Goal: Answer question/provide support: Share knowledge or assist other users

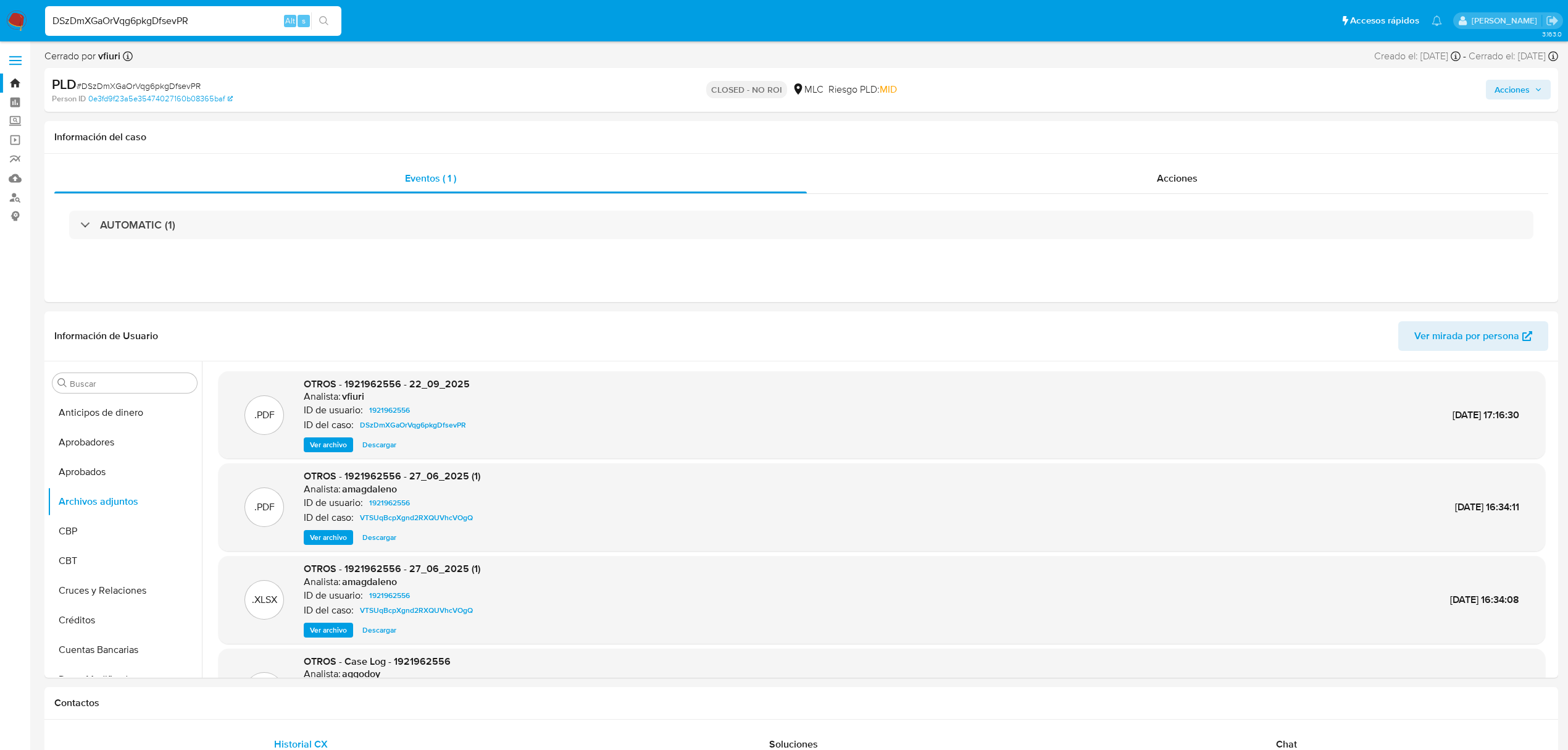
select select "10"
click at [335, 446] on span "Ver archivo" at bounding box center [328, 445] width 37 height 12
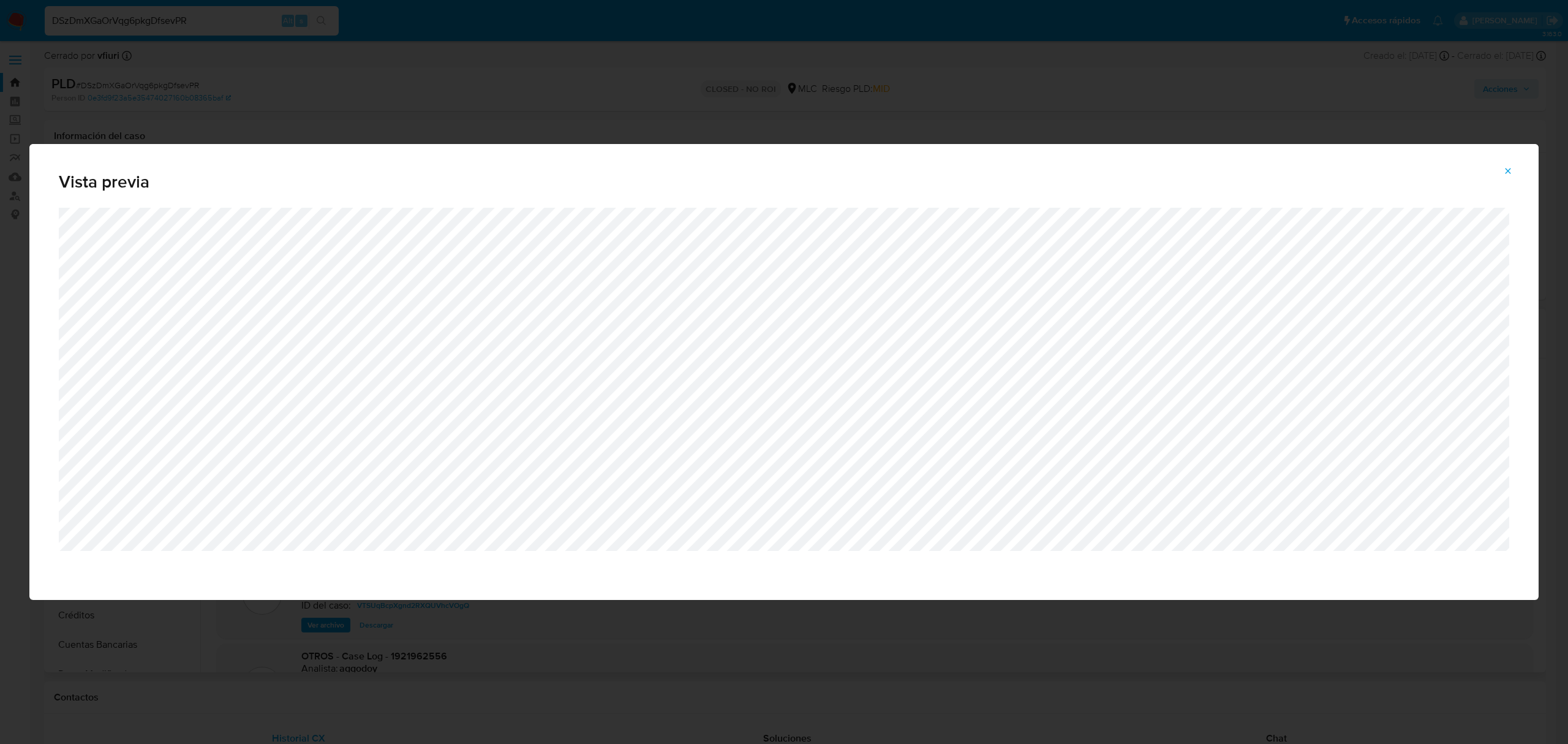
click at [1510, 166] on icon "Attachment preview" at bounding box center [1508, 171] width 10 height 10
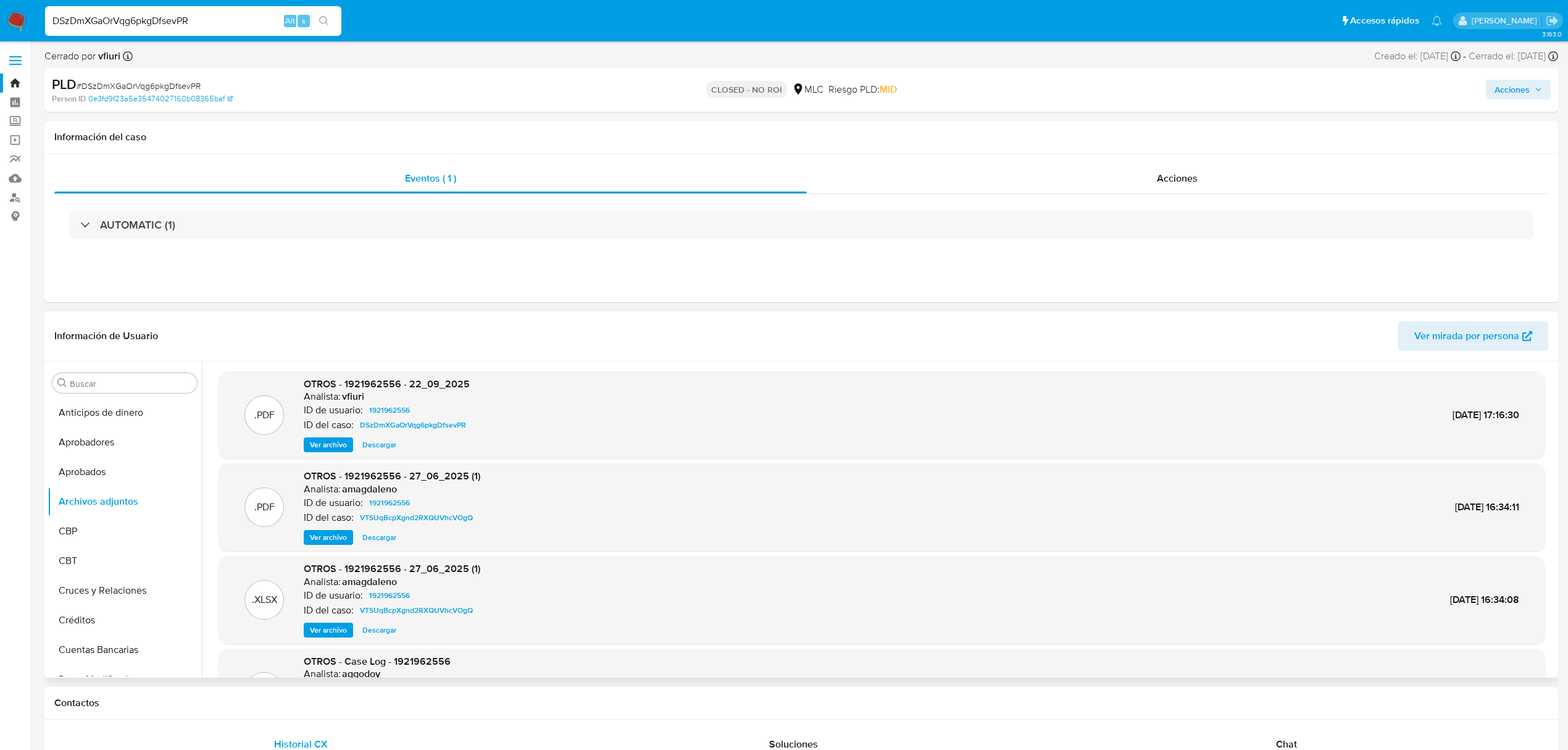
click at [92, 86] on span "# DSzDmXGaOrVqg6pkgDfsevPR" at bounding box center [139, 86] width 124 height 12
copy span "DSzDmXGaOrVqg6pkgDfsevPR"
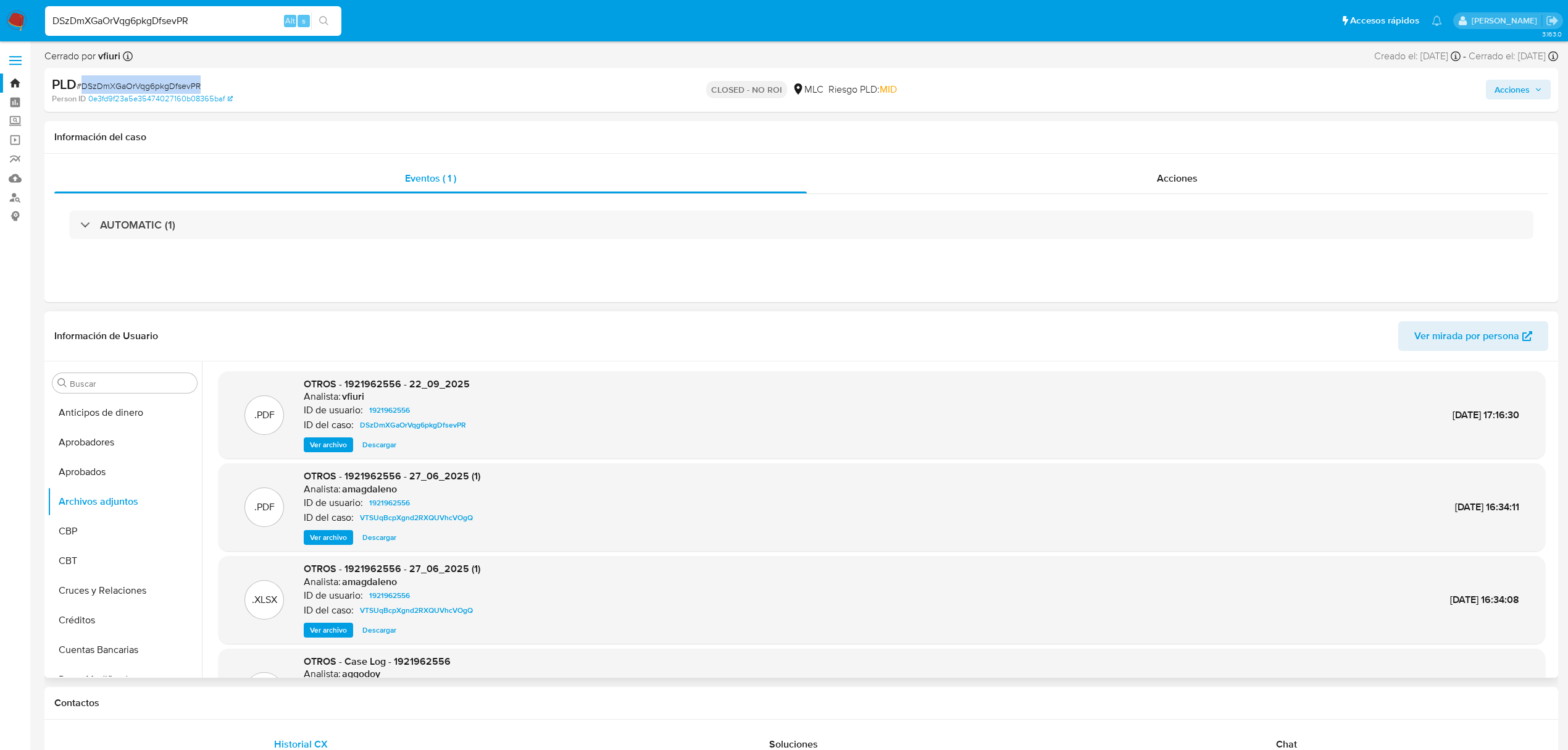
click at [12, 87] on link "Bandeja" at bounding box center [73, 83] width 147 height 19
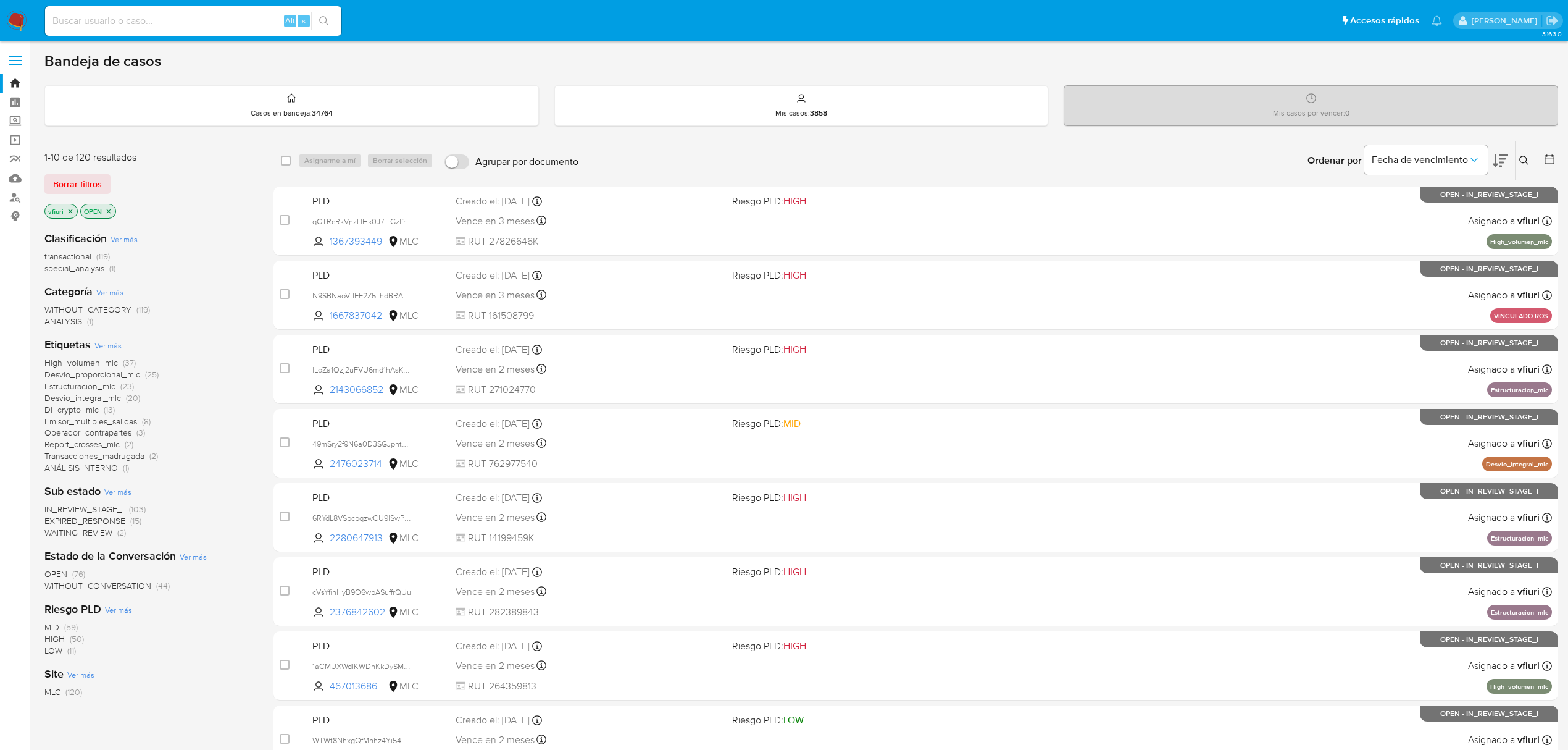
click at [1525, 161] on icon at bounding box center [1525, 161] width 10 height 10
click at [1415, 218] on div at bounding box center [1422, 208] width 209 height 30
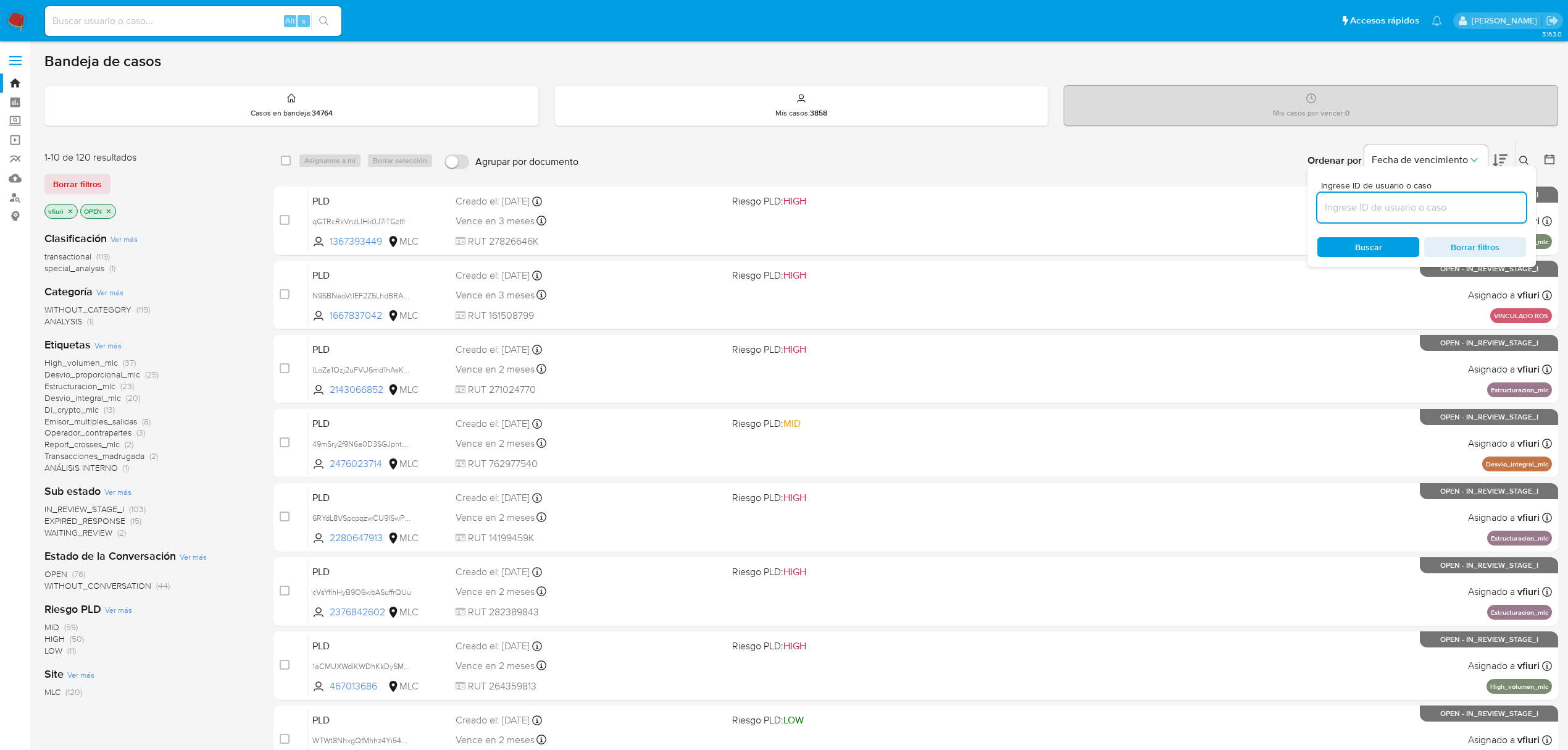
click at [1405, 206] on input at bounding box center [1422, 208] width 209 height 16
paste input "2347654002"
type input "2347654002"
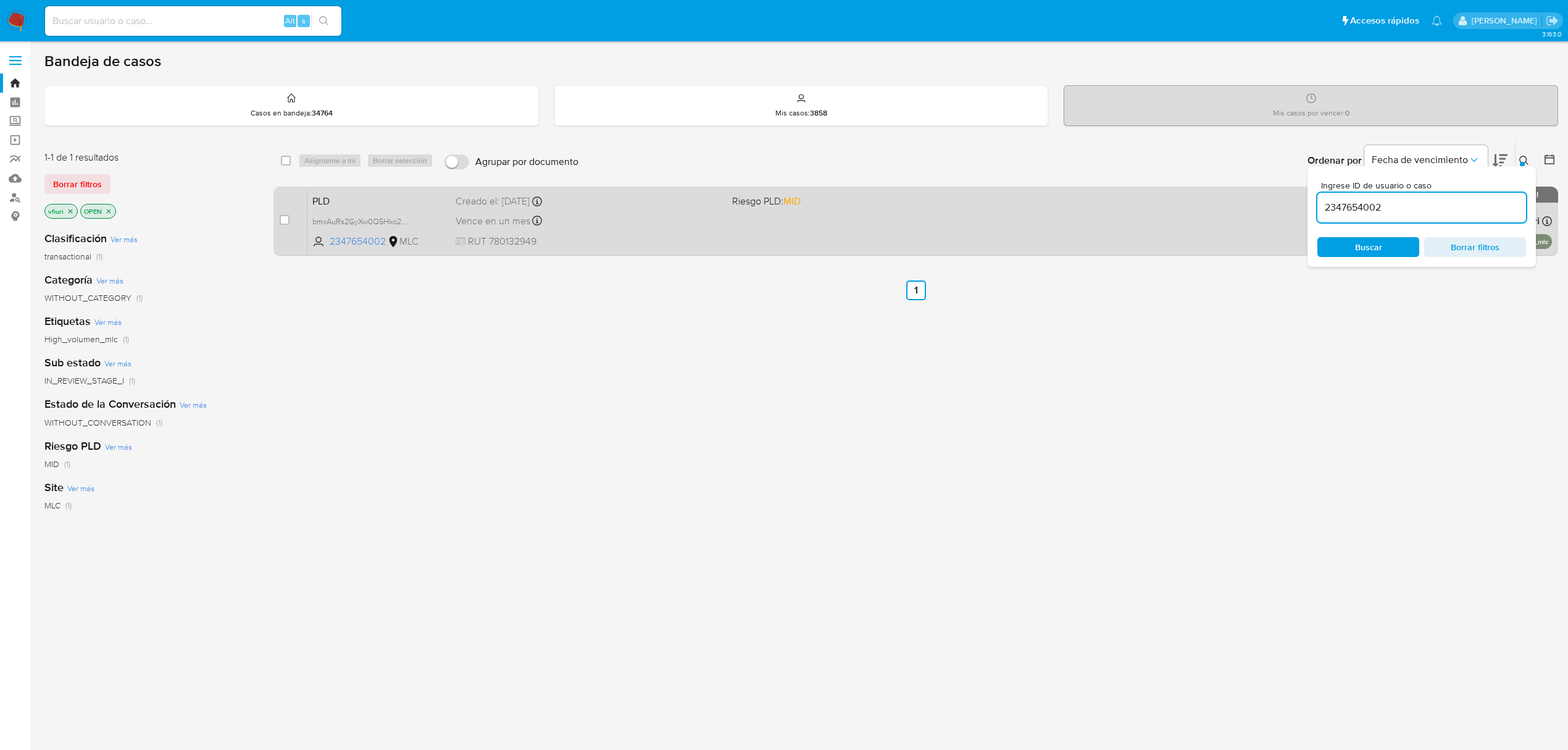
click at [650, 245] on span "RUT 780132949" at bounding box center [589, 242] width 267 height 14
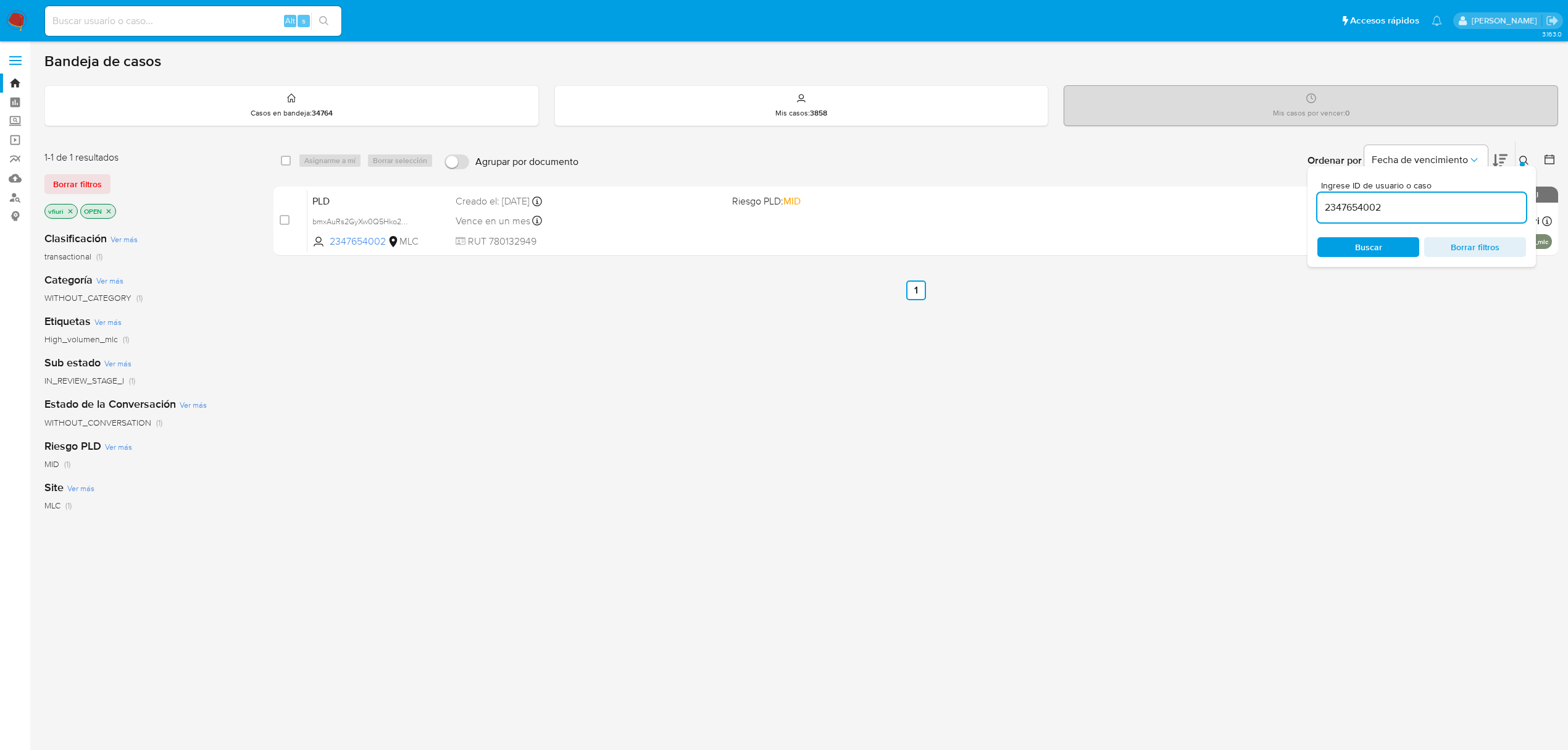
click at [136, 20] on input at bounding box center [193, 21] width 296 height 16
paste input "DSzDmXGaOrVqg6pkgDfsevPR"
type input "DSzDmXGaOrVqg6pkgDfsevPR"
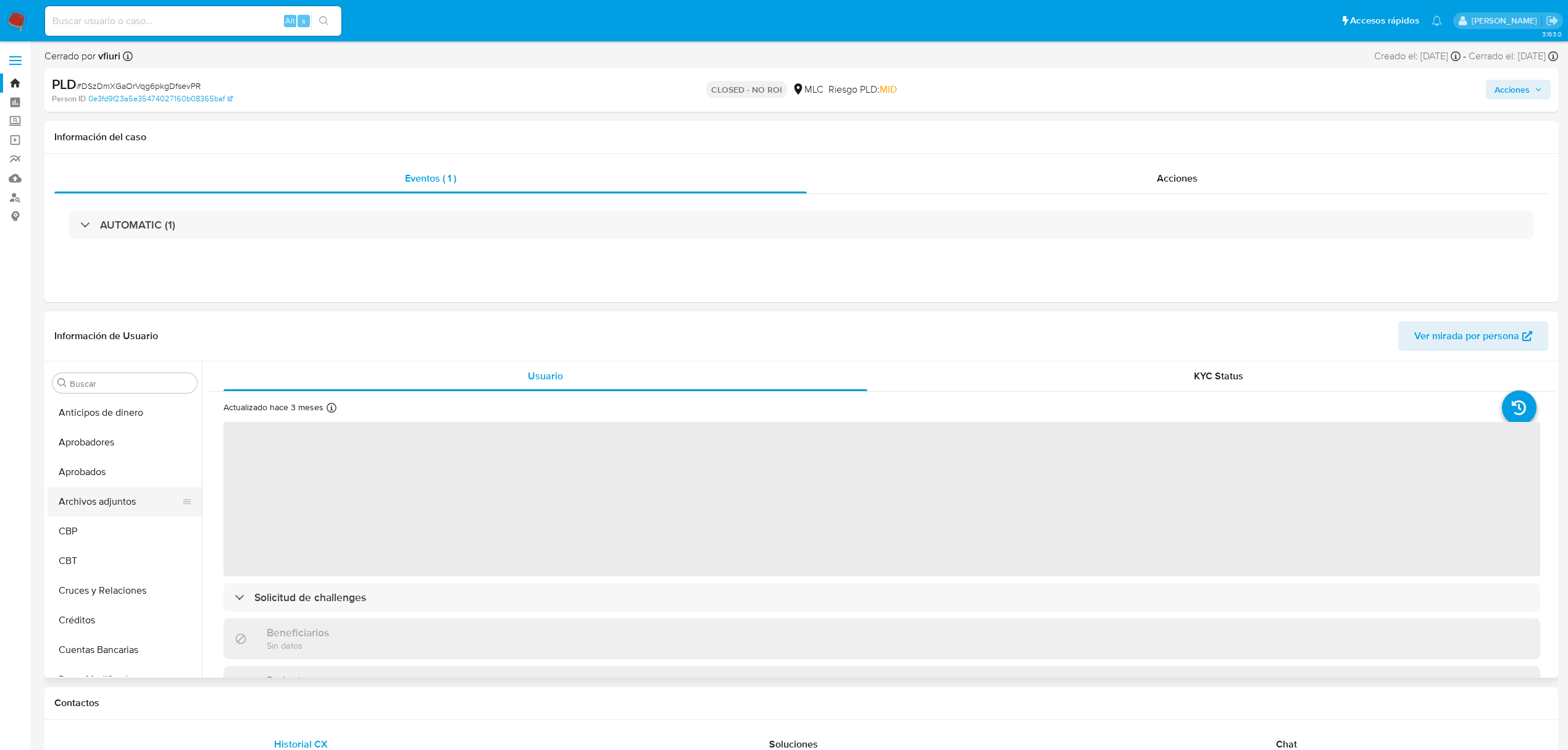
select select "10"
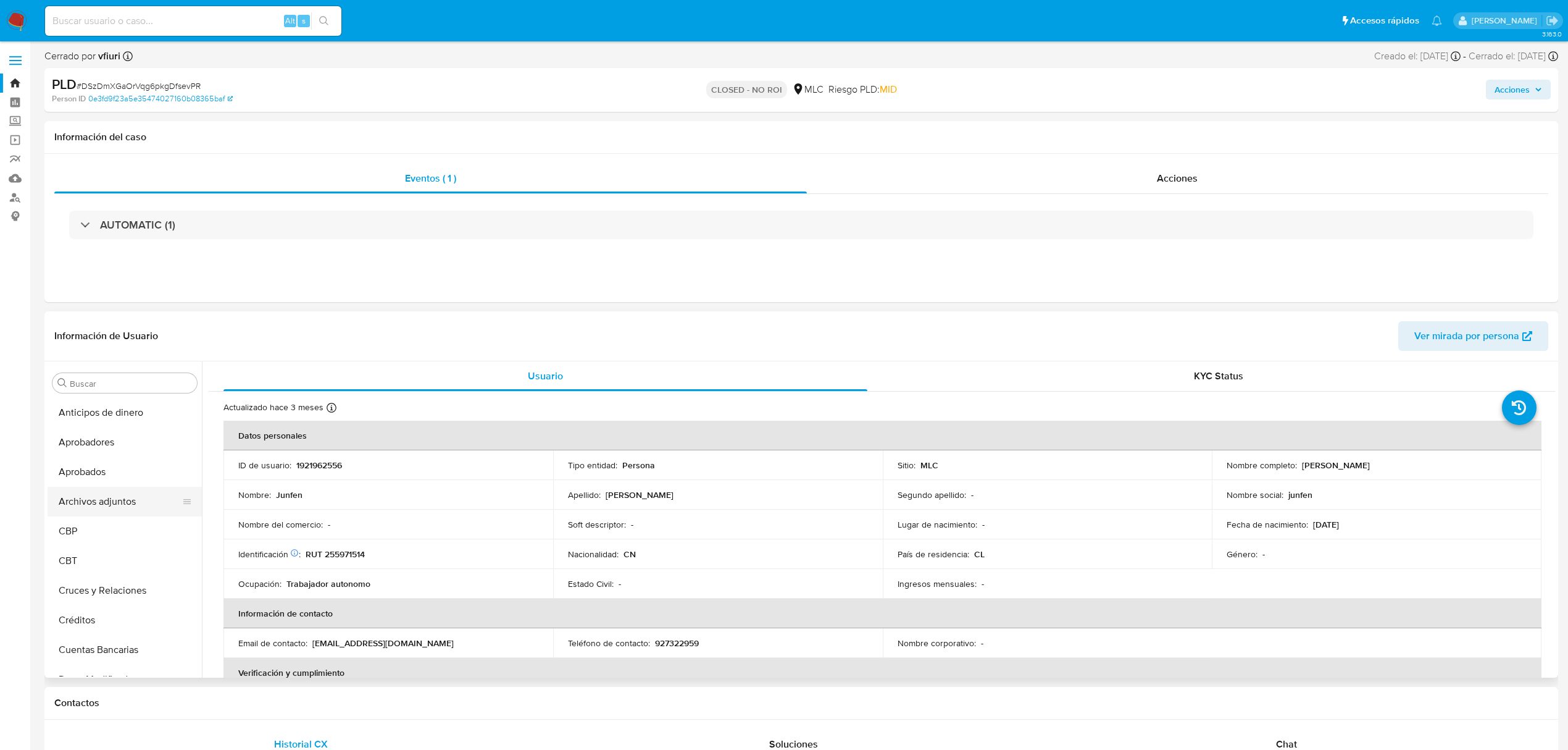
click at [90, 505] on button "Archivos adjuntos" at bounding box center [120, 501] width 144 height 30
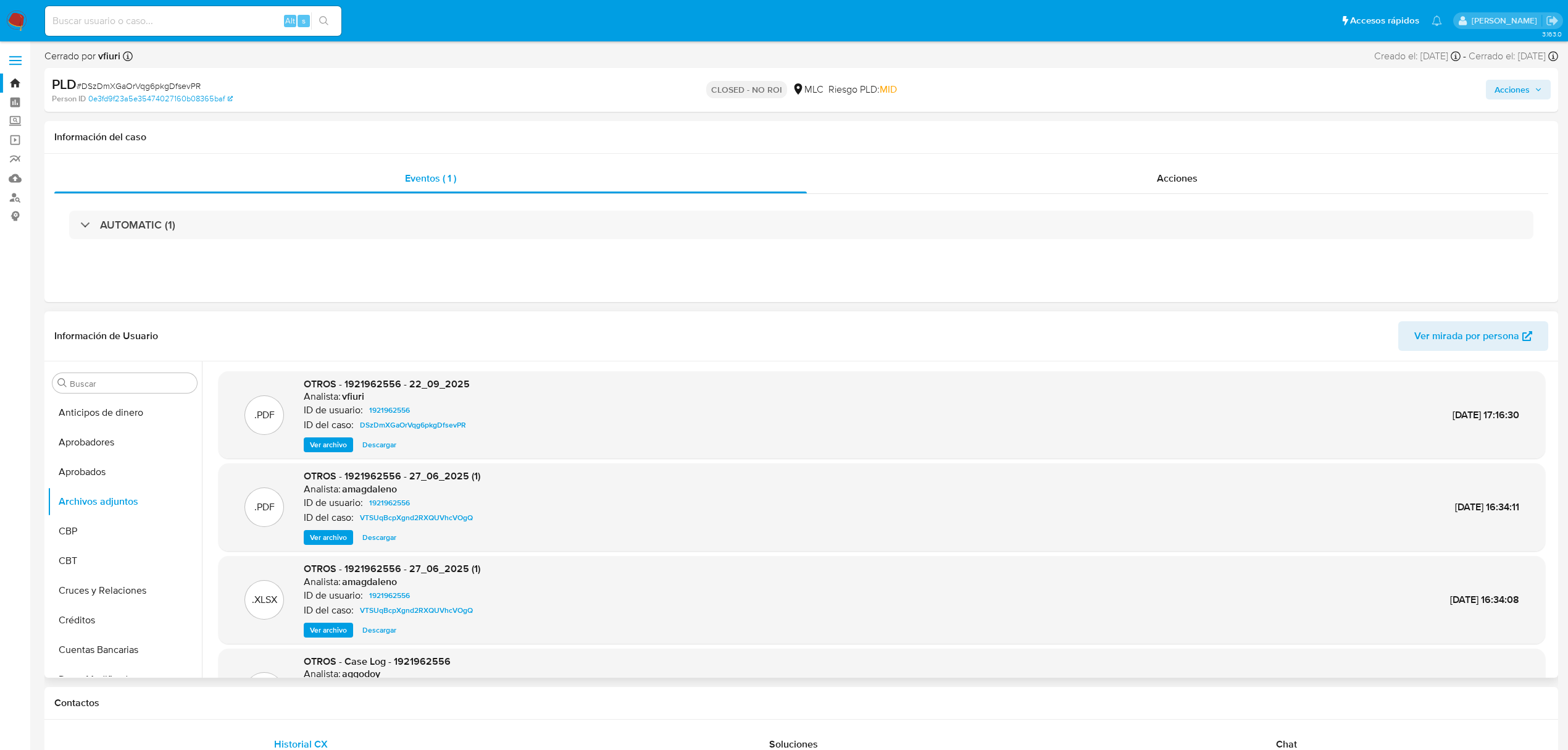
click at [327, 446] on span "Ver archivo" at bounding box center [328, 445] width 37 height 12
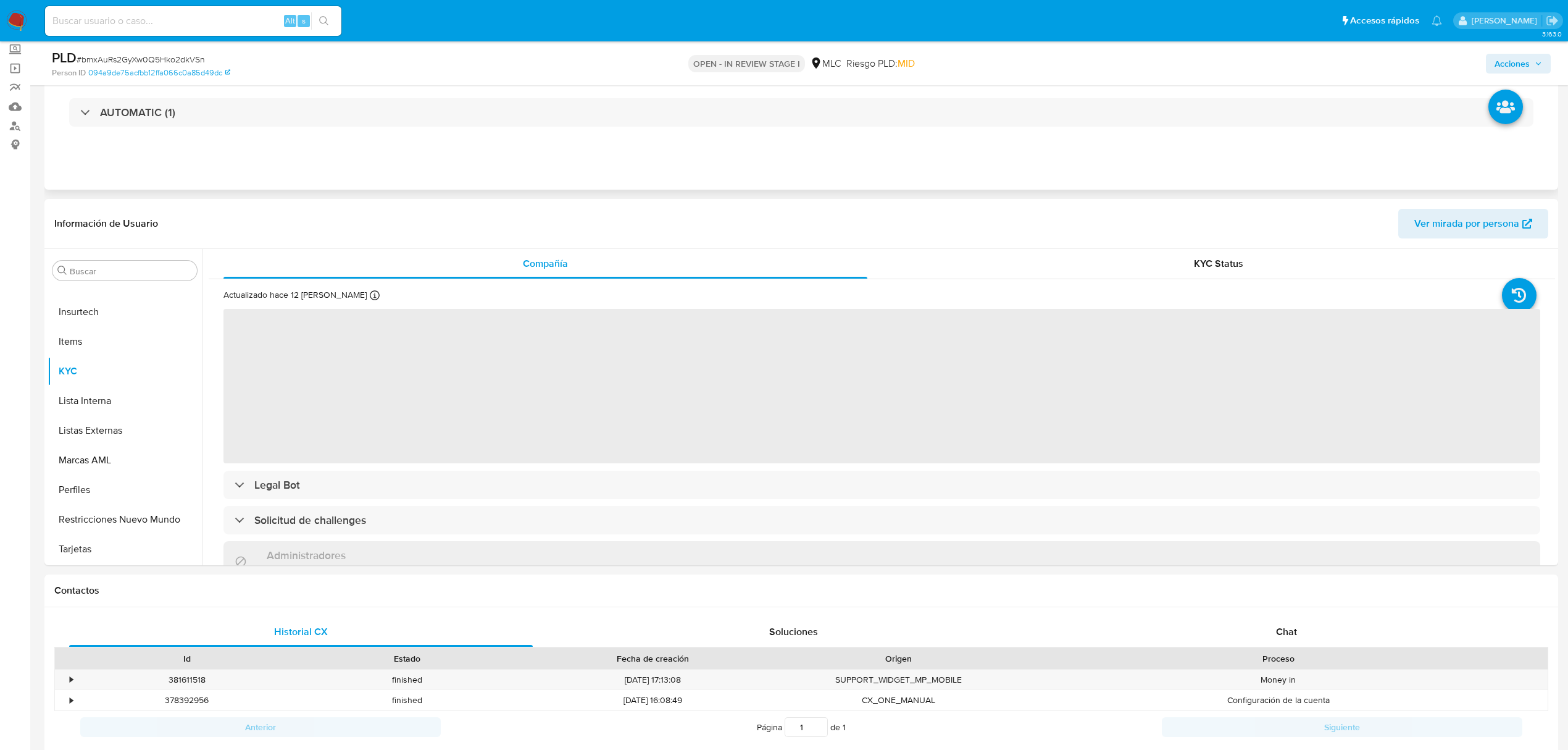
scroll to position [247, 0]
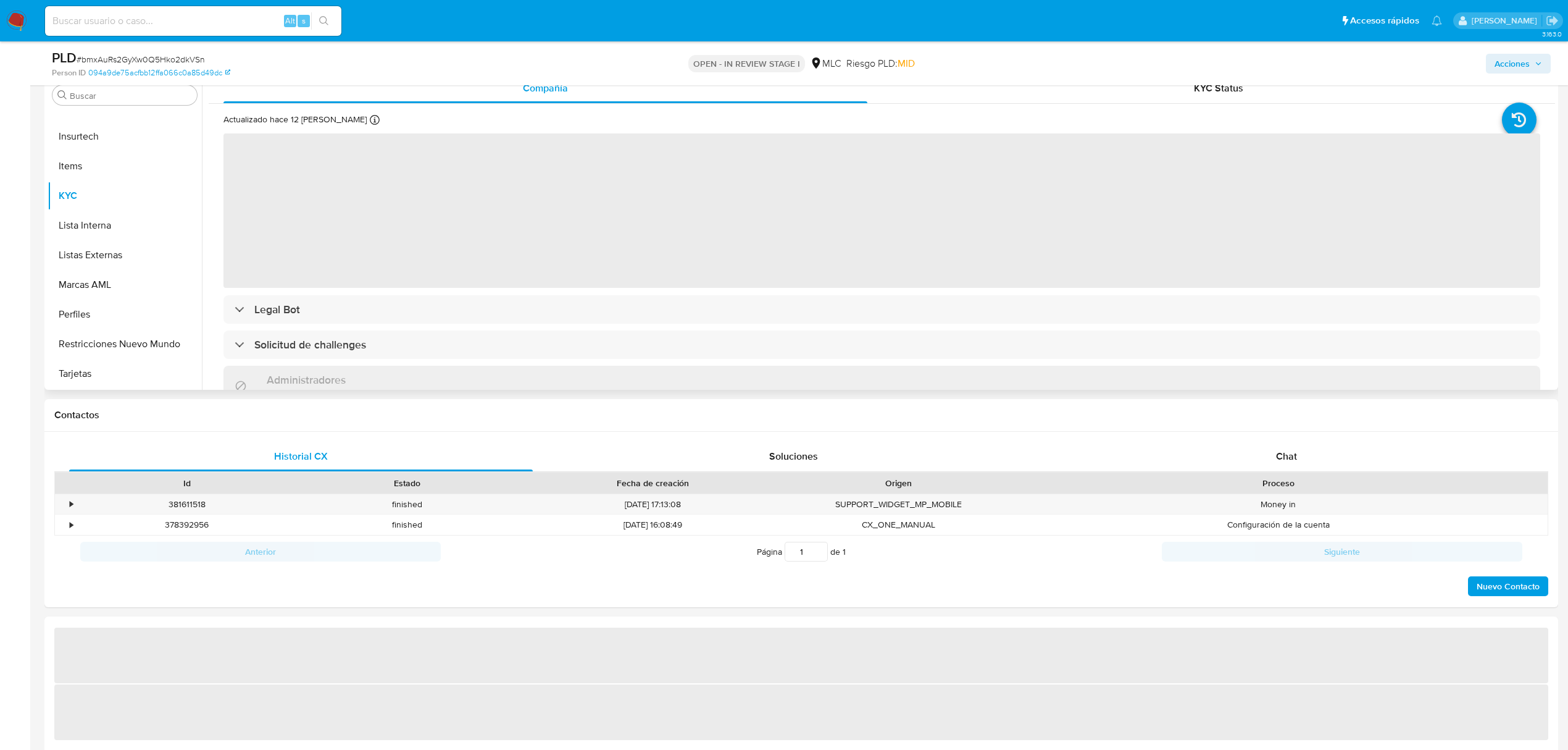
select select "10"
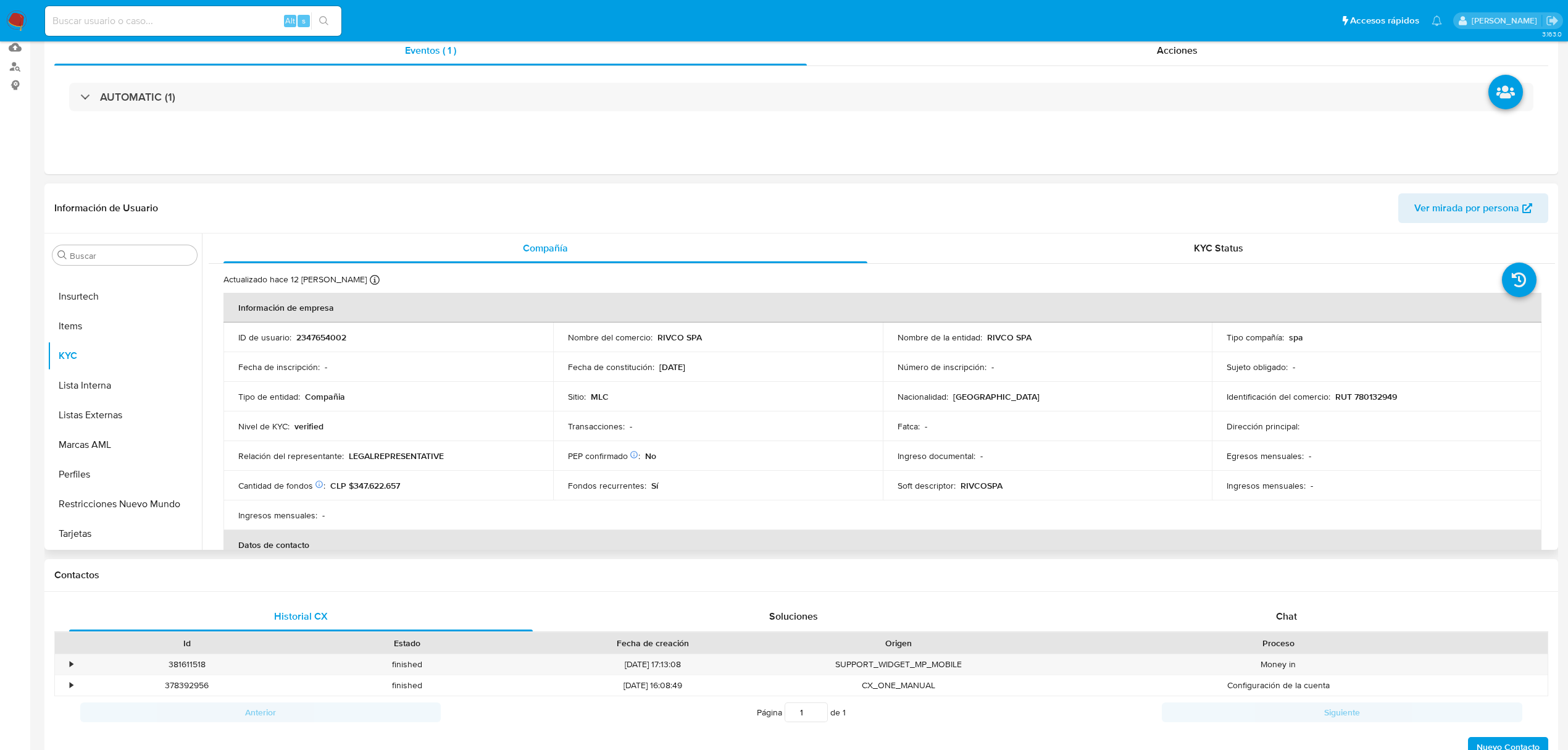
scroll to position [0, 0]
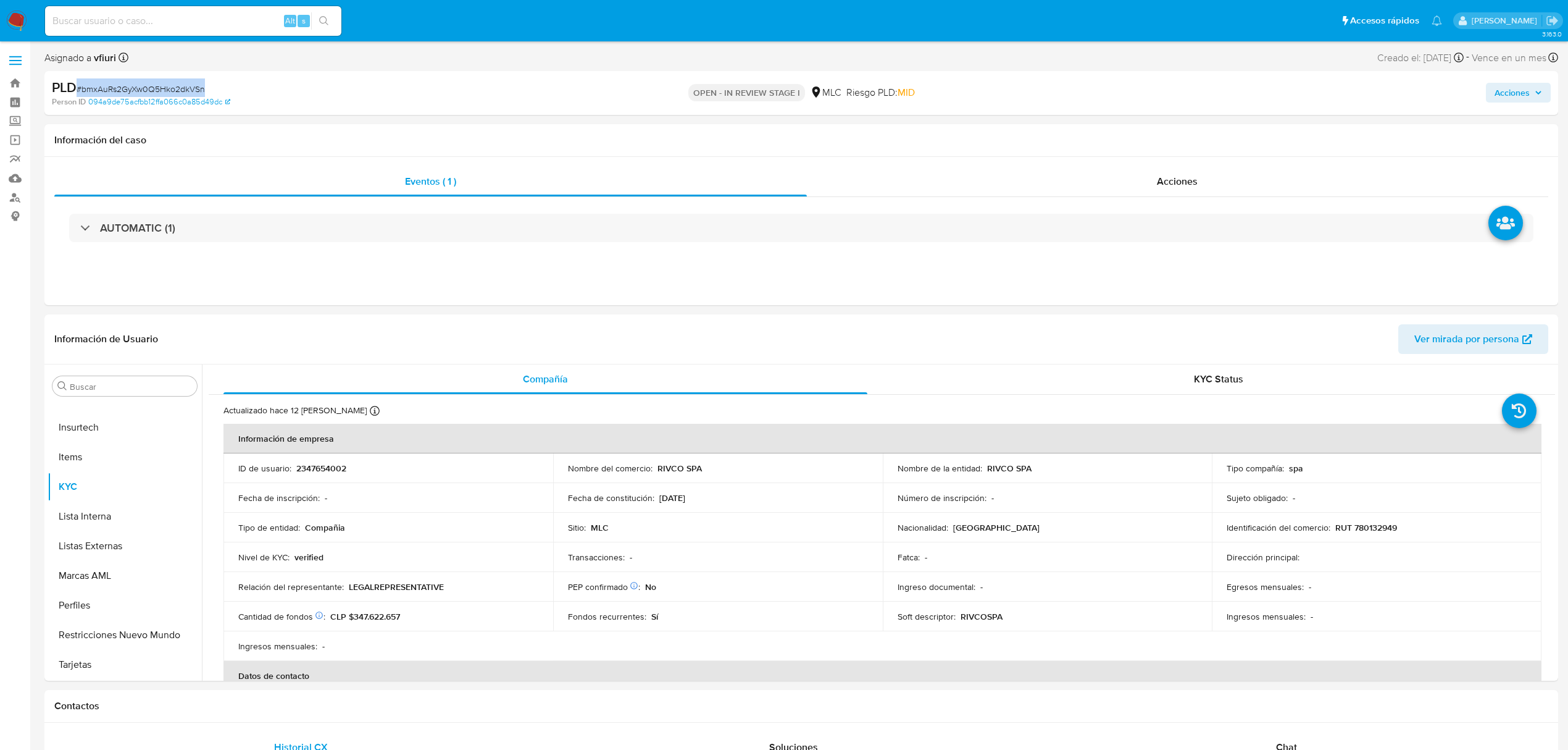
drag, startPoint x: 215, startPoint y: 90, endPoint x: 79, endPoint y: 82, distance: 136.2
click at [79, 82] on div "PLD # bmxAuRs2GyXw0Q5Hko2dkVSn" at bounding box center [299, 88] width 495 height 19
copy span "# bmxAuRs2GyXw0Q5Hko2dkVSn"
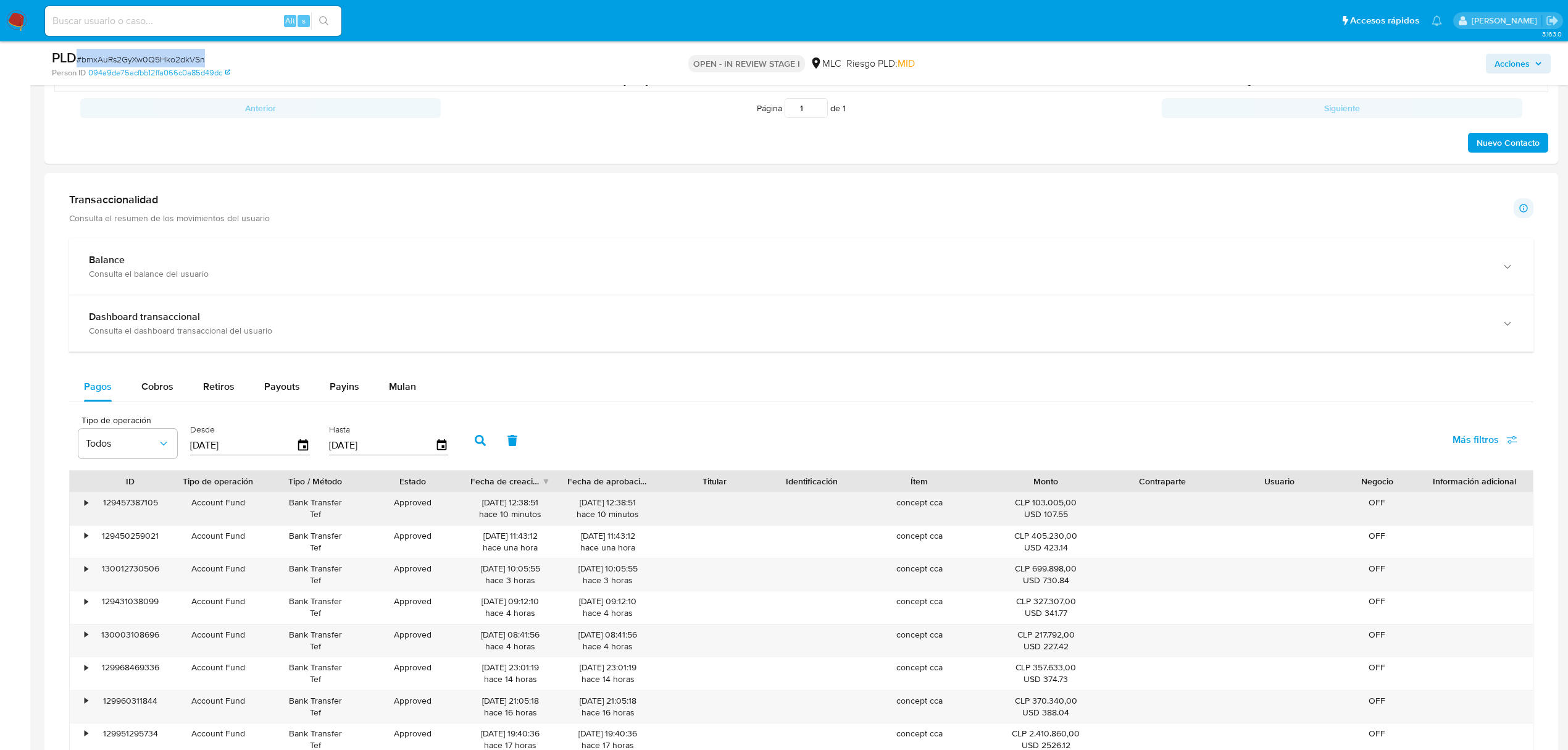
scroll to position [906, 0]
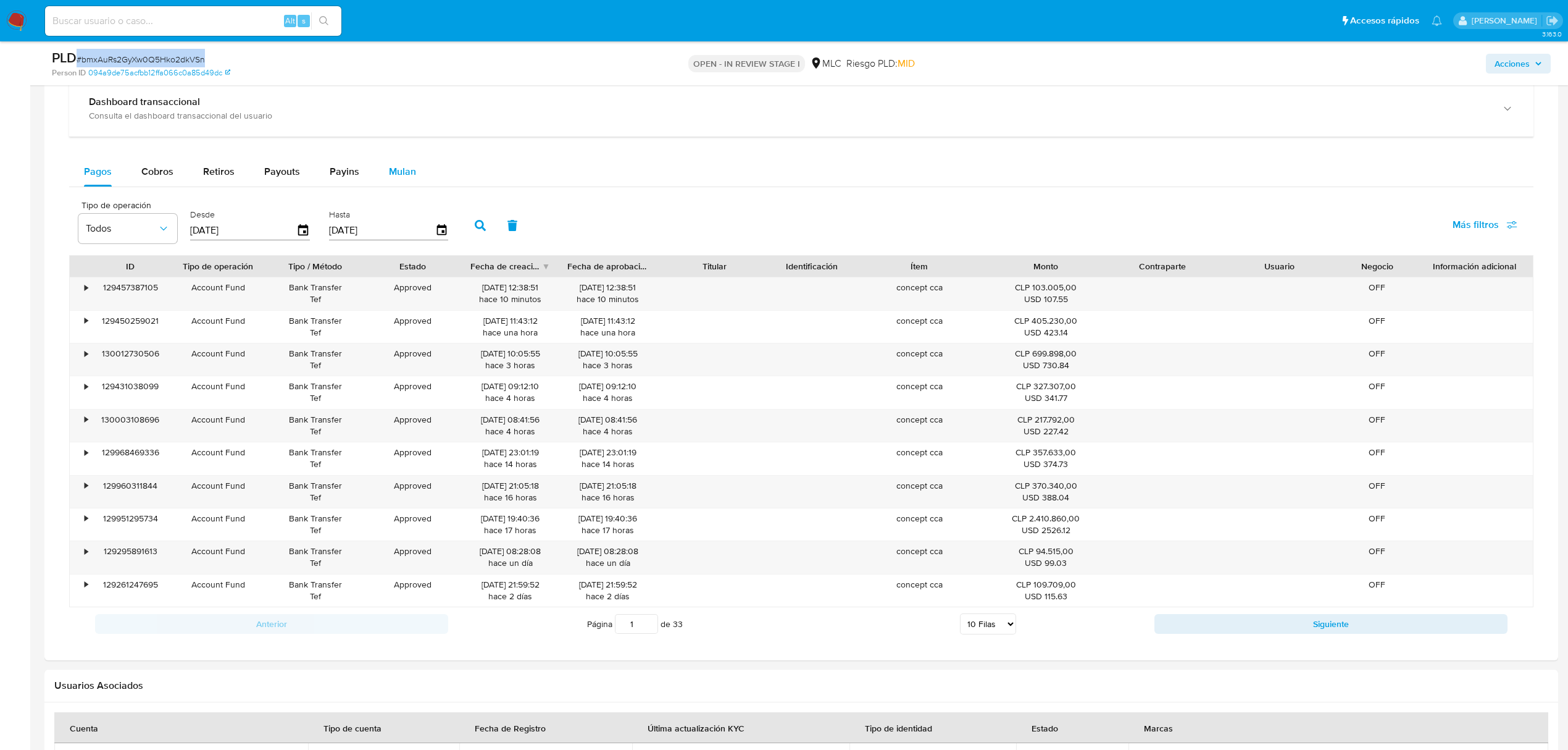
click at [408, 171] on span "Mulan" at bounding box center [403, 171] width 27 height 14
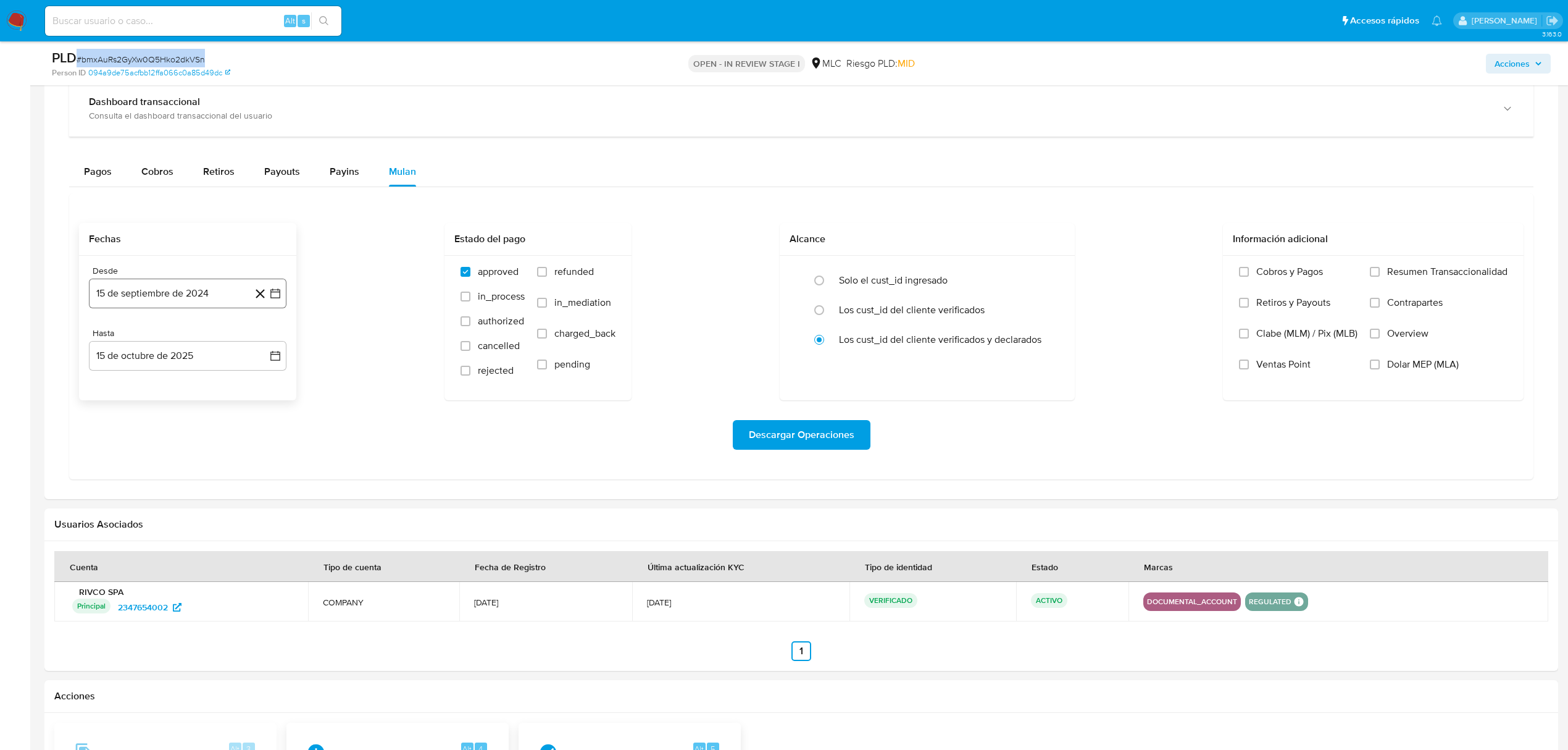
click at [273, 295] on icon "button" at bounding box center [276, 294] width 10 height 10
click at [161, 487] on button "25" at bounding box center [163, 483] width 20 height 20
click at [280, 369] on button "15 de octubre de 2025" at bounding box center [188, 356] width 198 height 30
click at [116, 399] on icon "Mes anterior" at bounding box center [111, 401] width 15 height 15
click at [166, 522] on button "24" at bounding box center [163, 521] width 20 height 20
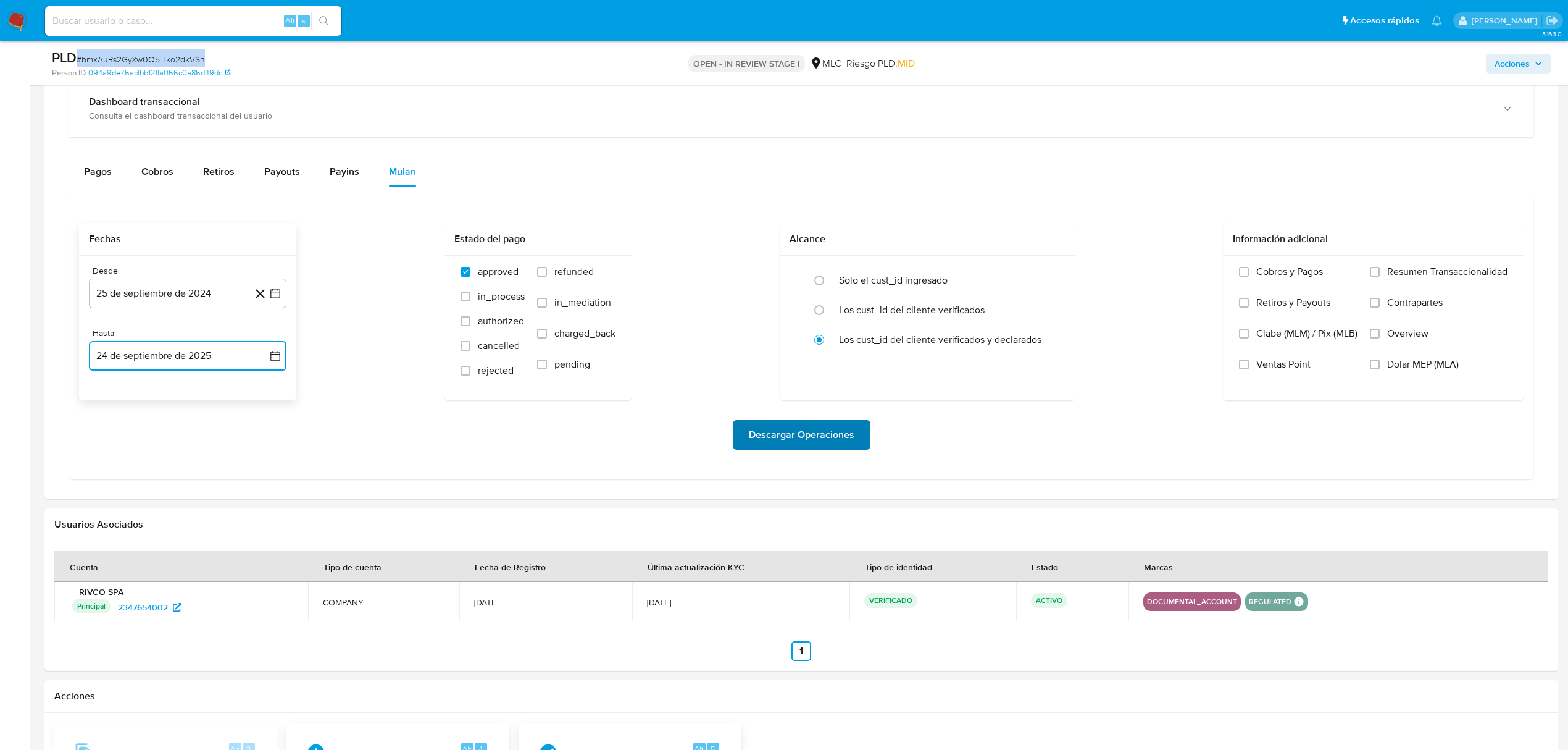
click at [848, 436] on span "Descargar Operaciones" at bounding box center [802, 435] width 105 height 27
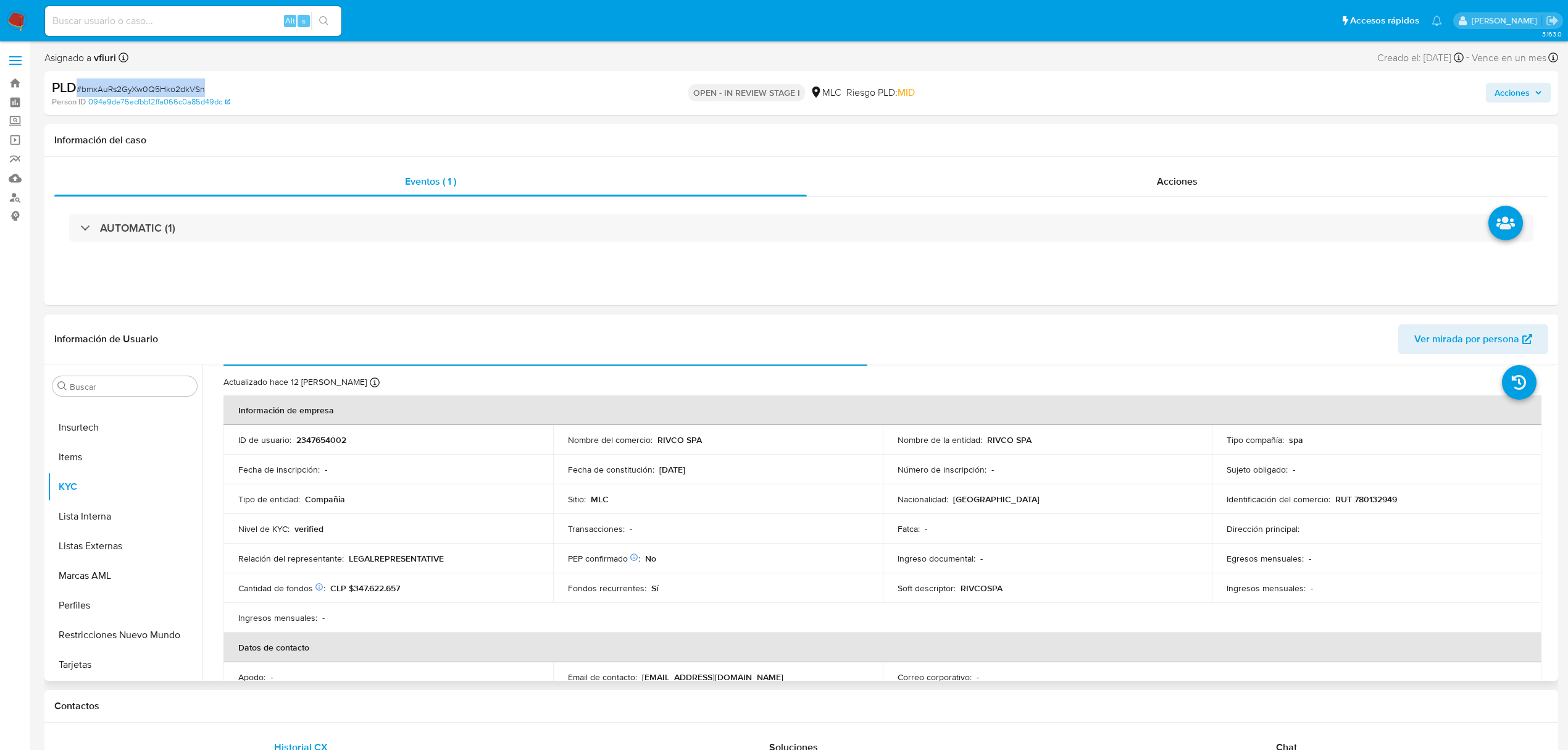
scroll to position [0, 0]
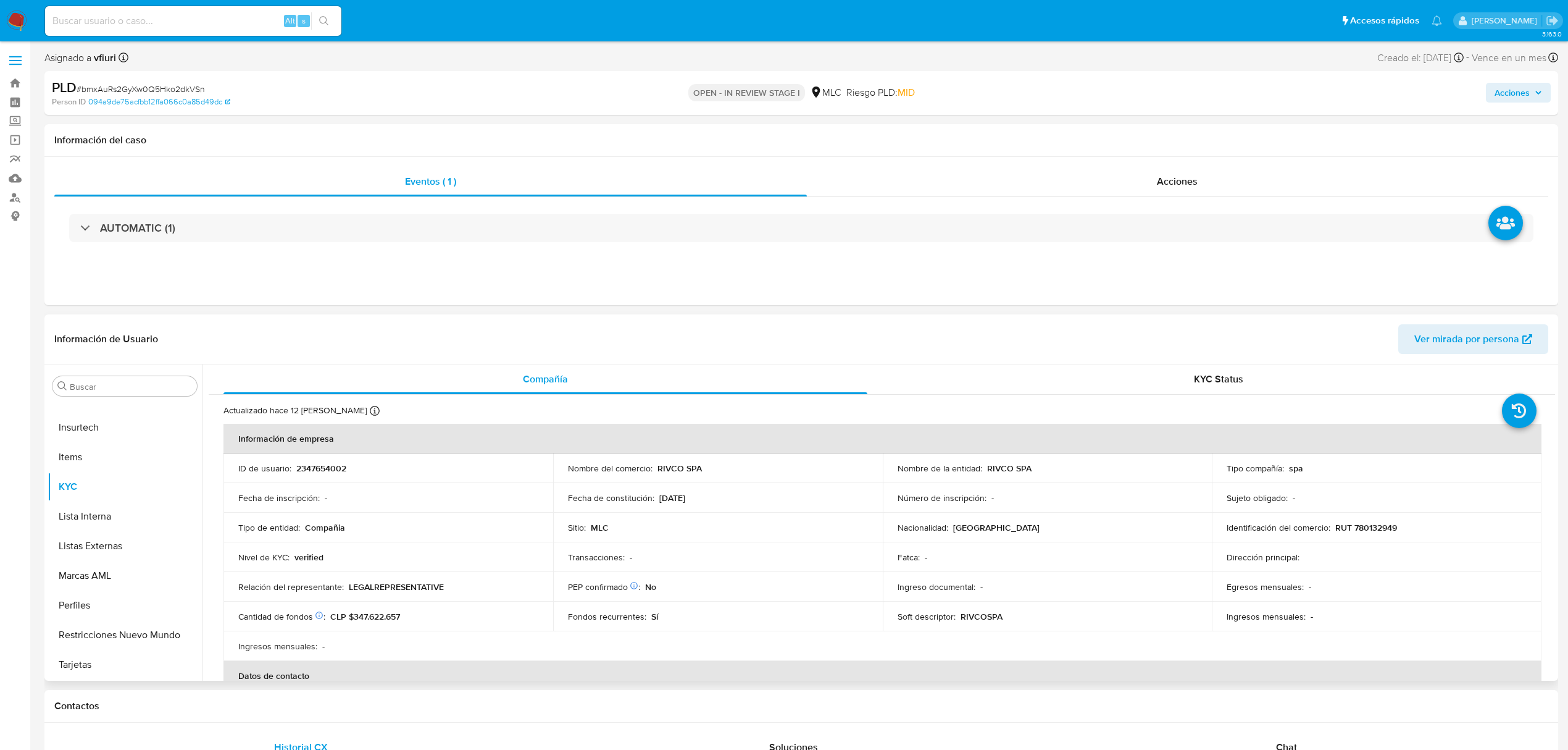
click at [1376, 529] on p "RUT 780132949" at bounding box center [1367, 527] width 62 height 11
copy p "780132949"
click at [111, 601] on button "Cruces y Relaciones" at bounding box center [120, 594] width 144 height 30
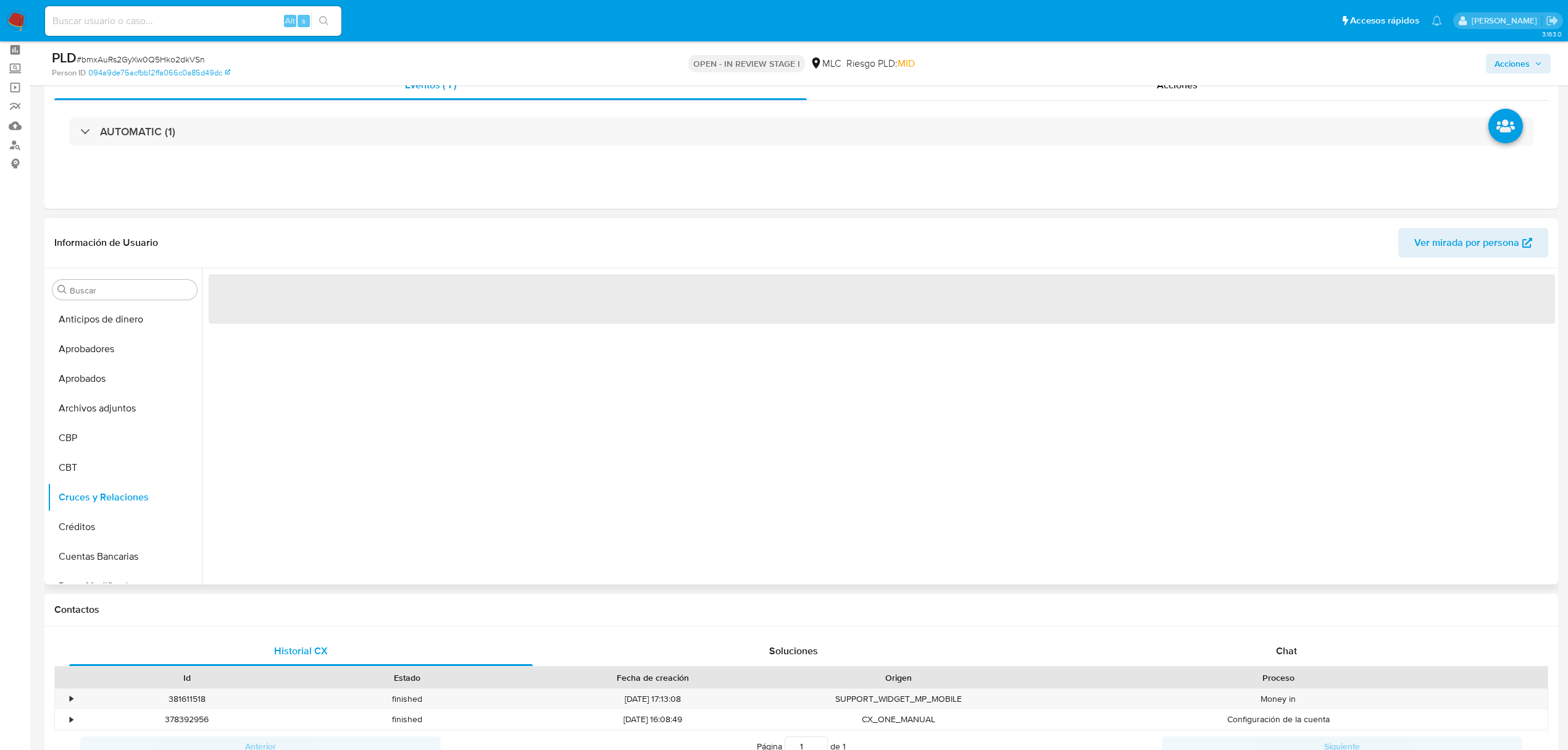
scroll to position [82, 0]
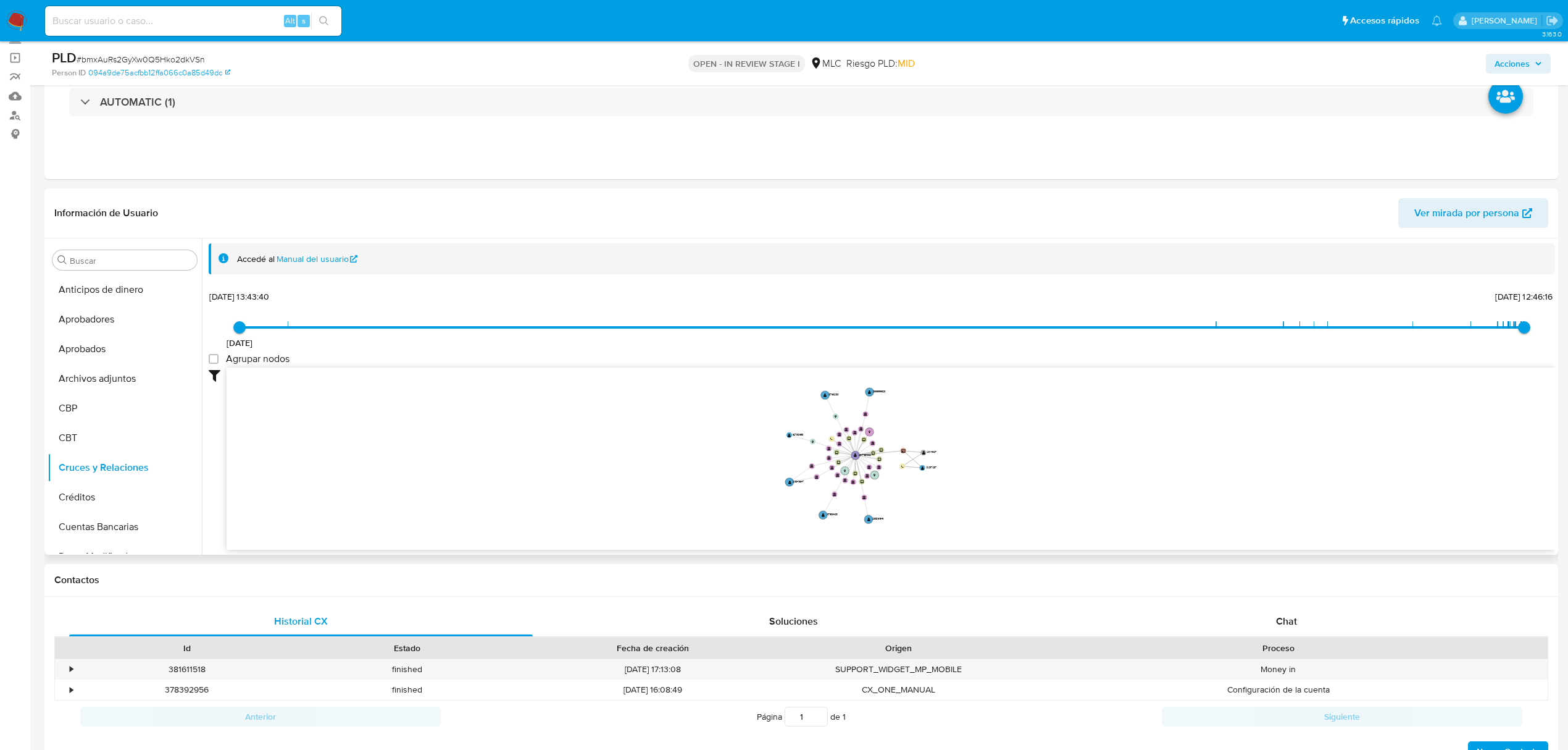
drag, startPoint x: 766, startPoint y: 497, endPoint x: 695, endPoint y: 480, distance: 73.0
click at [695, 480] on icon "device-67f18fb5e2684a45b28f94a8  device-68dd7fdff265f7fd76e3a215  device-67f1…" at bounding box center [891, 457] width 1329 height 179
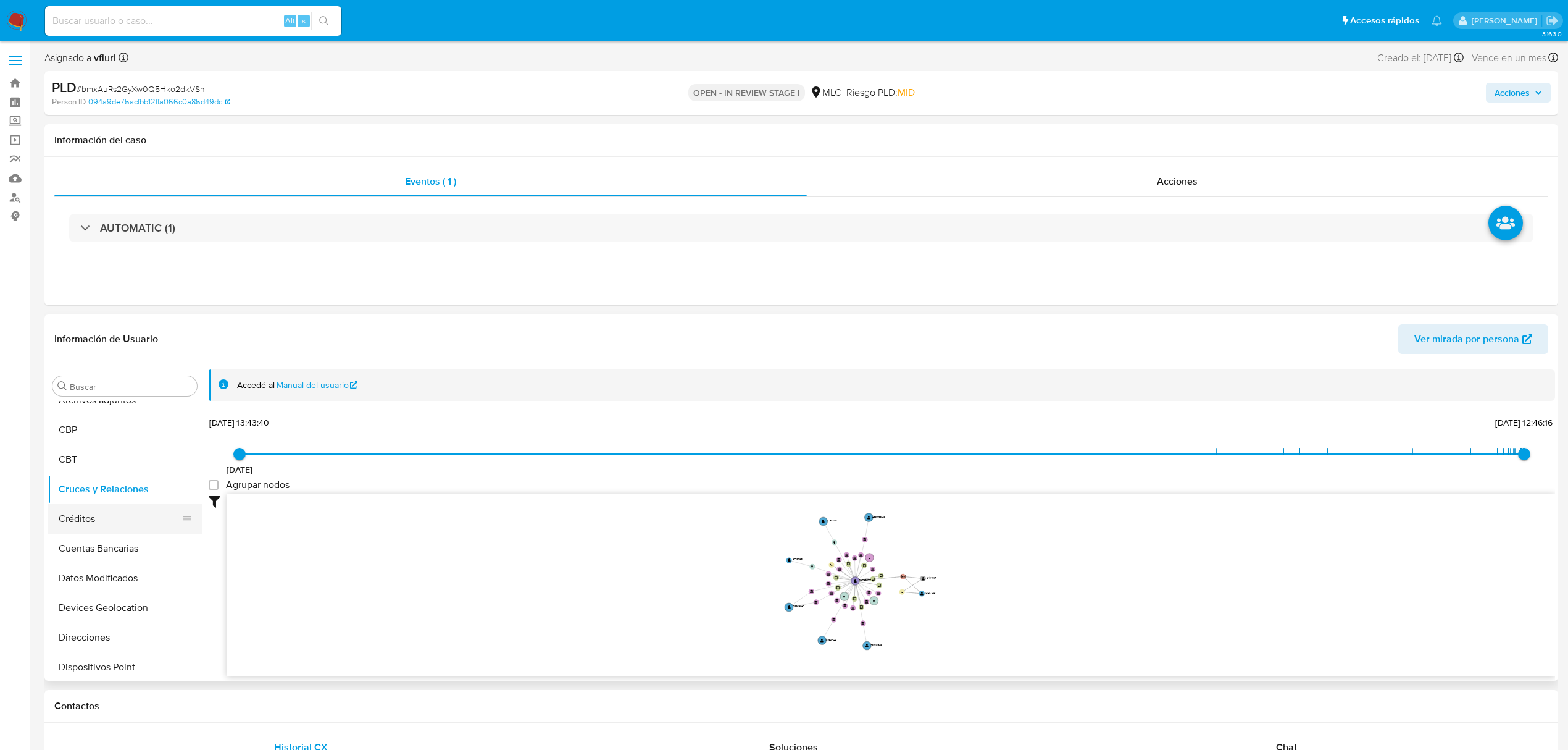
scroll to position [164, 0]
click at [116, 428] on button "Cruces y Relaciones" at bounding box center [120, 430] width 144 height 30
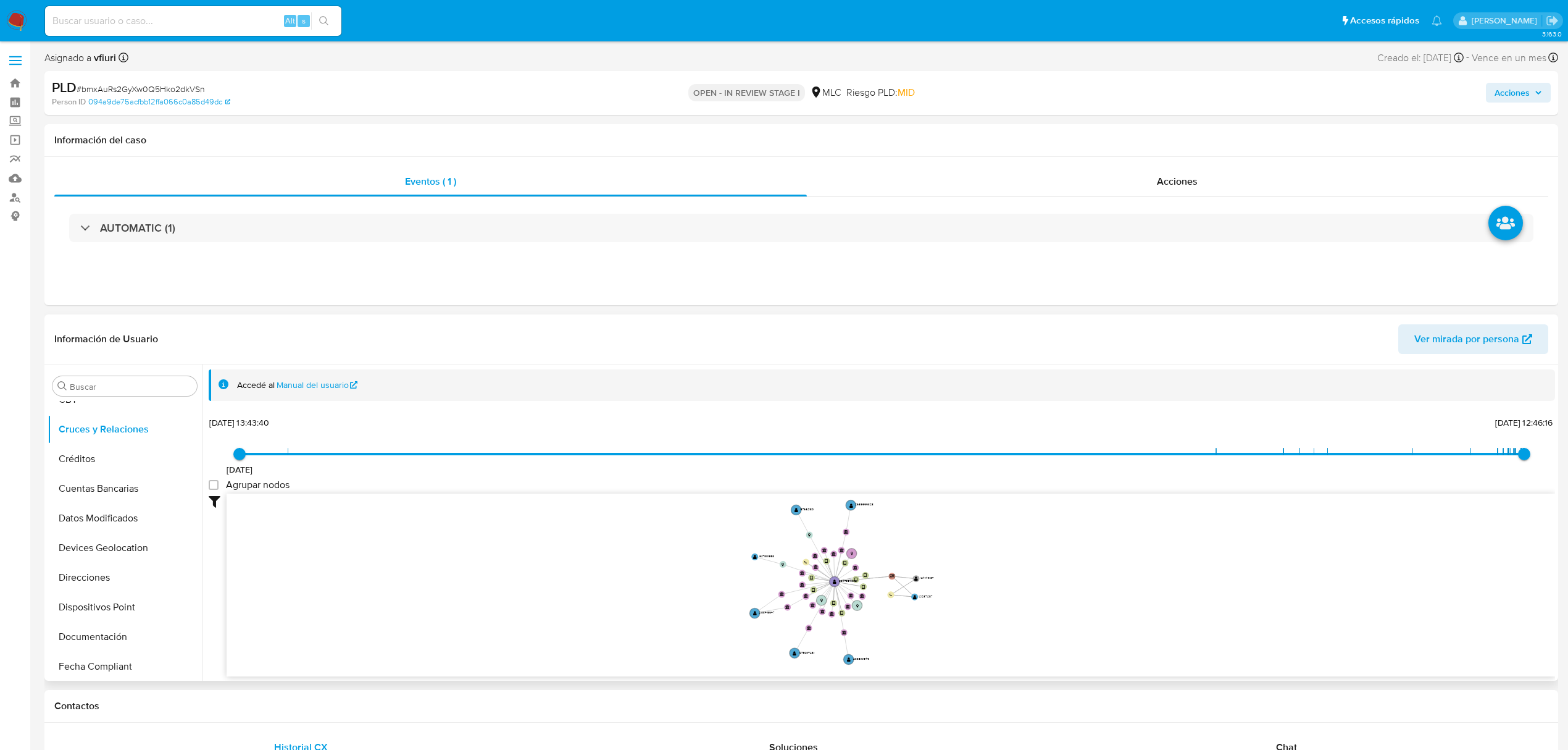
drag, startPoint x: 1045, startPoint y: 545, endPoint x: 1070, endPoint y: 534, distance: 27.3
click at [1070, 534] on icon "device-67f18fb5e2684a45b28f94a8  device-68dd7fdff265f7fd76e3a215  device-67f1…" at bounding box center [891, 583] width 1329 height 179
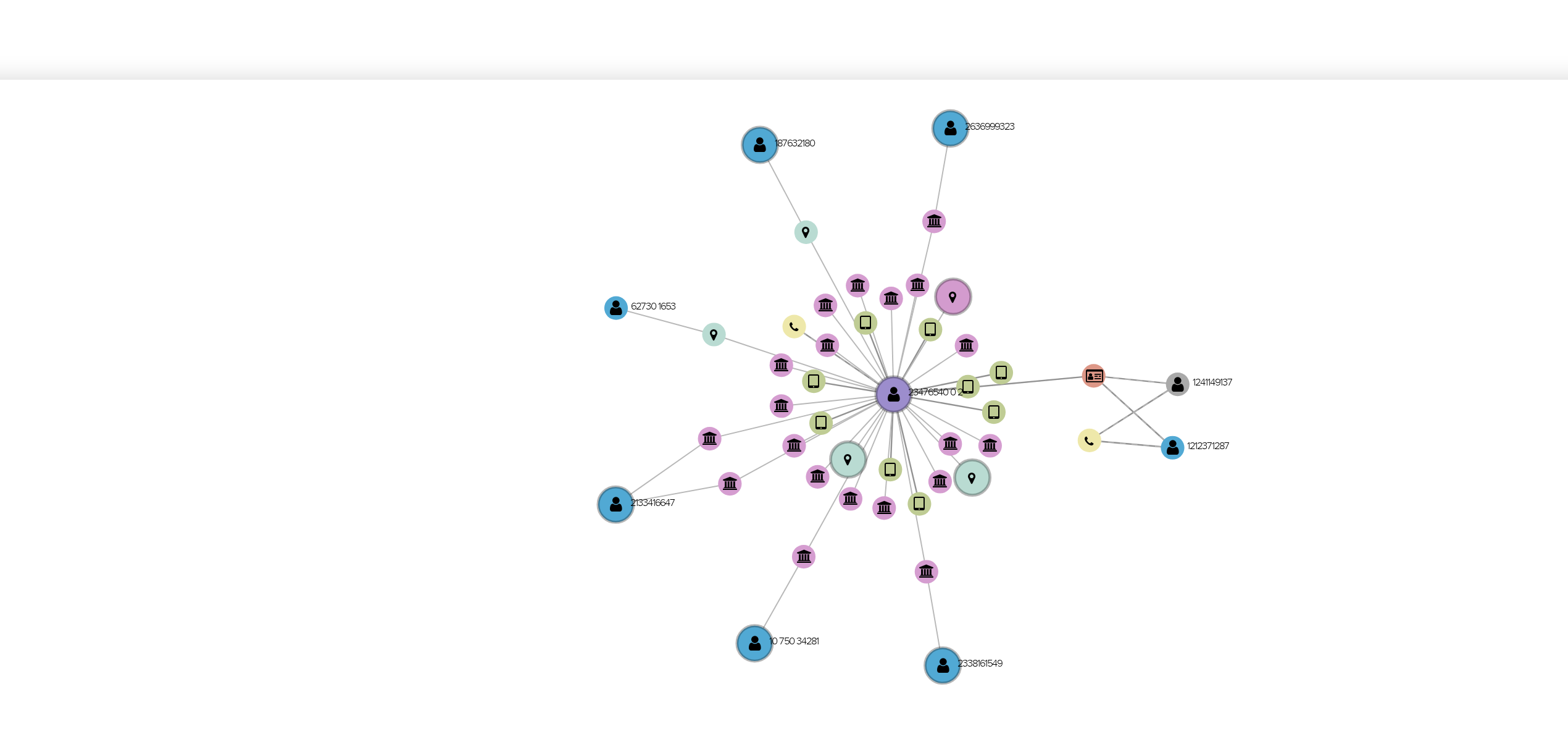
click at [687, 520] on icon "device-67f18fb5e2684a45b28f94a8  device-68dd7fdff265f7fd76e3a215  device-67f1…" at bounding box center [891, 583] width 1329 height 179
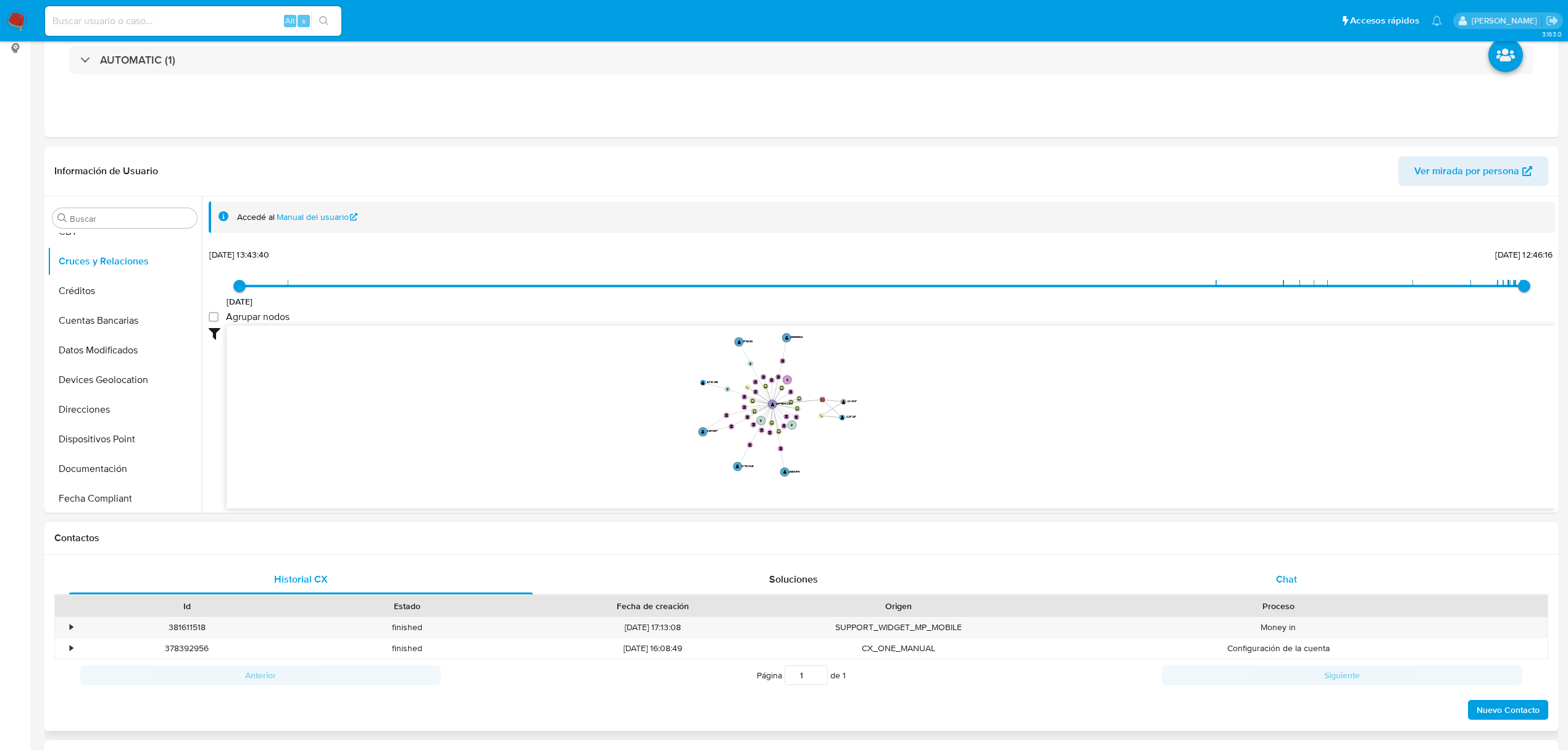
scroll to position [412, 0]
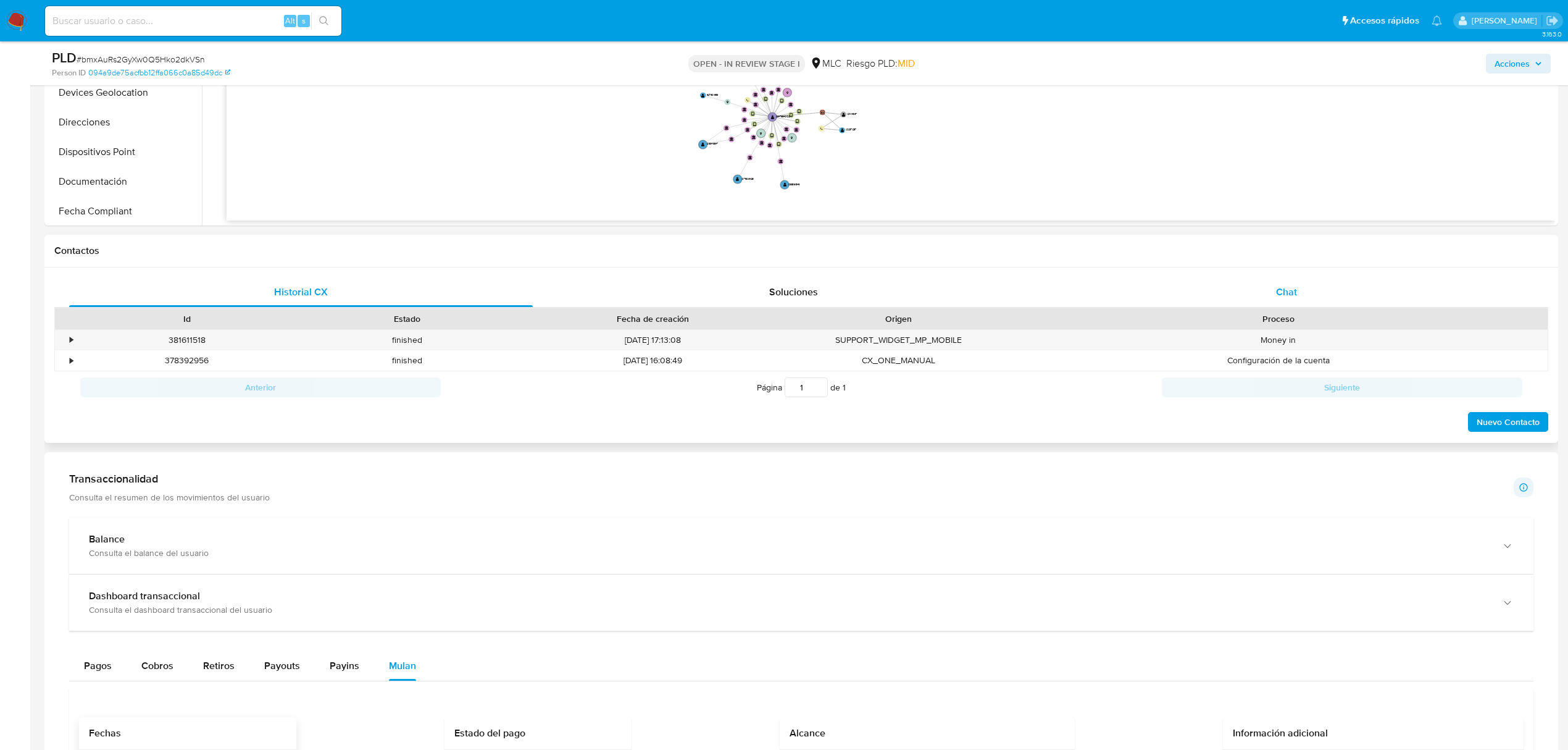
click at [1292, 290] on span "Chat" at bounding box center [1287, 291] width 21 height 14
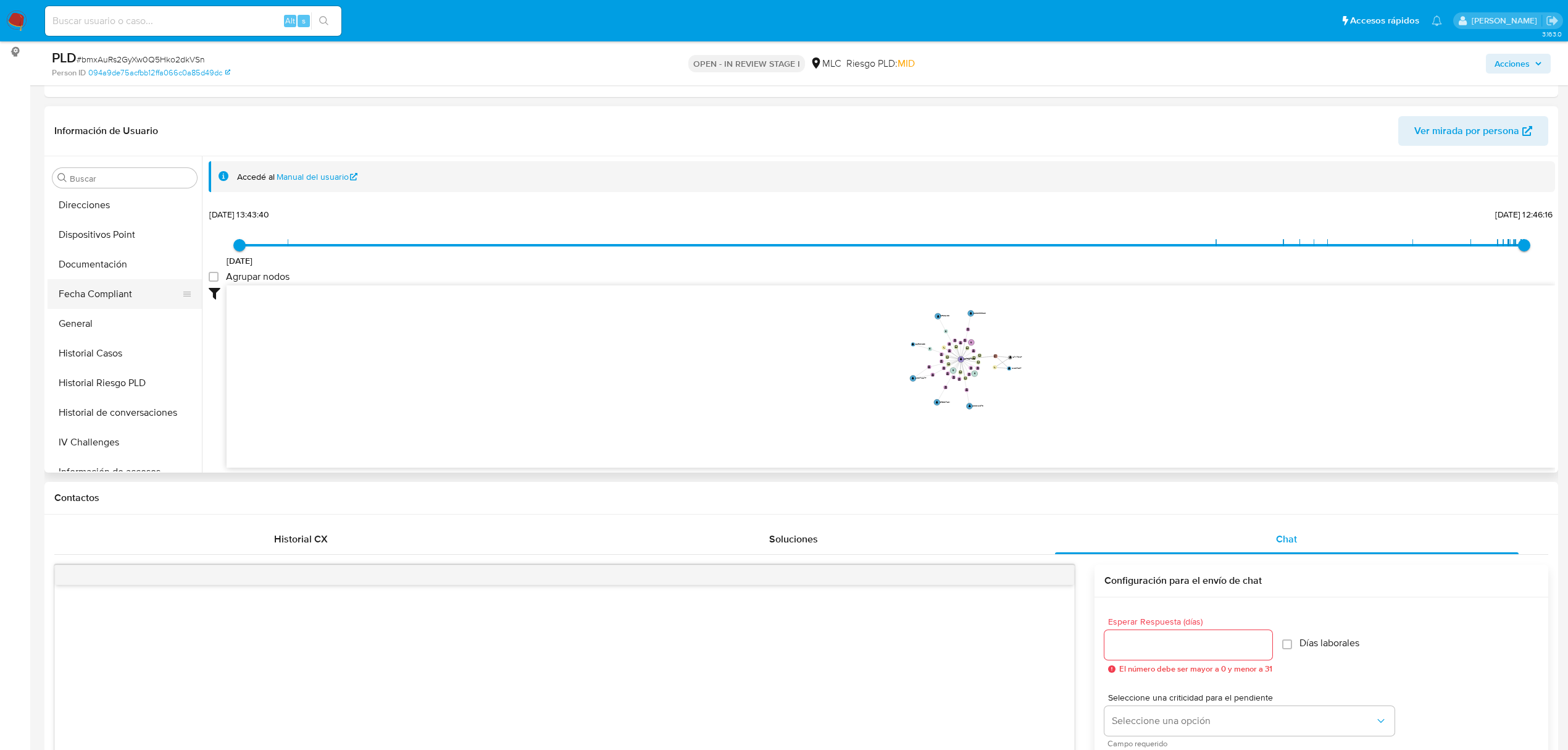
scroll to position [329, 0]
click at [99, 268] on button "Documentación" at bounding box center [120, 264] width 144 height 30
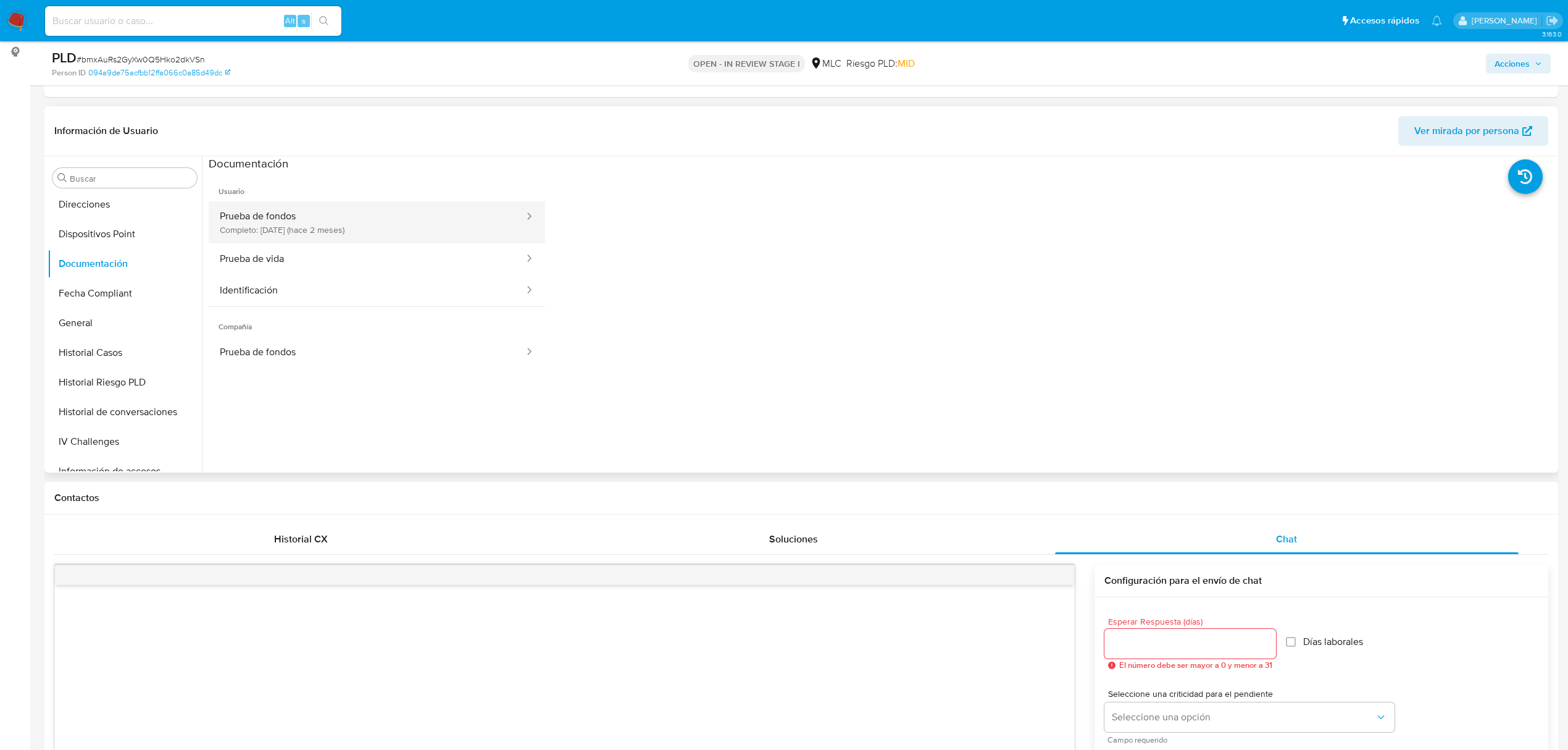
click at [386, 238] on button "Prueba de fondos Completo: 09/08/2025 (hace 2 meses)" at bounding box center [367, 223] width 317 height 42
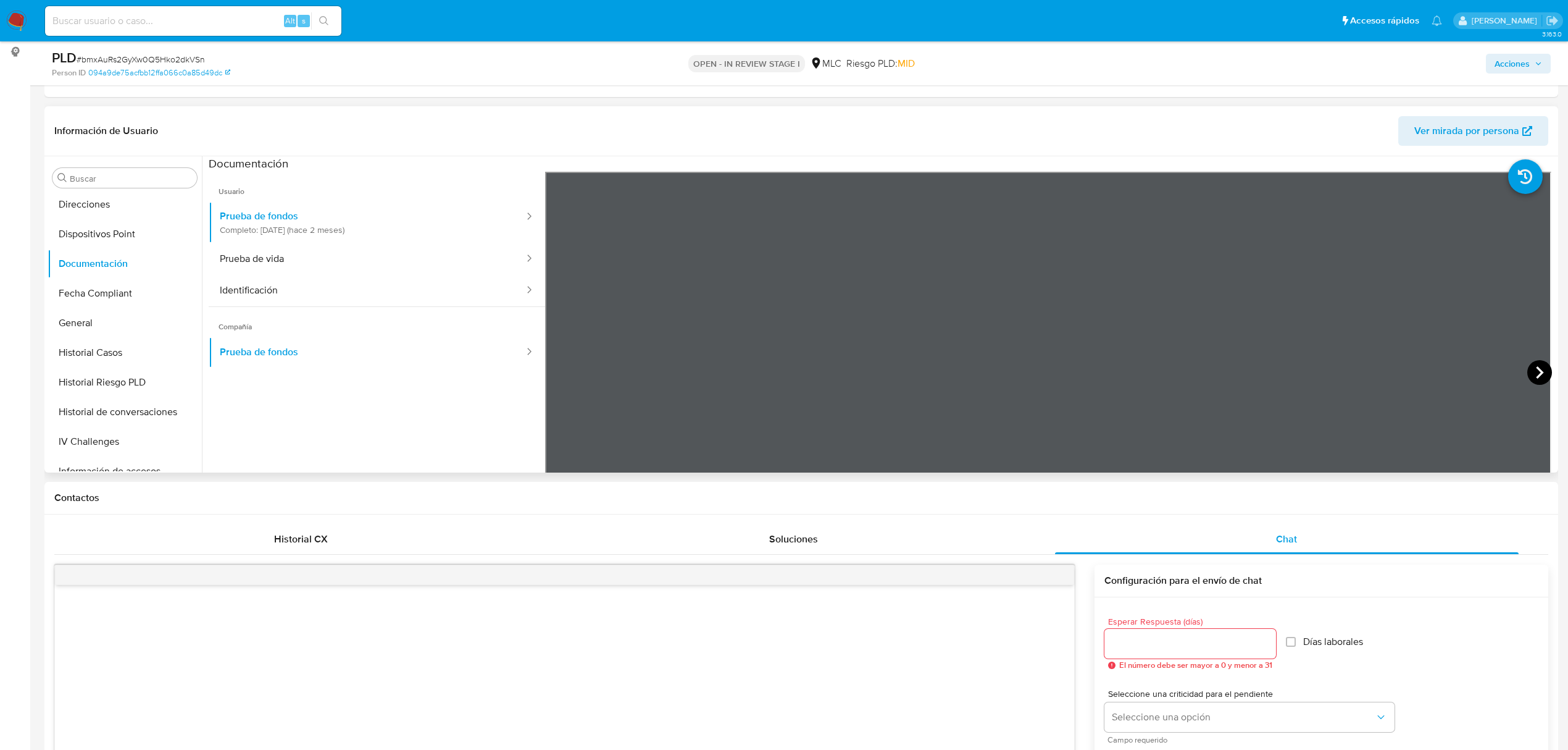
click at [1536, 376] on icon at bounding box center [1540, 373] width 7 height 12
click at [85, 277] on button "KYC" at bounding box center [120, 279] width 144 height 30
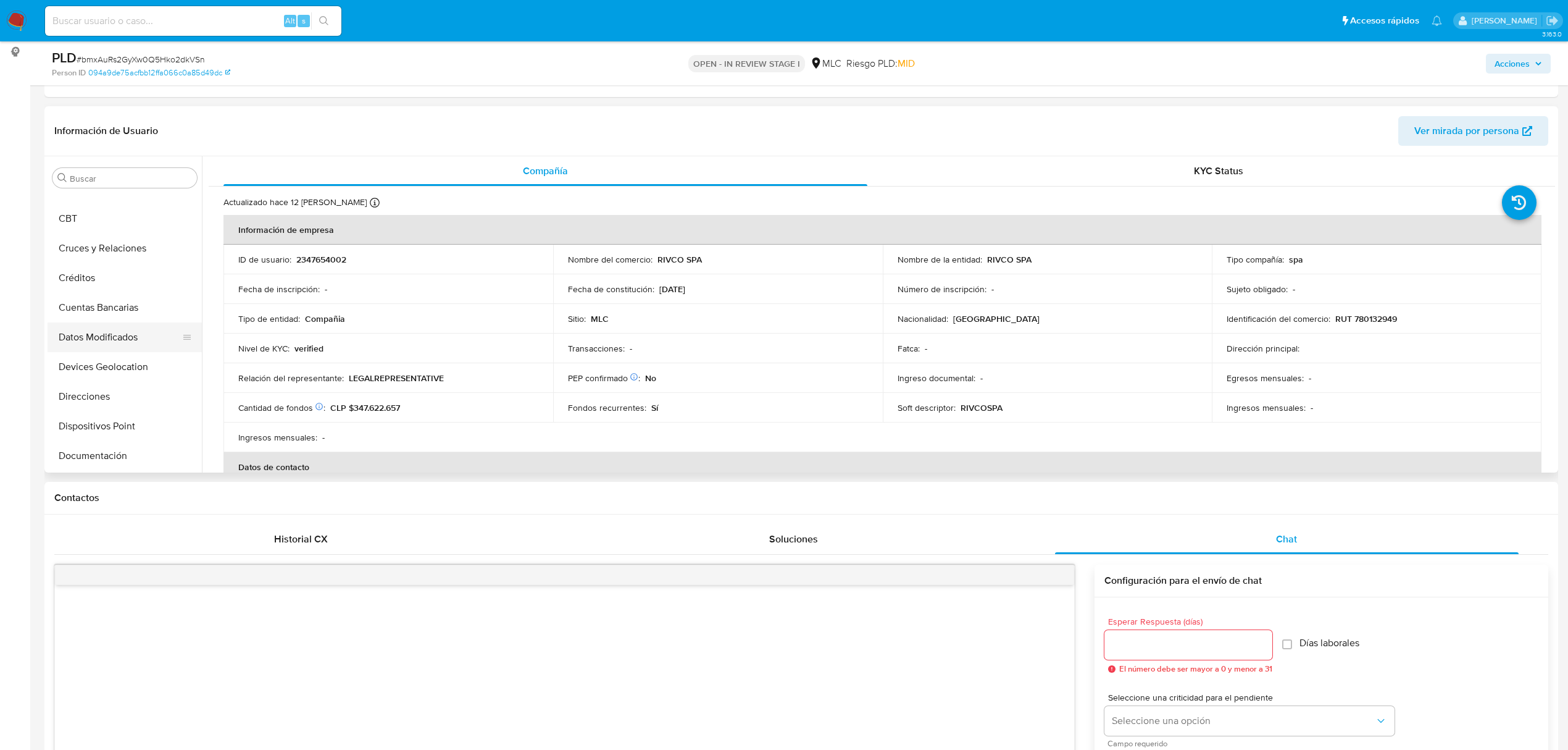
scroll to position [164, 0]
click at [134, 425] on button "Documentación" at bounding box center [120, 429] width 144 height 30
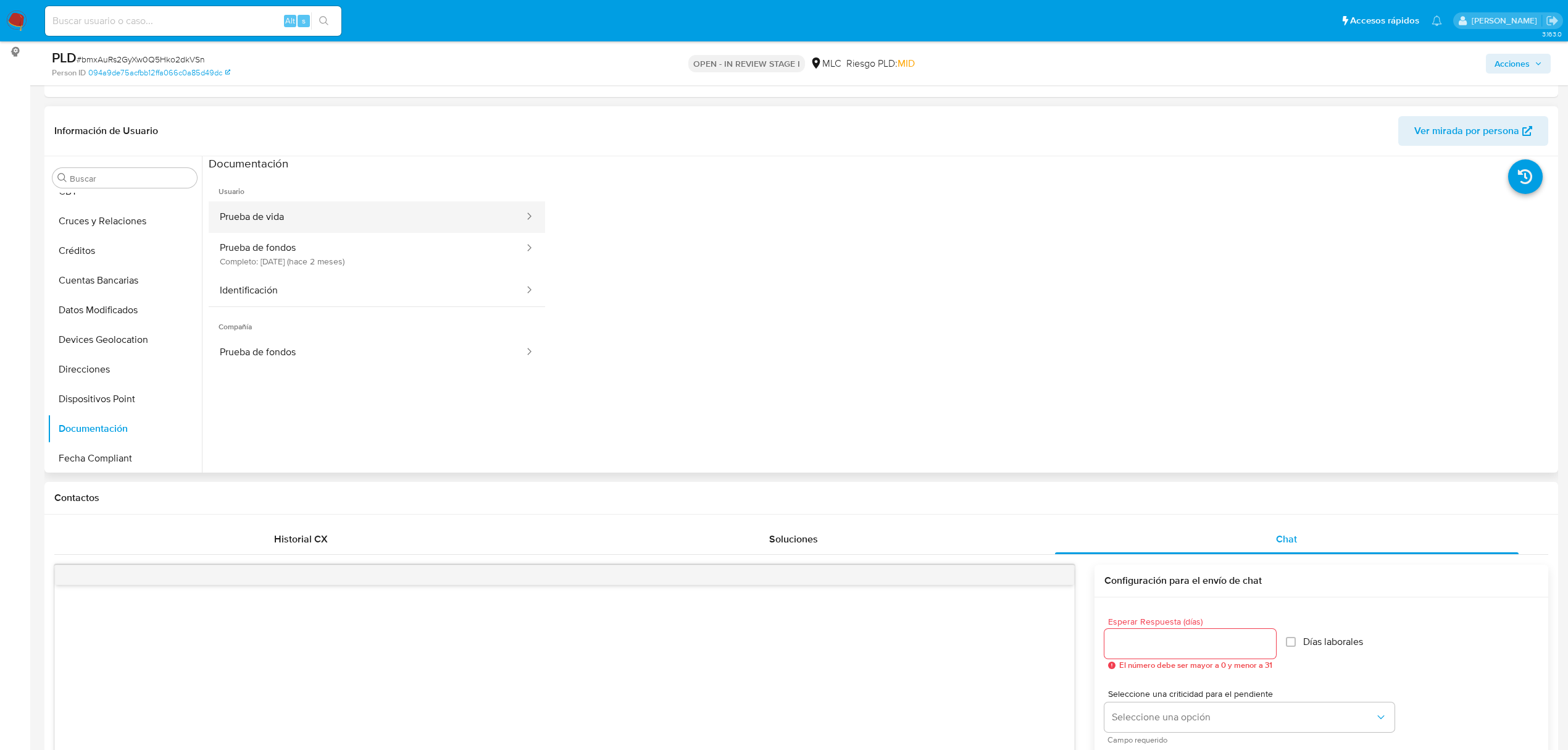
click at [292, 218] on button "Prueba de vida" at bounding box center [367, 217] width 317 height 32
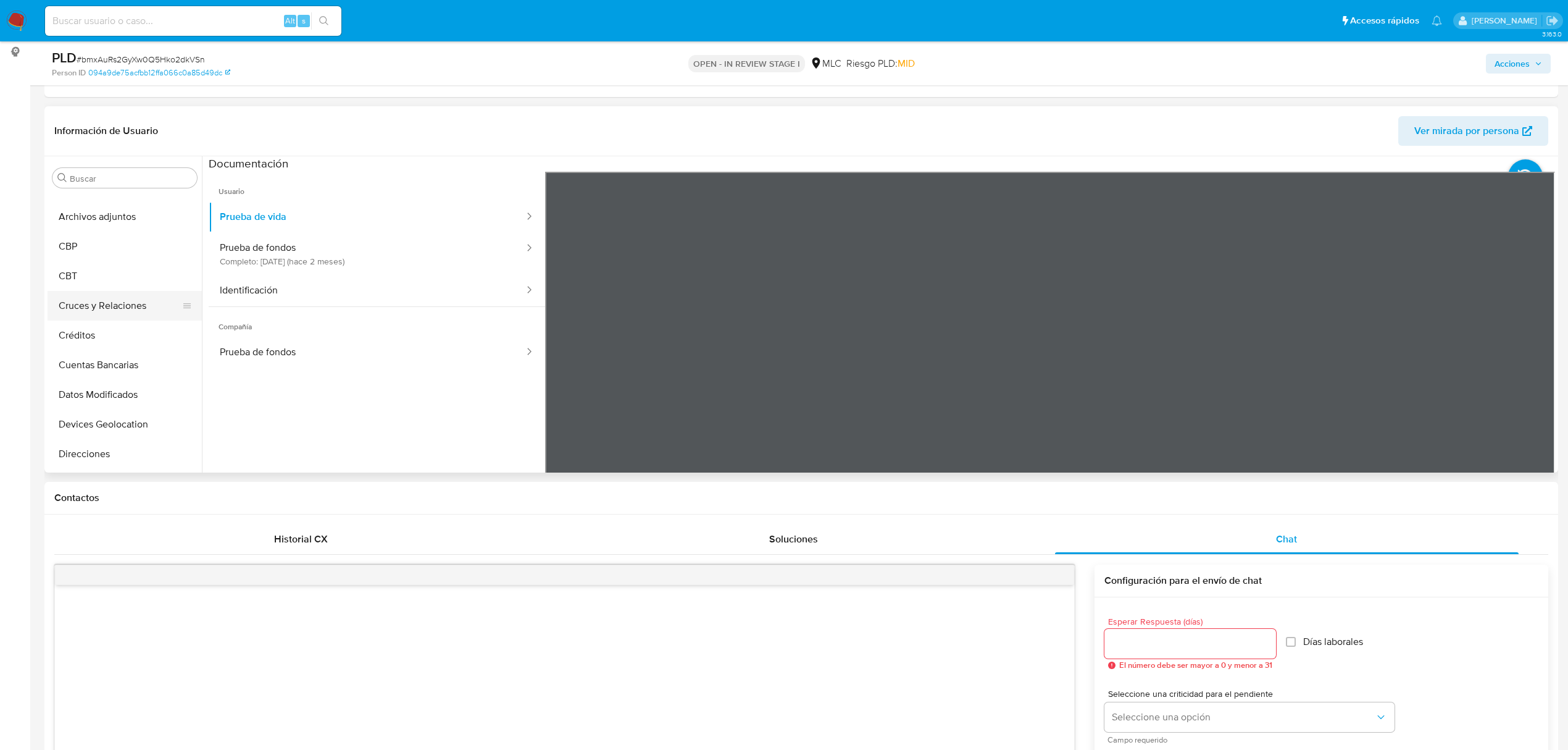
scroll to position [0, 0]
click at [108, 290] on button "Archivos adjuntos" at bounding box center [120, 296] width 144 height 30
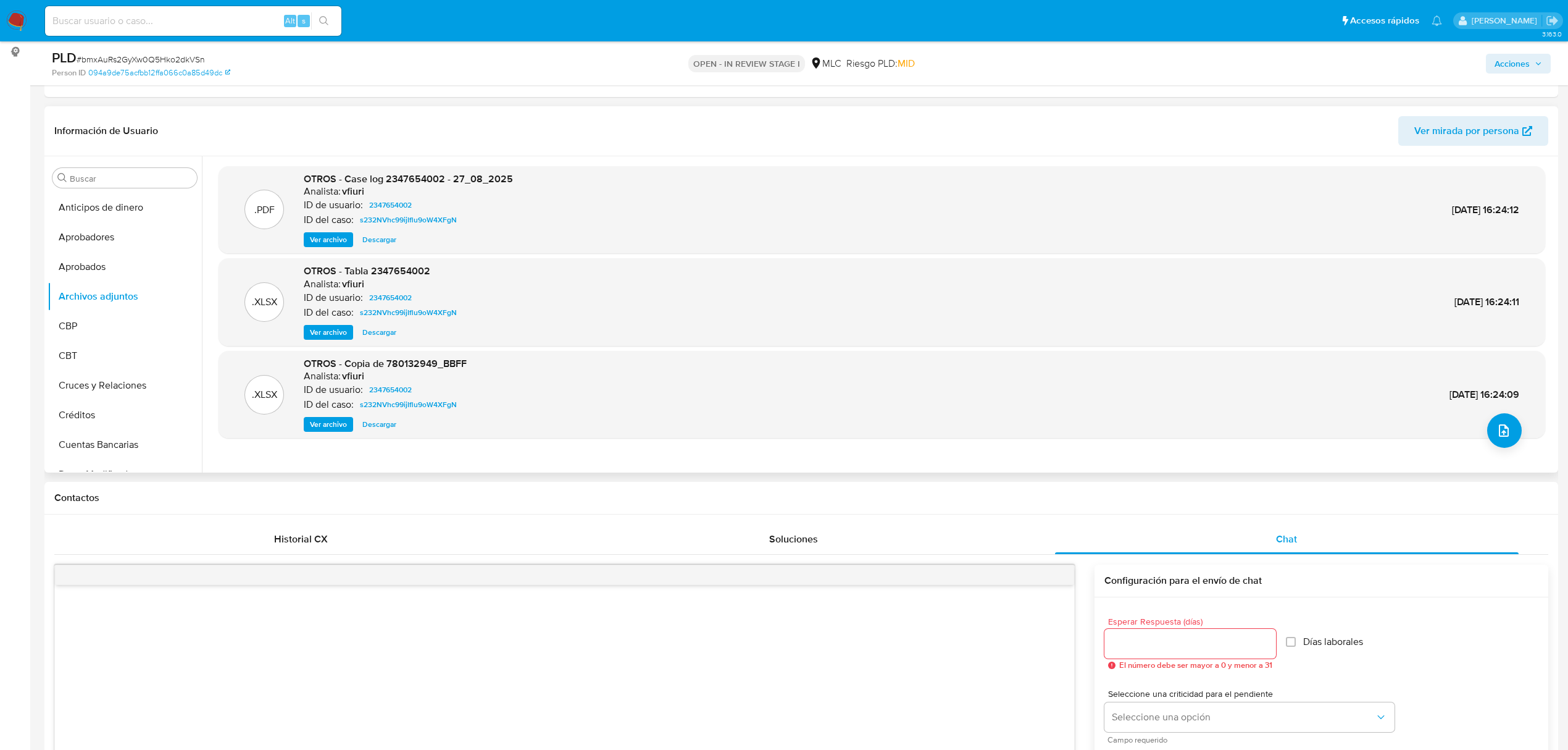
click at [333, 238] on span "Ver archivo" at bounding box center [328, 240] width 37 height 12
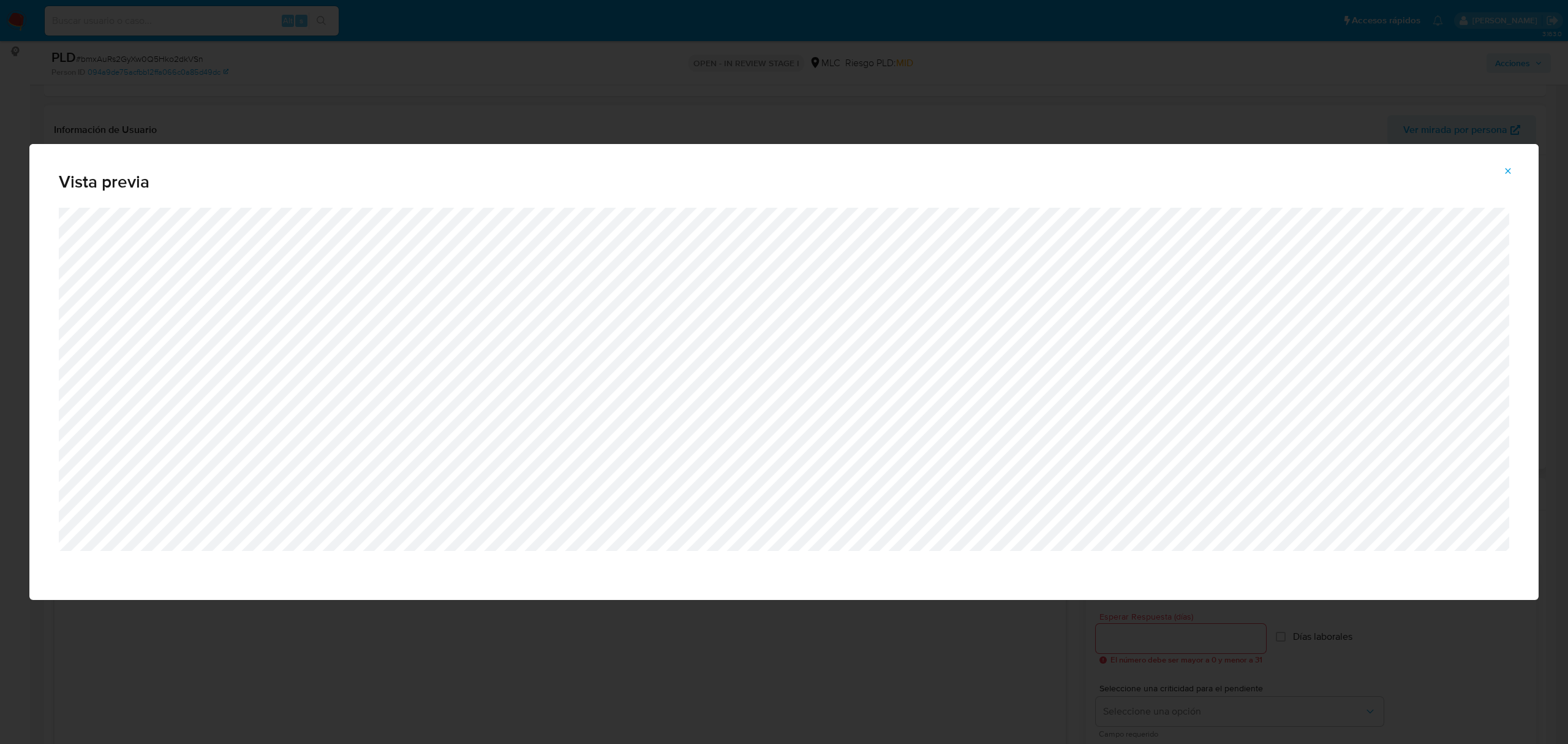
click at [1508, 179] on span "Attachment preview" at bounding box center [1508, 171] width 10 height 17
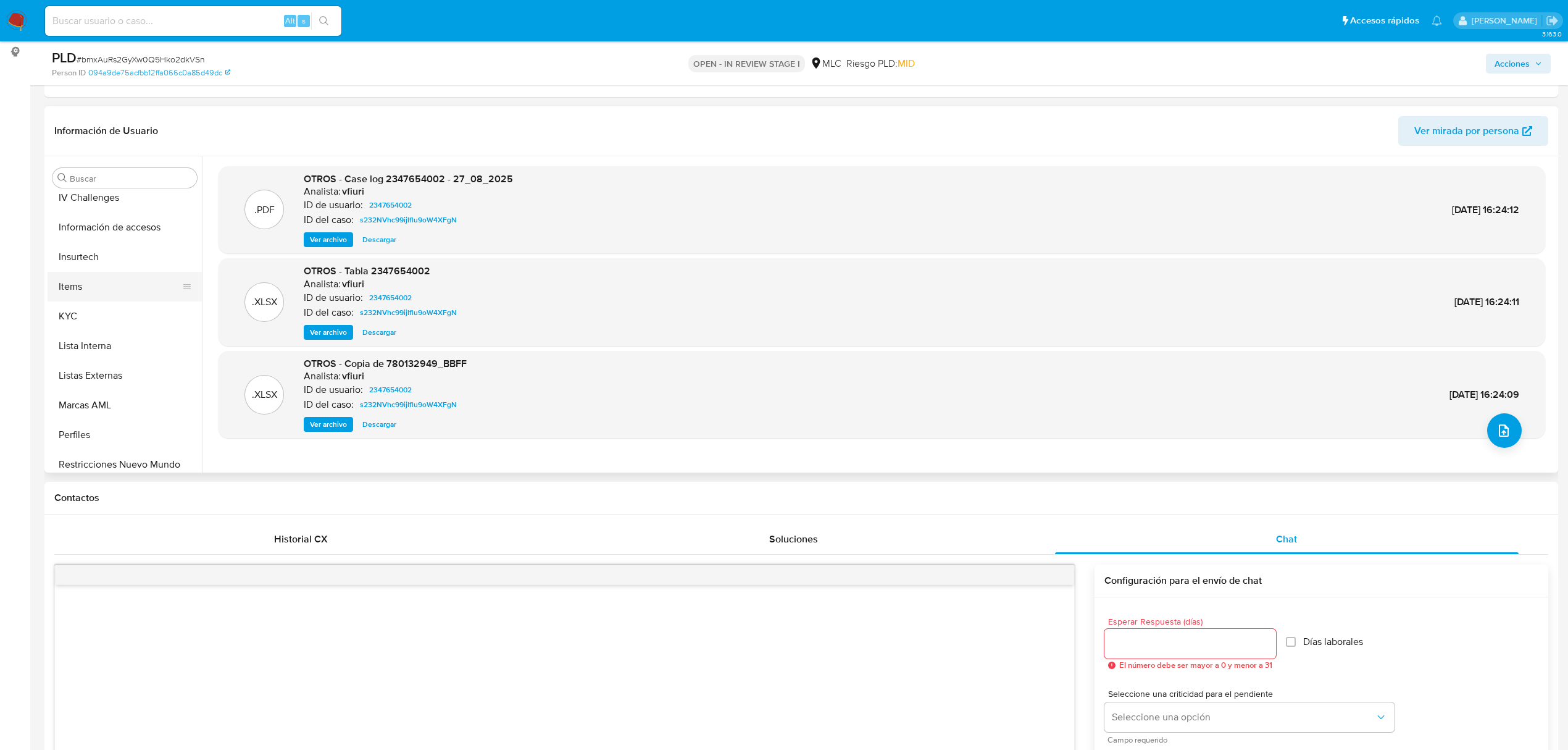
scroll to position [576, 0]
click at [105, 310] on button "KYC" at bounding box center [120, 313] width 144 height 30
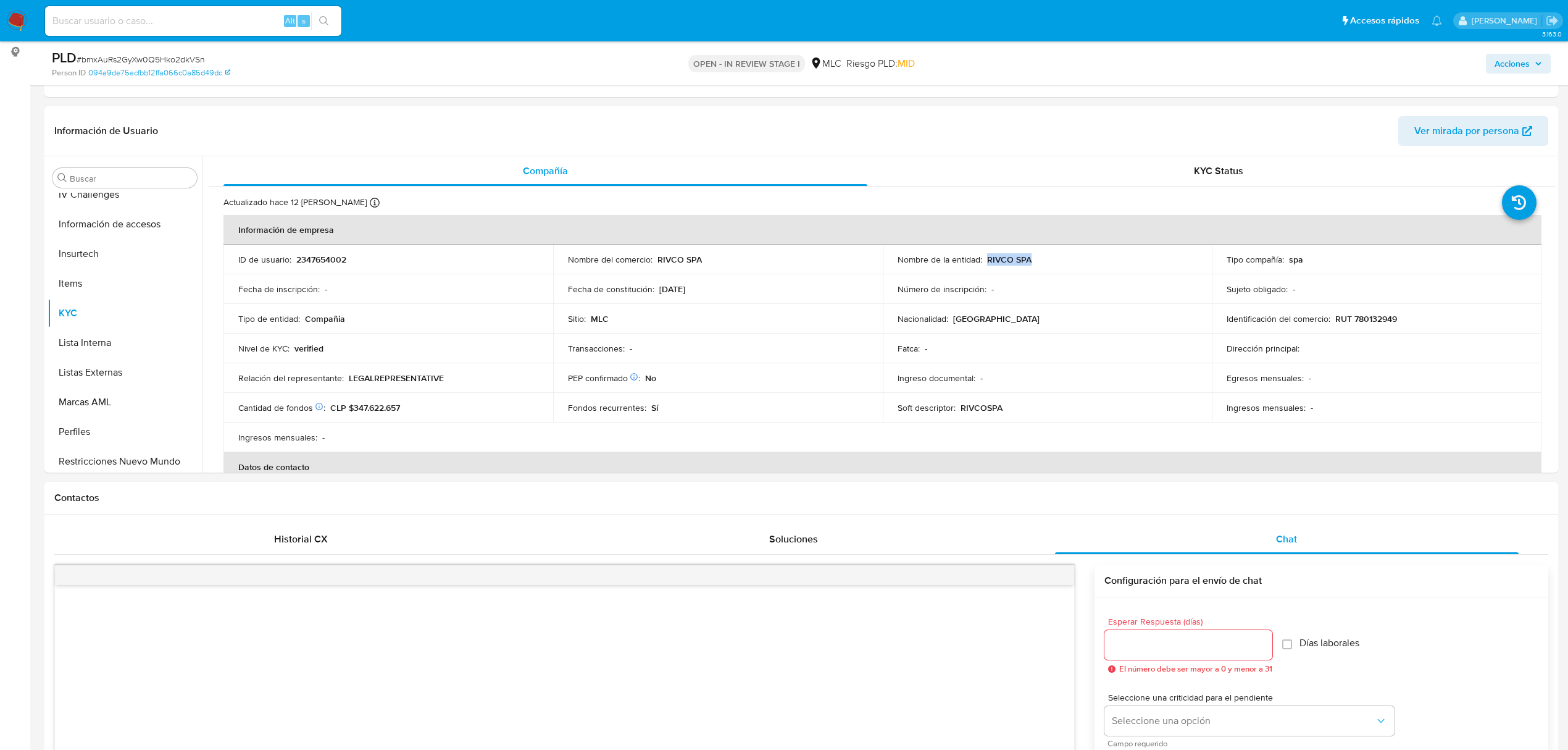
drag, startPoint x: 983, startPoint y: 258, endPoint x: 1036, endPoint y: 258, distance: 53.0
click at [1036, 258] on div "Nombre de la entidad : RIVCO SPA" at bounding box center [1048, 260] width 300 height 11
copy p "RIVCO SPA"
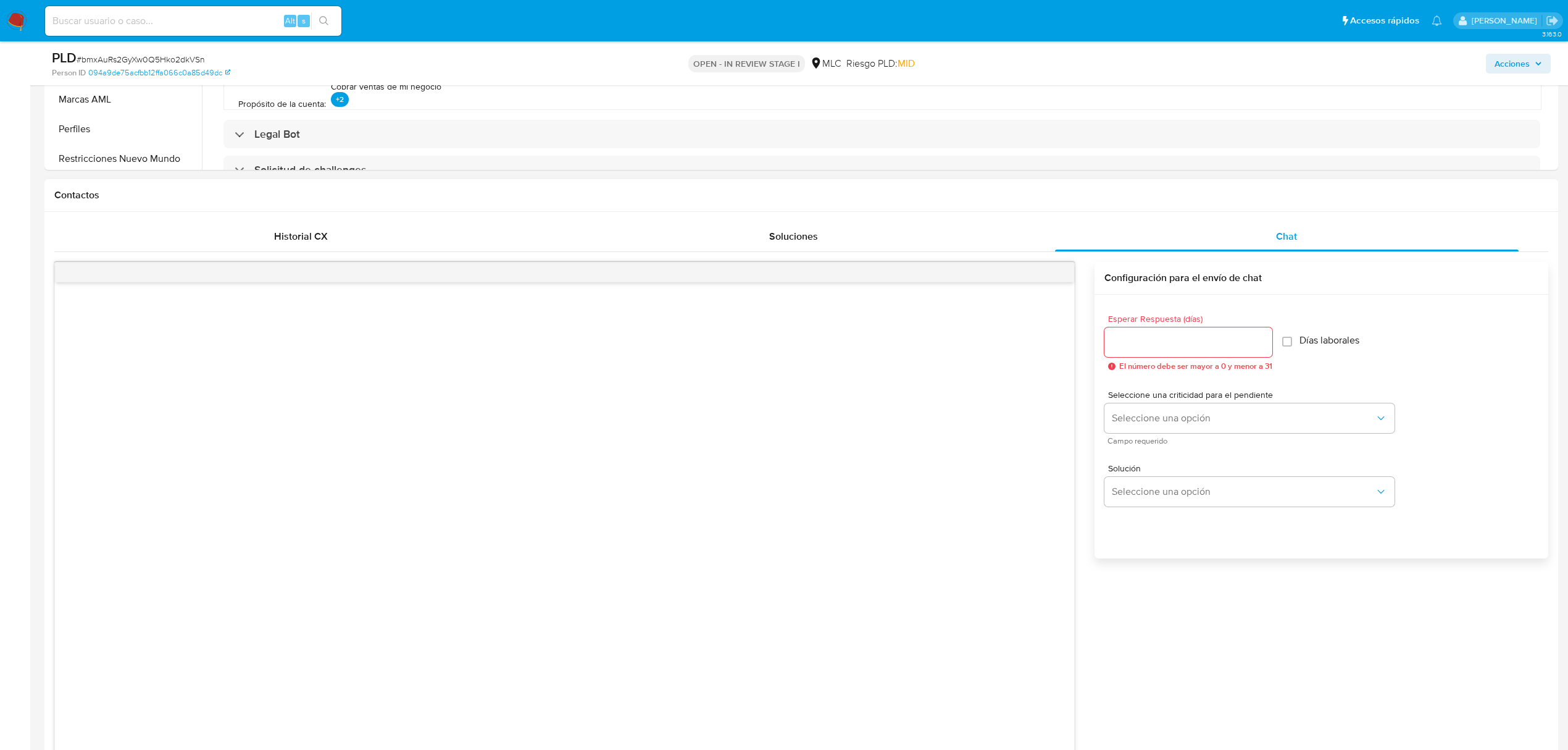
scroll to position [494, 0]
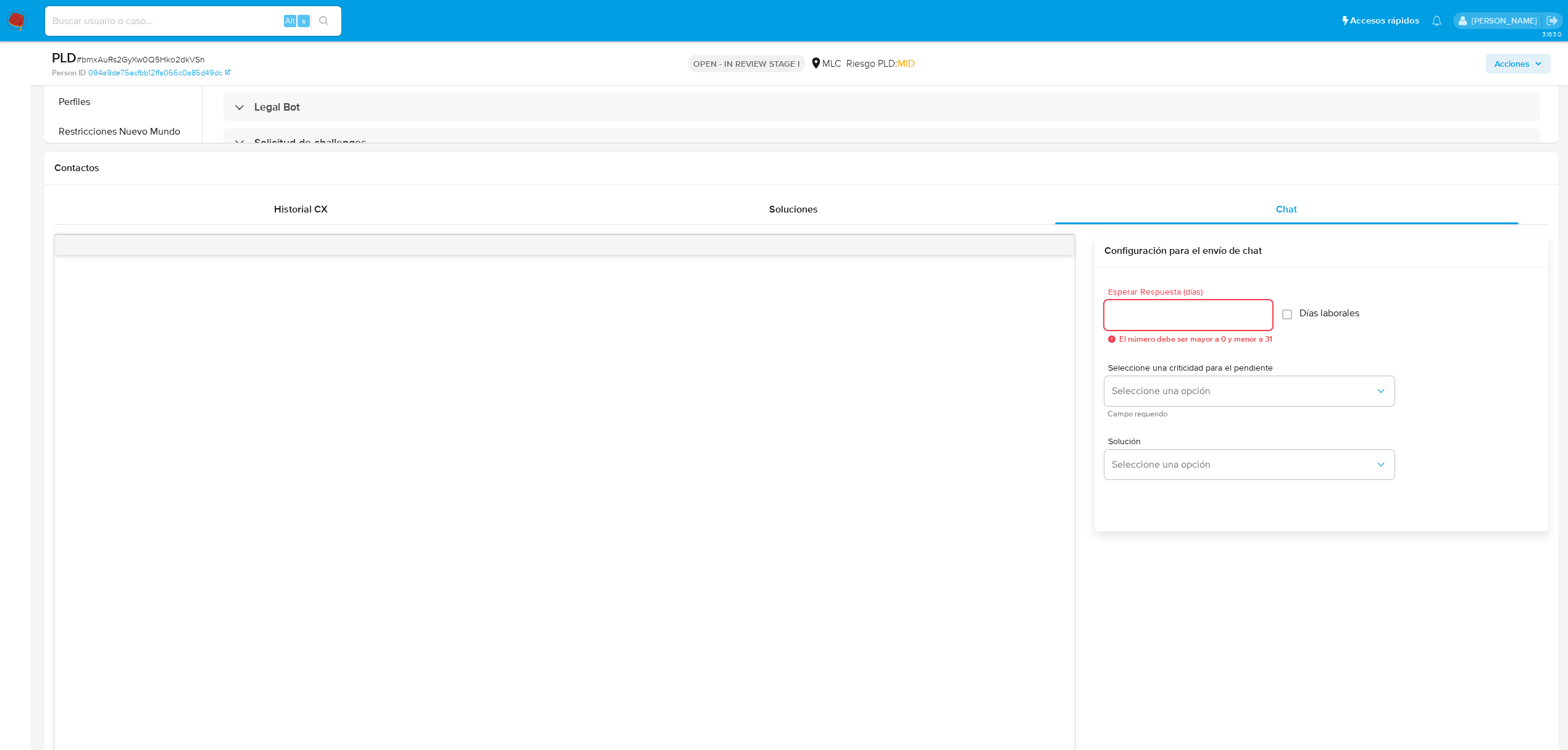
click at [1174, 311] on input "Esperar Respuesta (días)" at bounding box center [1188, 315] width 168 height 16
type input "3"
click at [1168, 388] on span "Seleccione una opción" at bounding box center [1243, 391] width 263 height 12
click at [1168, 400] on div "LOW" at bounding box center [1247, 392] width 271 height 25
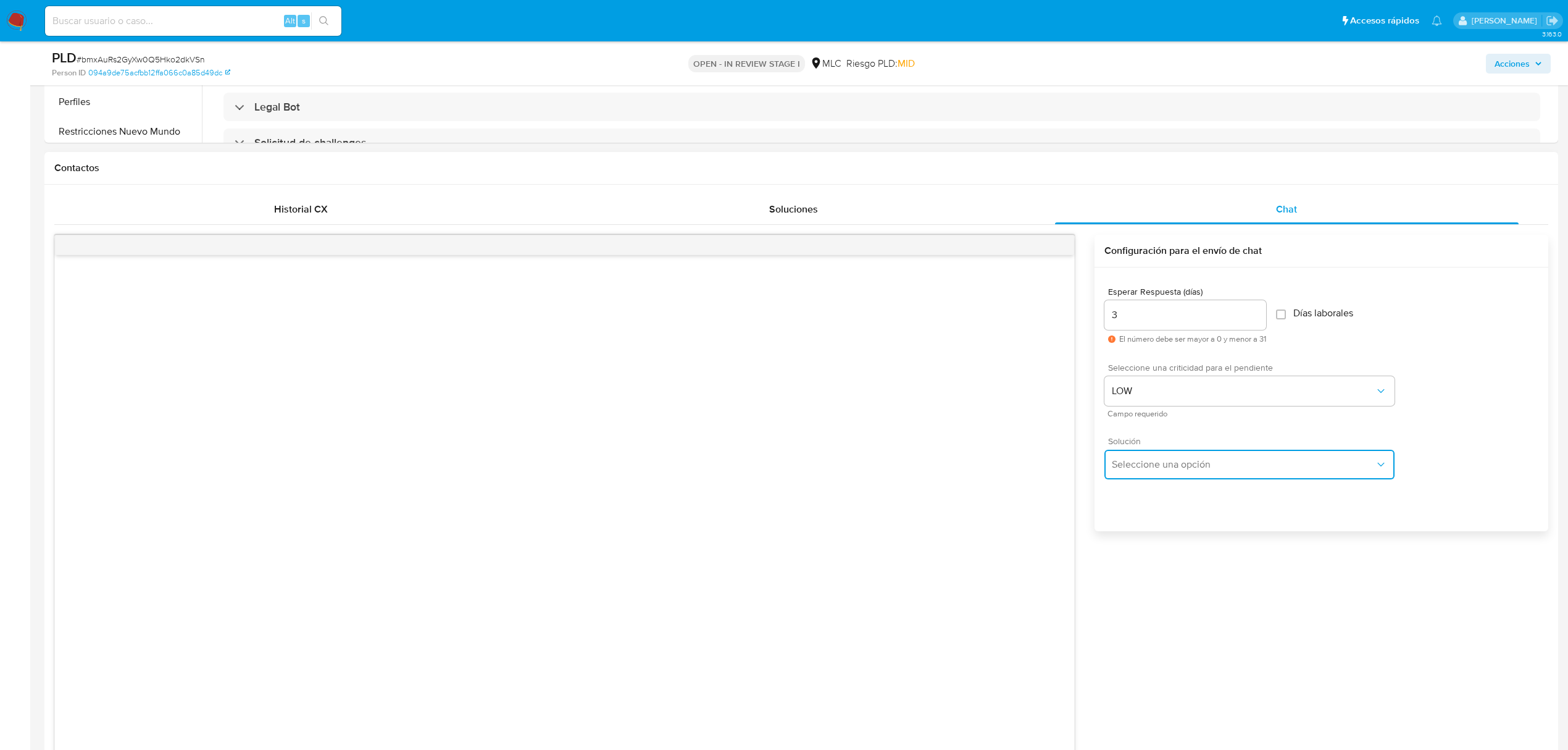
click at [1155, 462] on span "Seleccione una opción" at bounding box center [1243, 464] width 263 height 12
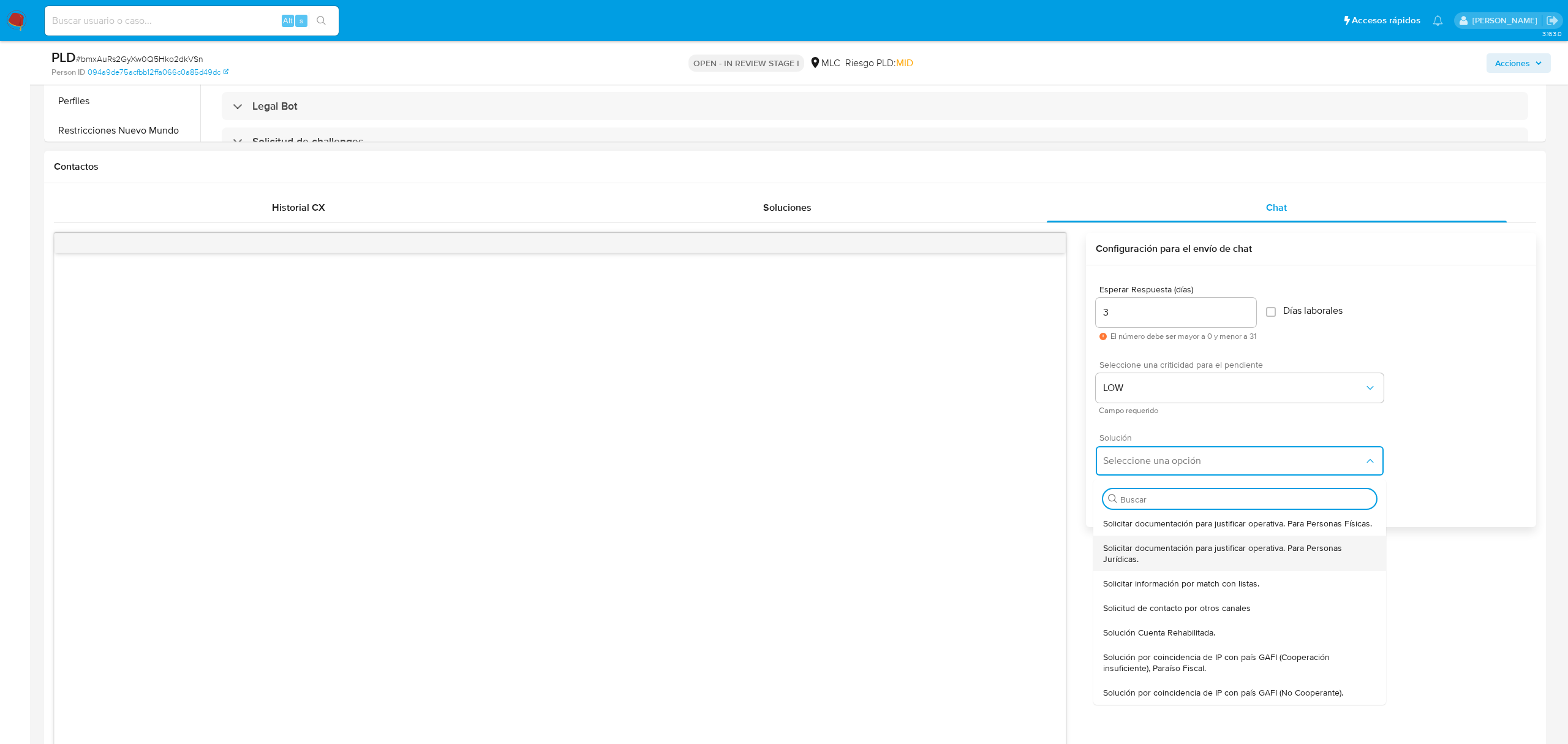
click at [1146, 547] on span "Solicitar documentación para justificar operativa. Para Personas Jurídicas." at bounding box center [1240, 553] width 273 height 22
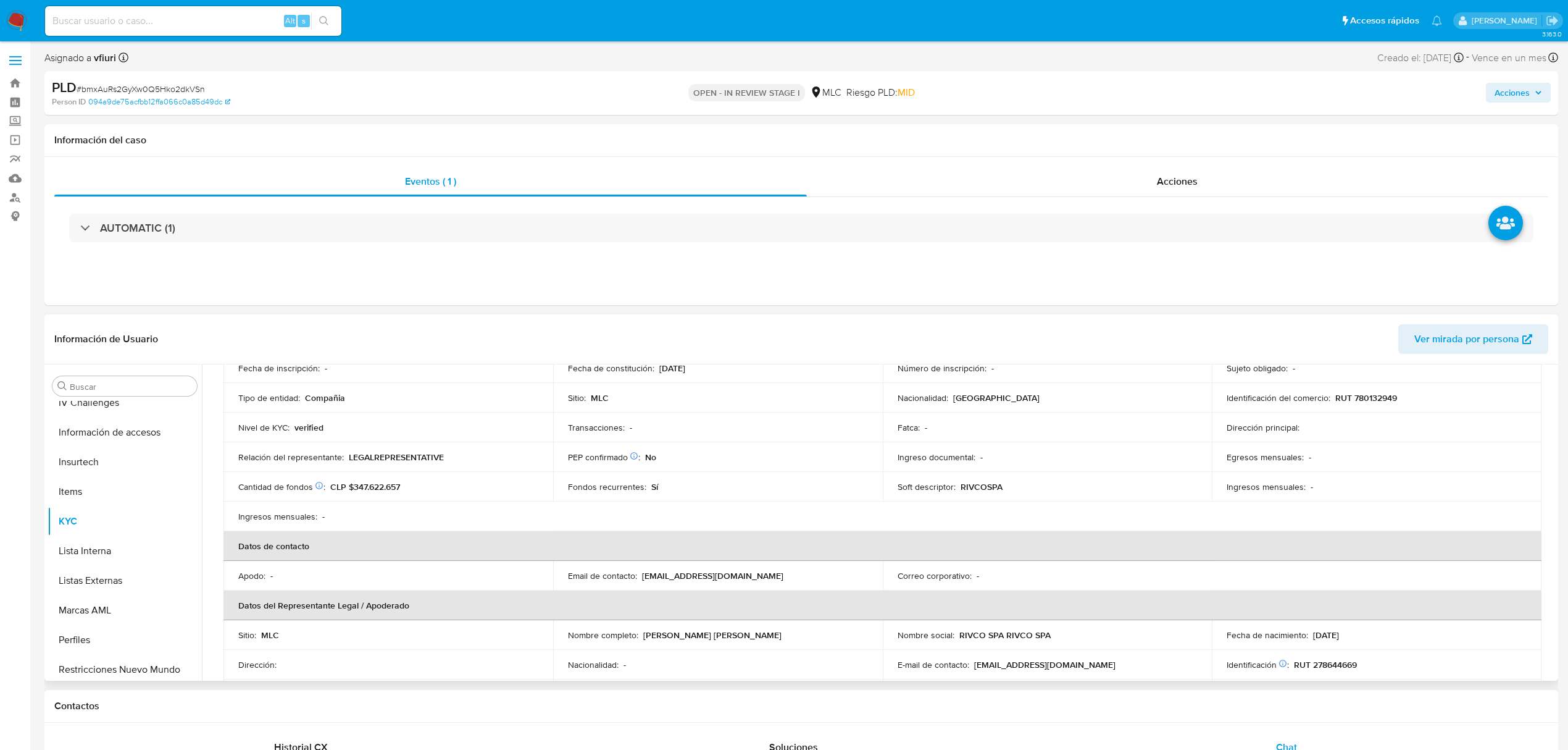
scroll to position [0, 0]
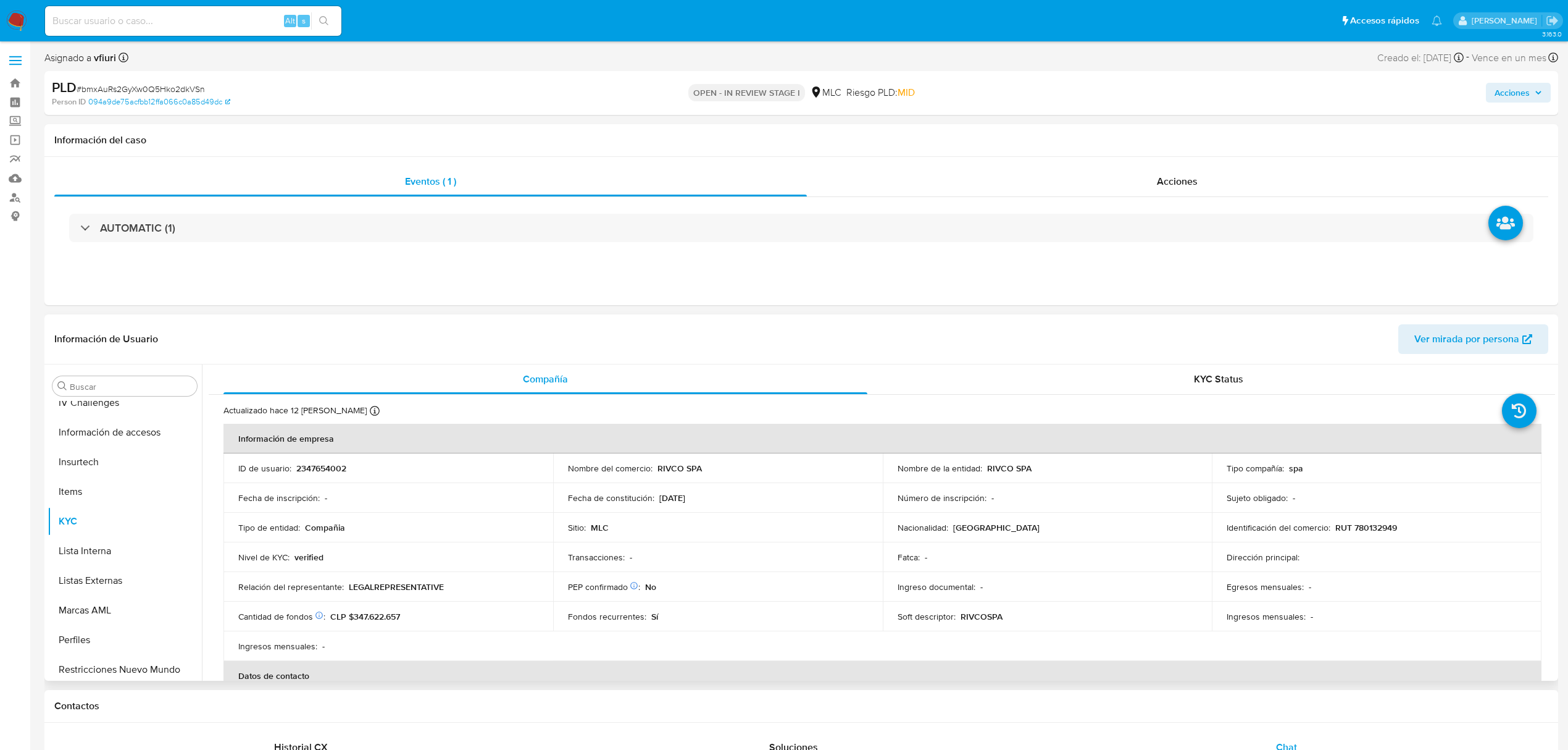
click at [988, 467] on p "RIVCO SPA" at bounding box center [1010, 468] width 45 height 11
click at [993, 469] on p "RIVCO SPA" at bounding box center [1010, 468] width 45 height 11
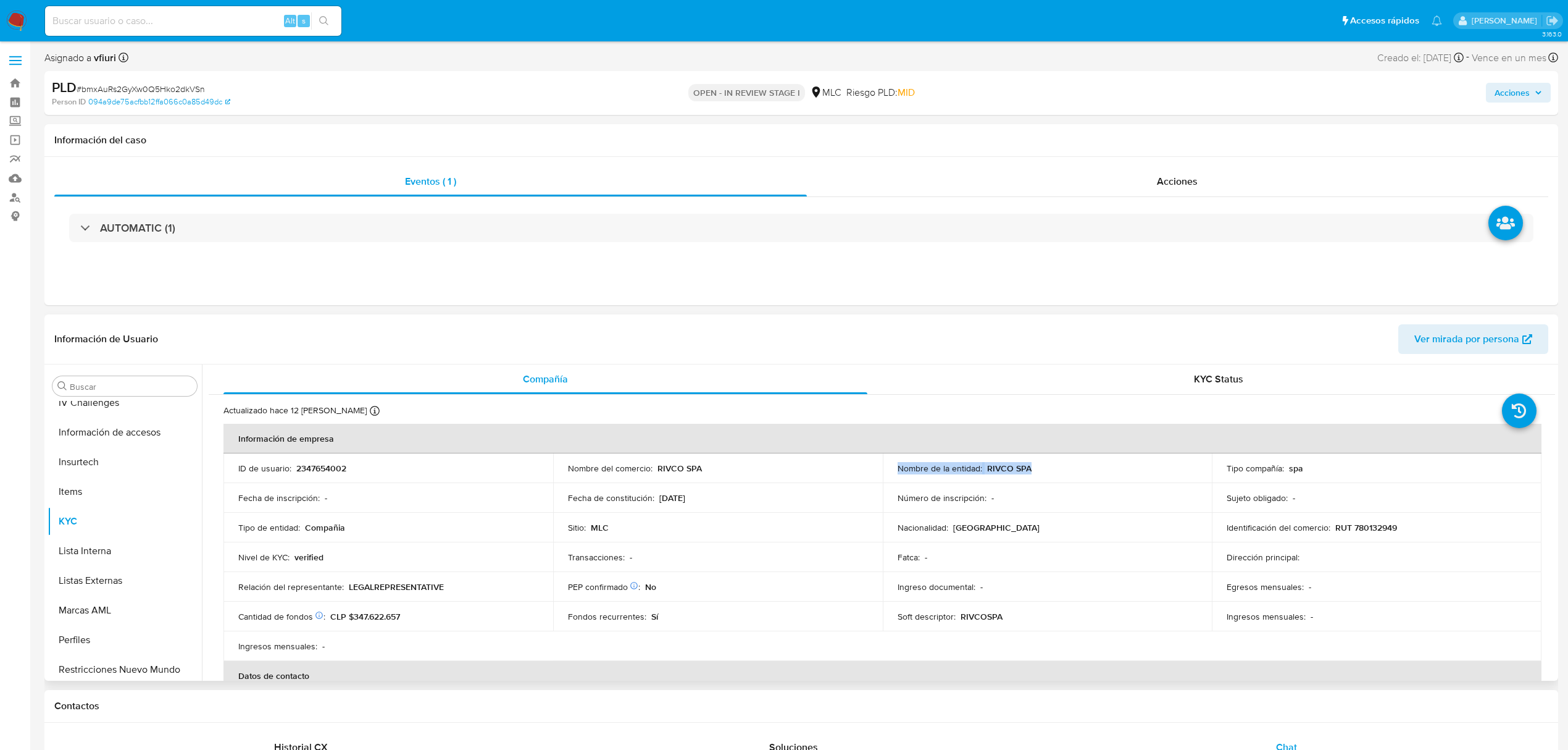
click at [999, 477] on td "Nombre de la entidad : RIVCO SPA" at bounding box center [1048, 469] width 330 height 30
drag, startPoint x: 1009, startPoint y: 465, endPoint x: 984, endPoint y: 467, distance: 25.1
click at [988, 467] on p "RIVCO SPA" at bounding box center [1010, 468] width 45 height 11
copy p "RIVCO"
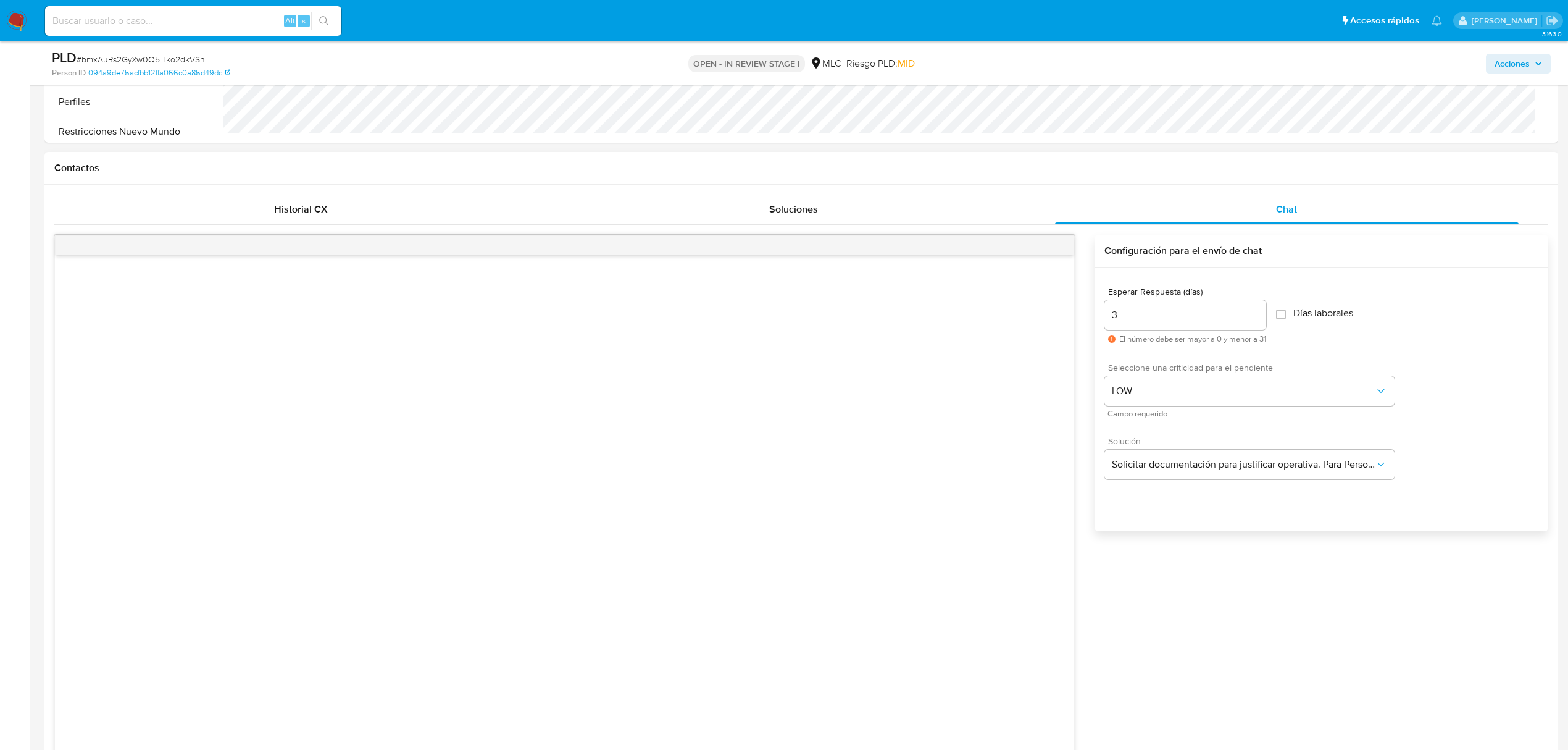
scroll to position [823, 0]
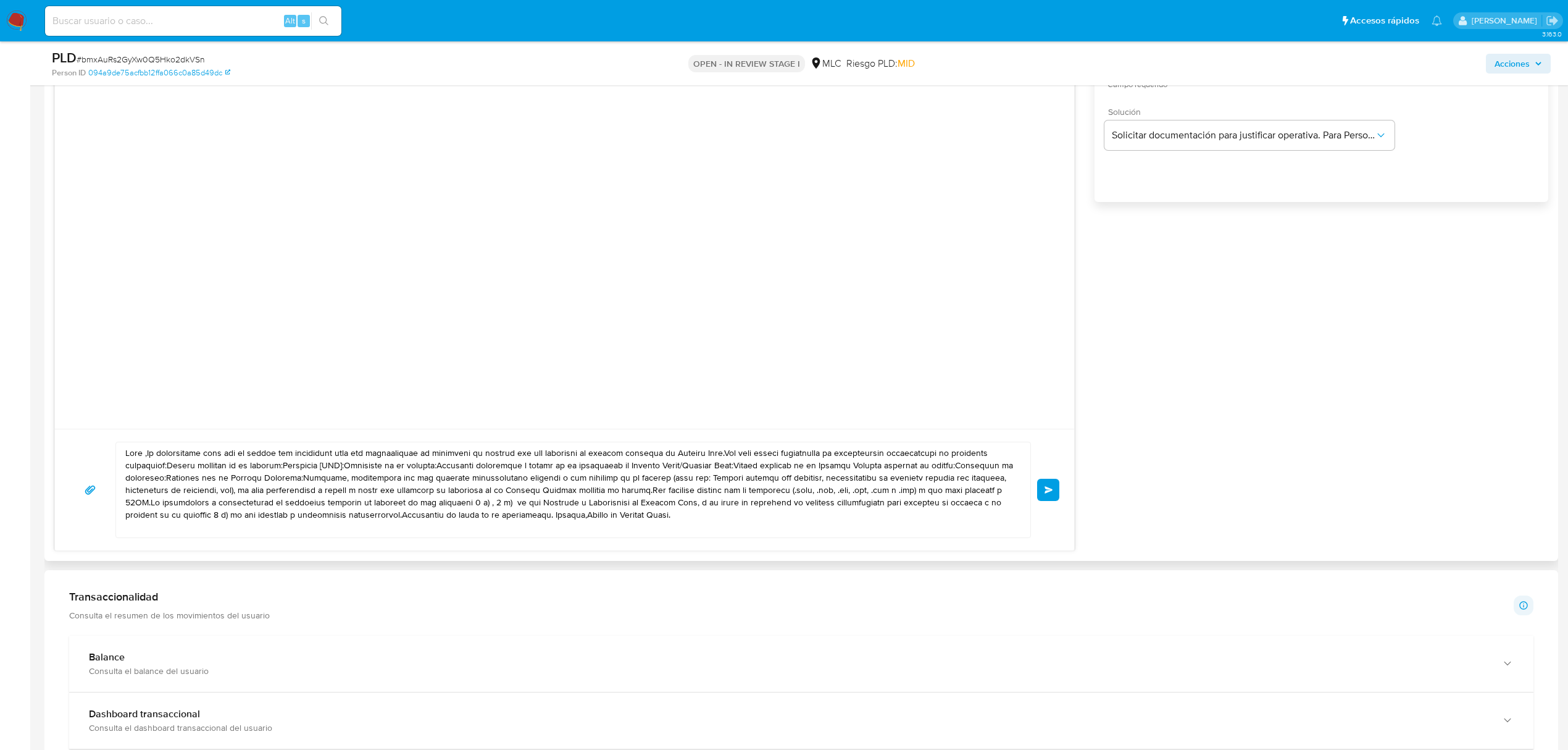
click at [572, 490] on textarea at bounding box center [570, 490] width 890 height 95
drag, startPoint x: 742, startPoint y: 514, endPoint x: 87, endPoint y: 453, distance: 657.8
click at [87, 453] on div "Enviar" at bounding box center [565, 490] width 990 height 96
paste textarea "RIVCO, Te contactamos desde el Equipo de Mercado Pago para verificar tus datos …"
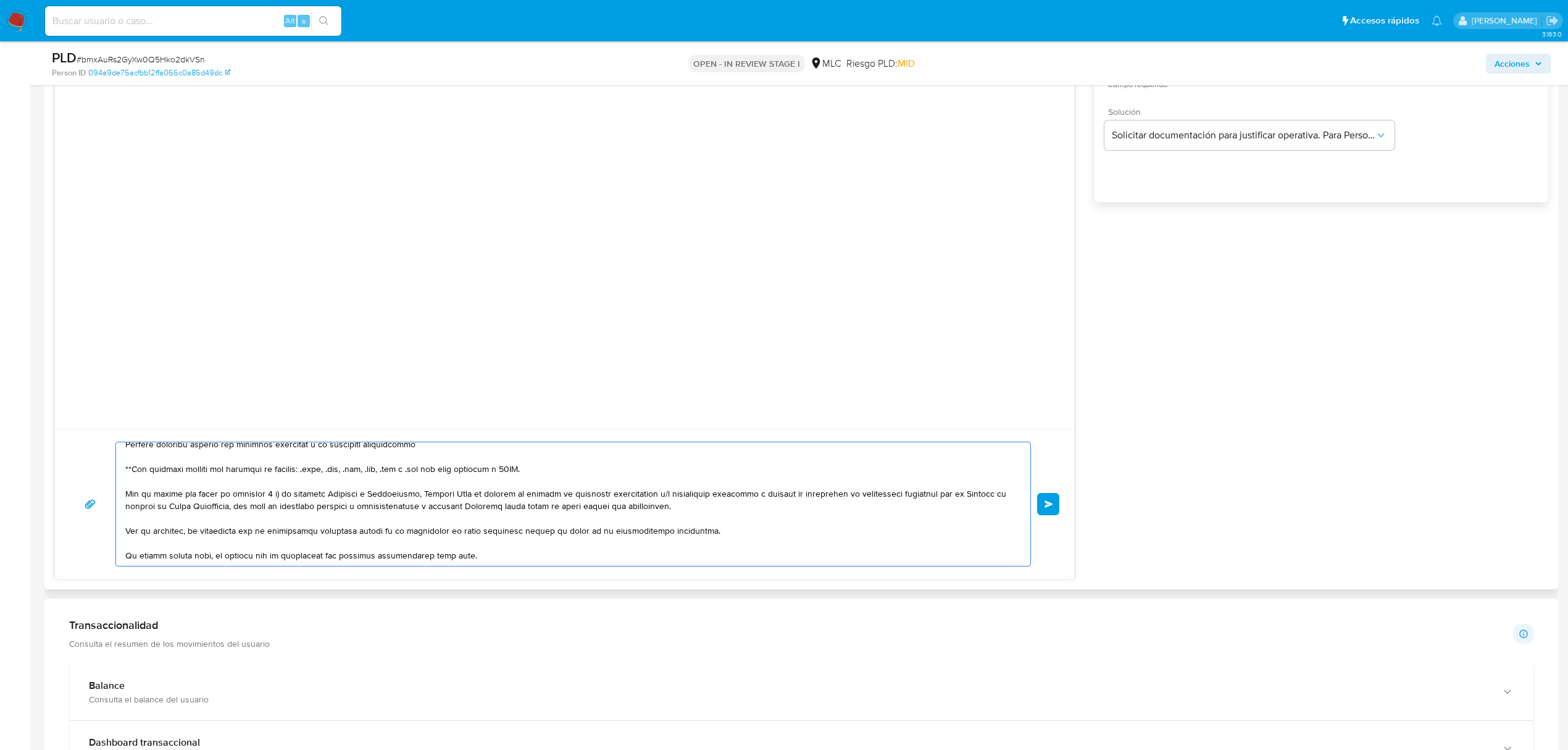
scroll to position [193, 0]
type textarea "Hola RIVCO, Te contactamos desde el Equipo de Mercado Pago para verificar tus d…"
click at [1048, 507] on span "Enviar" at bounding box center [1049, 504] width 9 height 7
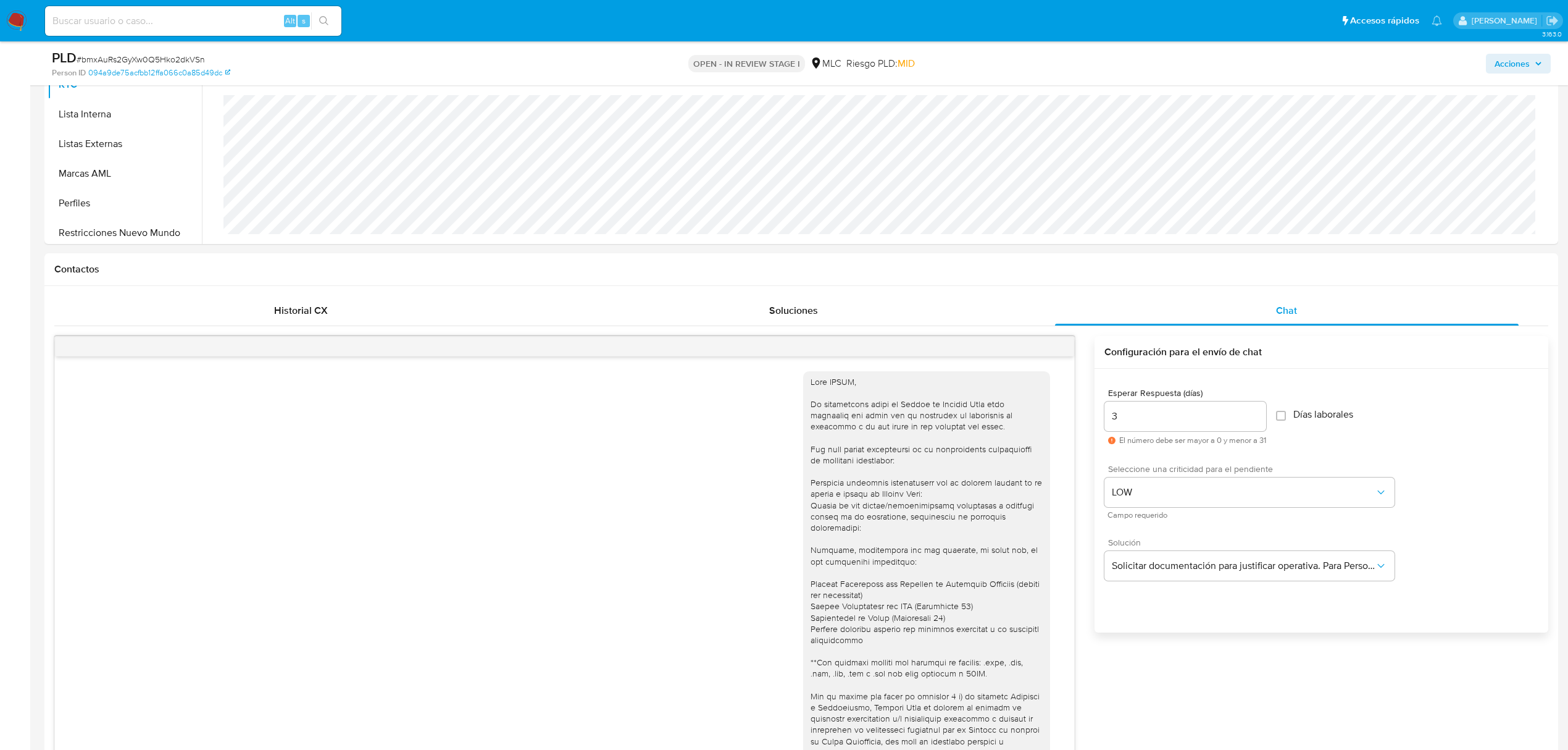
scroll to position [329, 0]
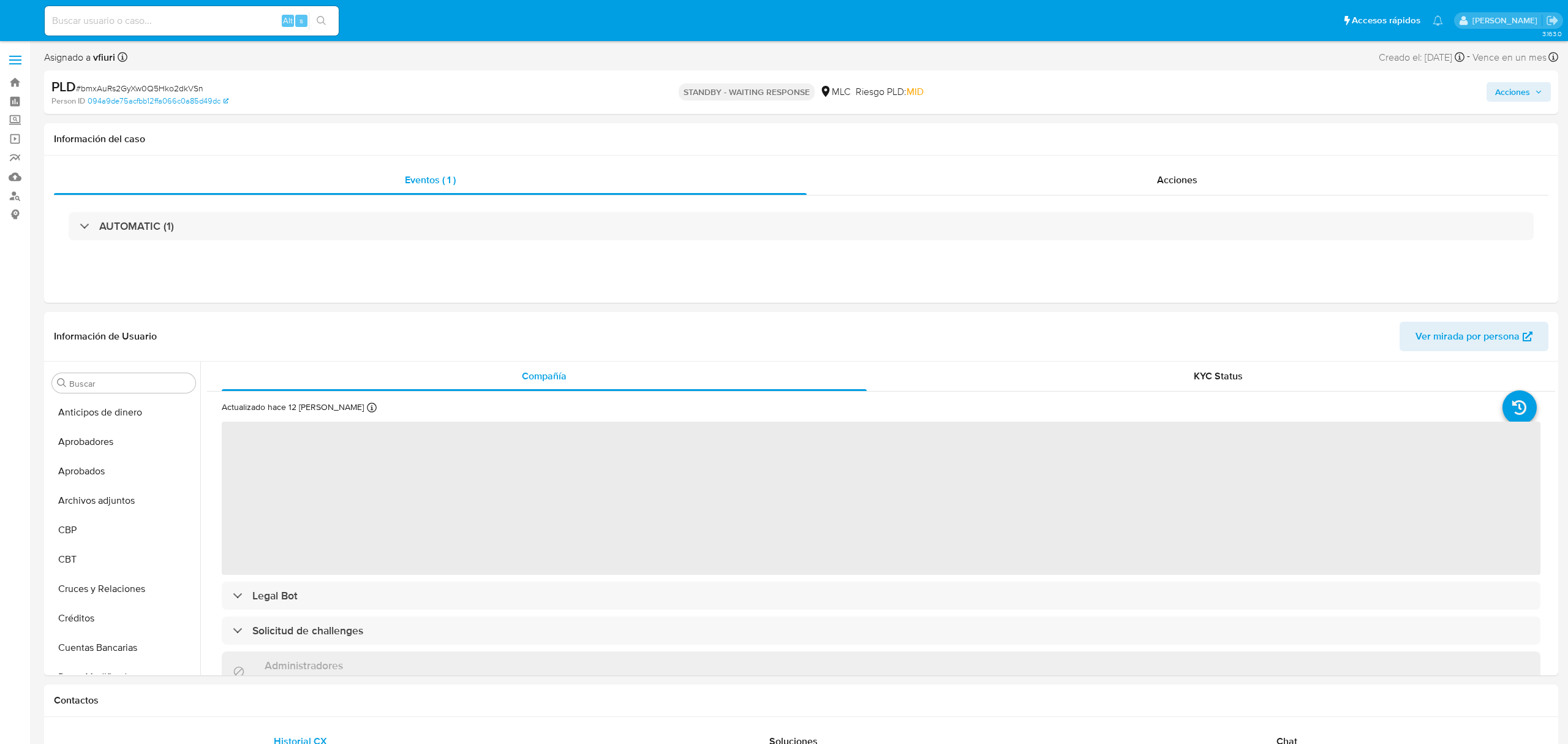
select select "10"
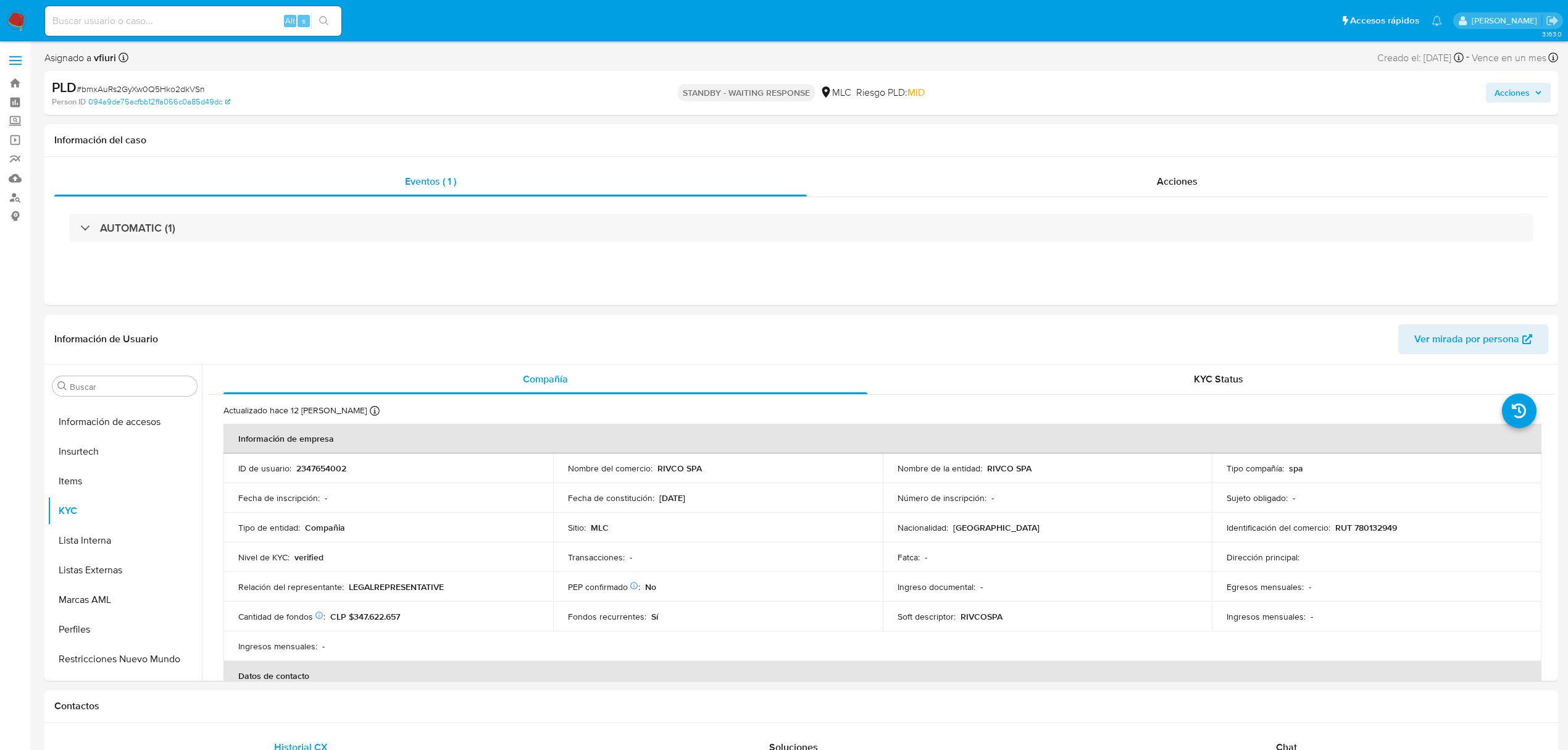
scroll to position [611, 0]
click at [8, 86] on link "Bandeja" at bounding box center [73, 83] width 147 height 19
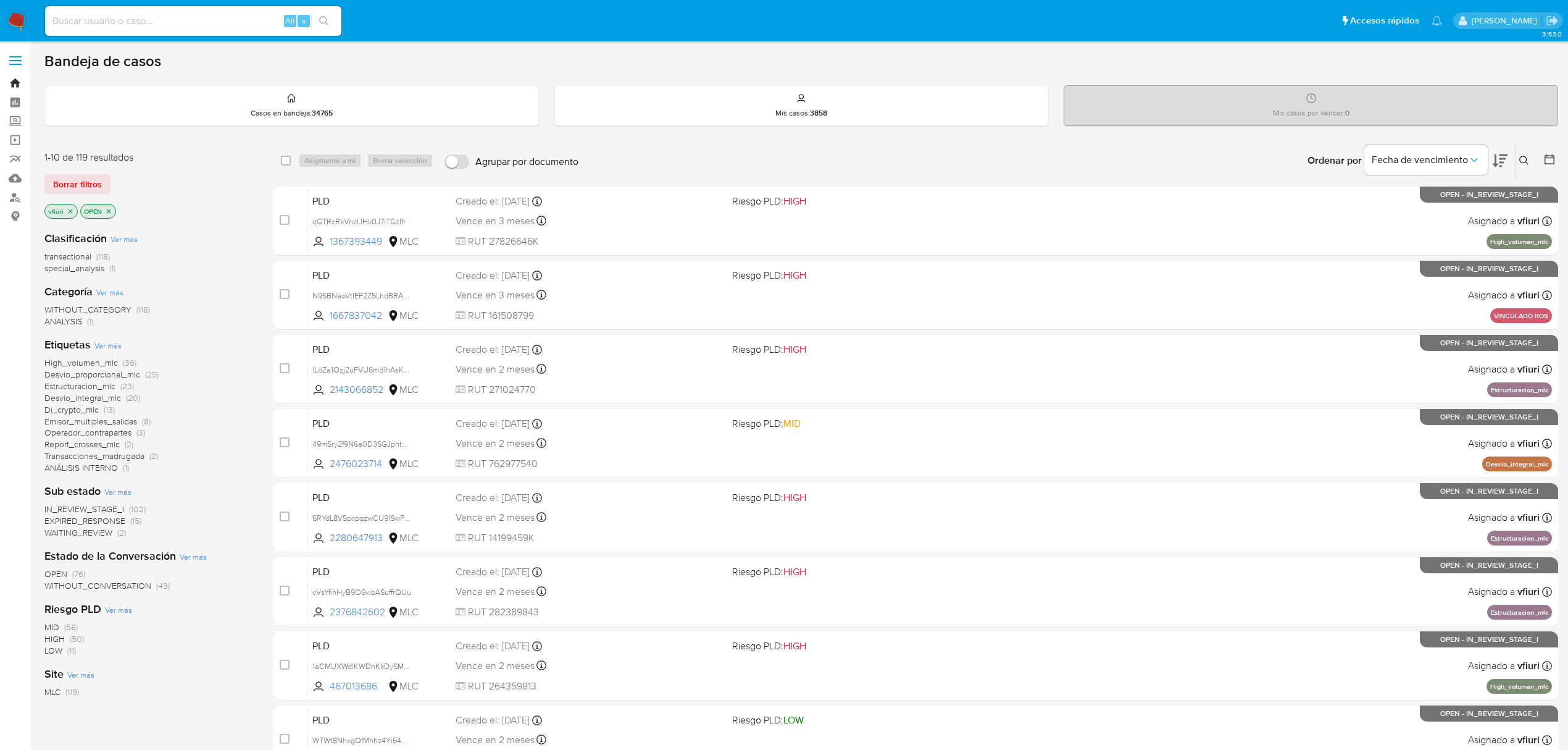
click at [15, 80] on link "Bandeja" at bounding box center [73, 83] width 147 height 19
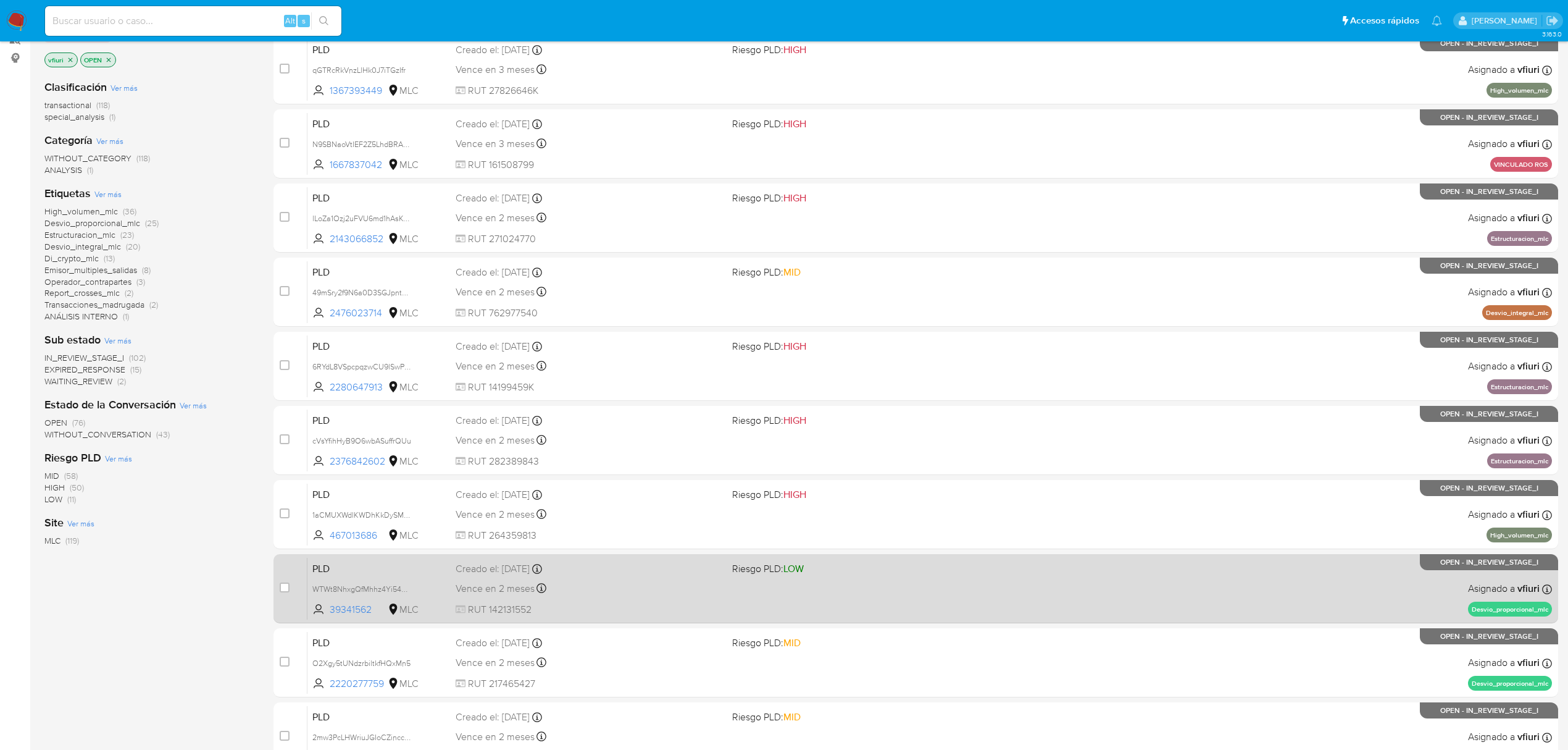
scroll to position [270, 0]
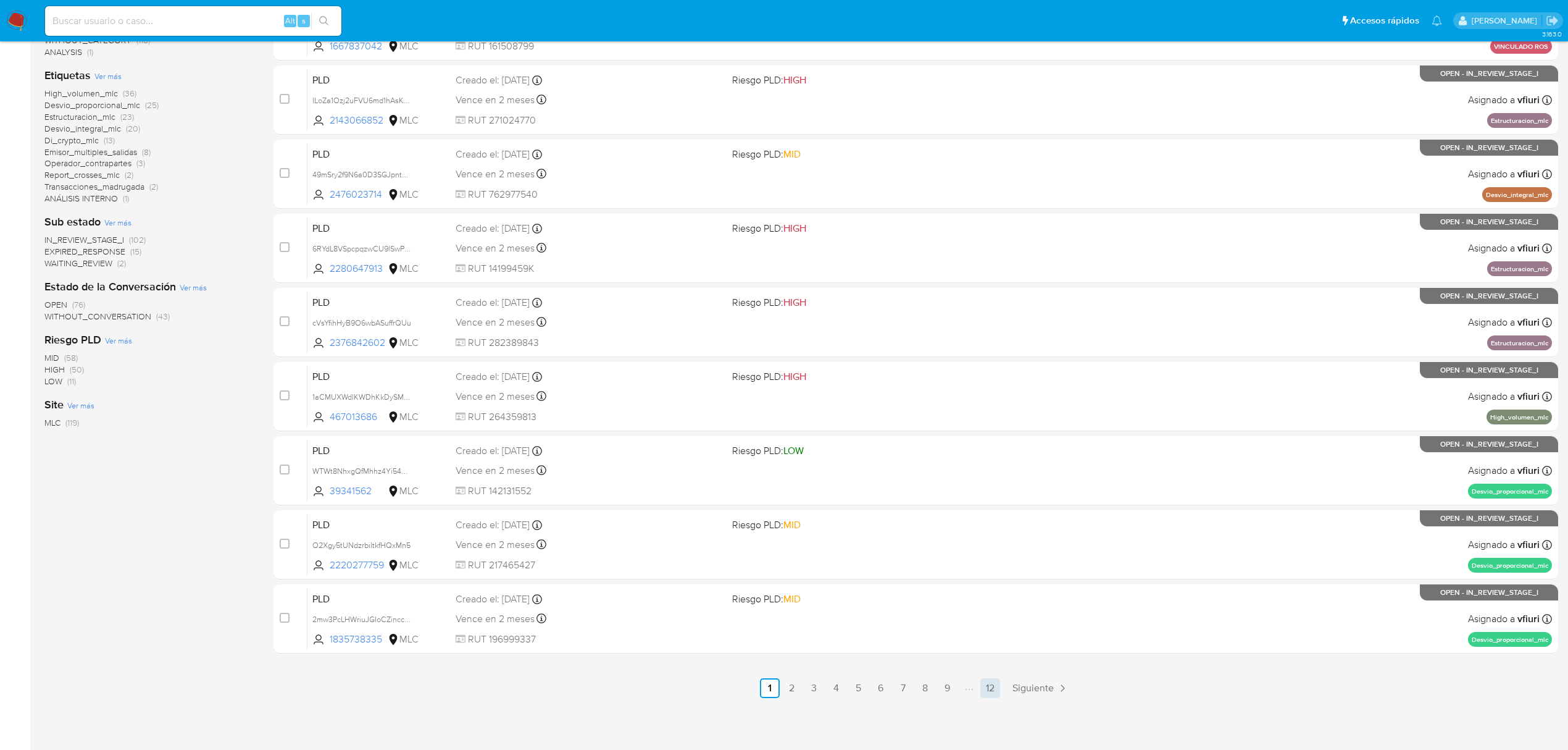
click at [988, 684] on link "12" at bounding box center [991, 688] width 20 height 20
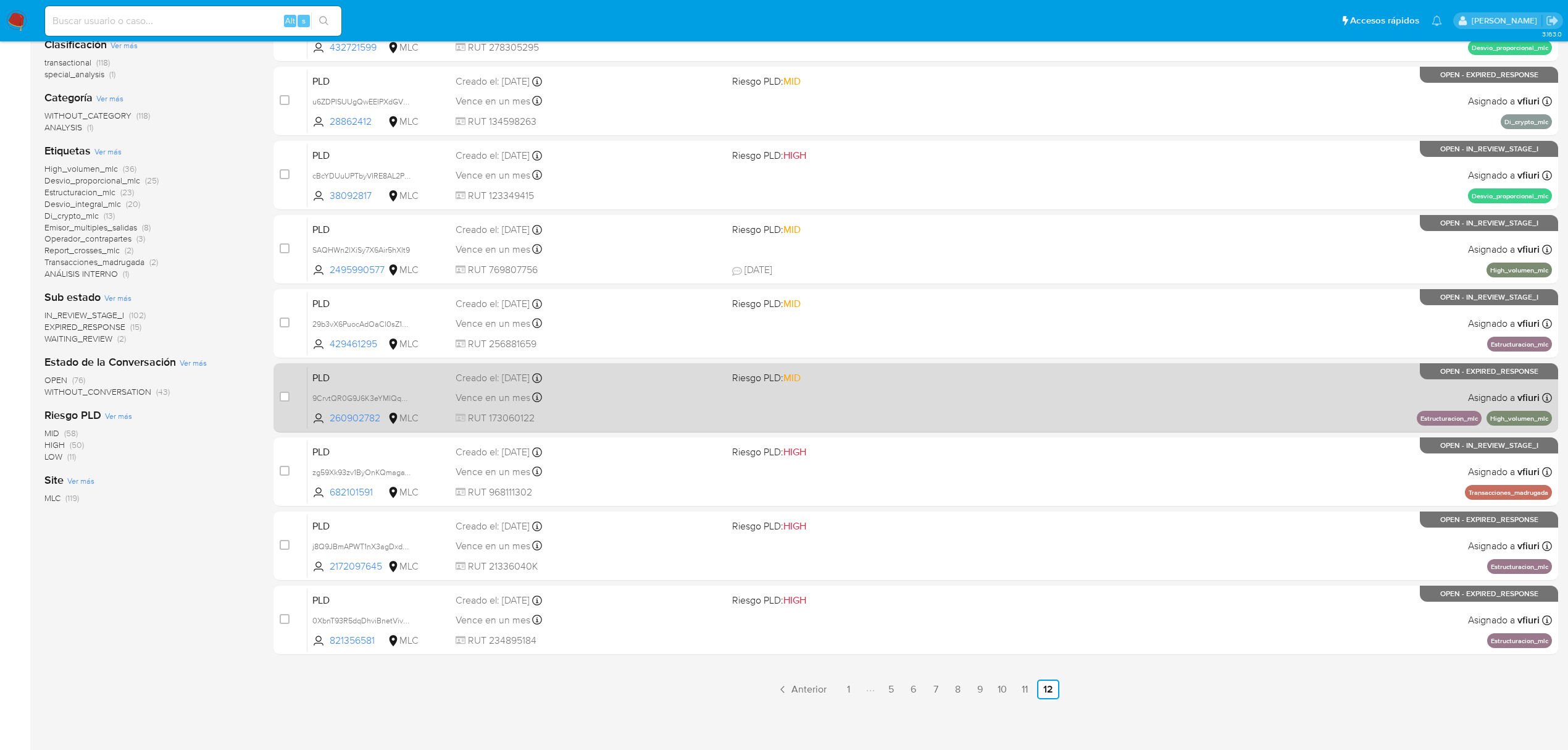
scroll to position [195, 0]
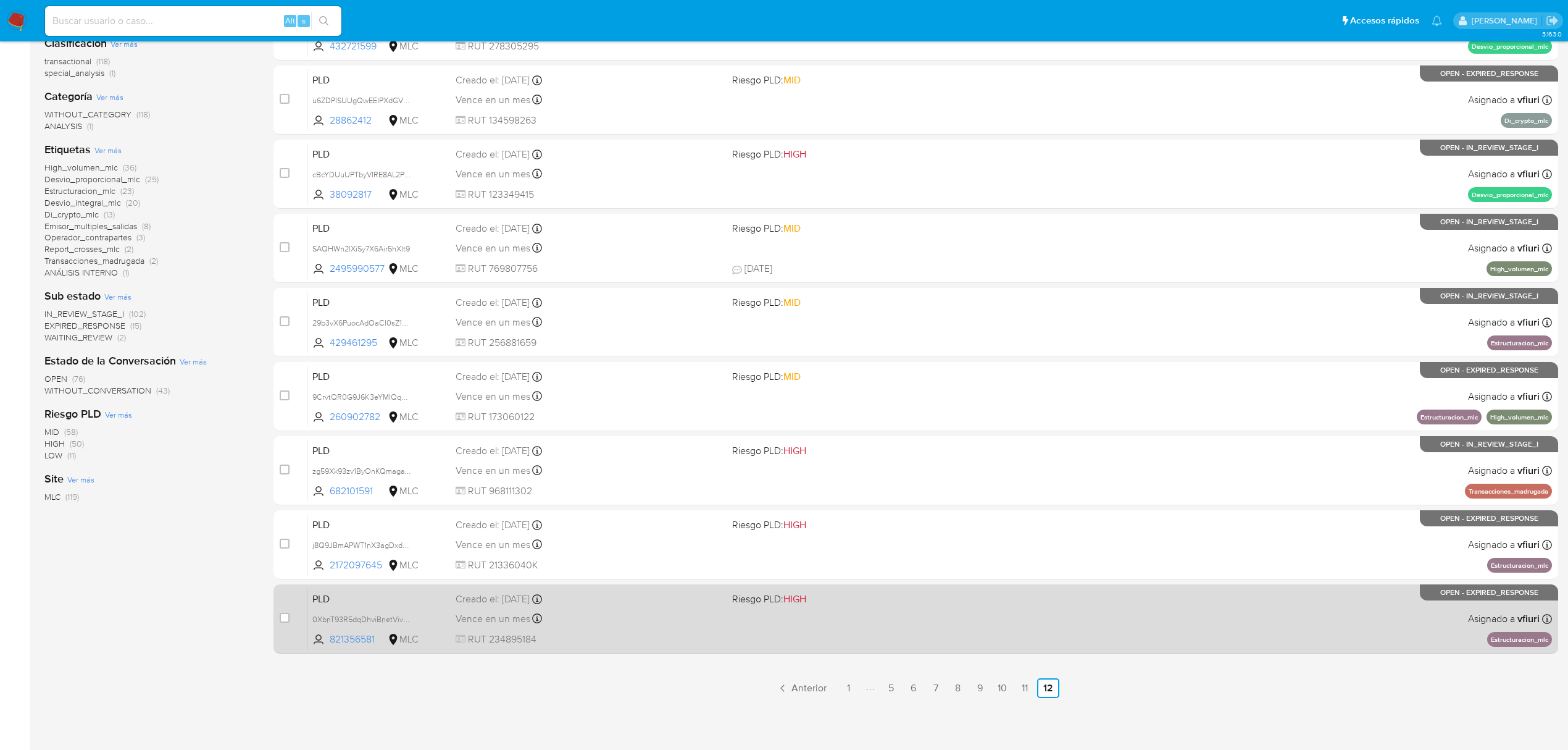
click at [732, 624] on div "PLD 0XbnT93R5dqDhviBnetVivam 821356581 MLC Riesgo PLD: HIGH Creado el: 12/08/20…" at bounding box center [929, 619] width 1245 height 63
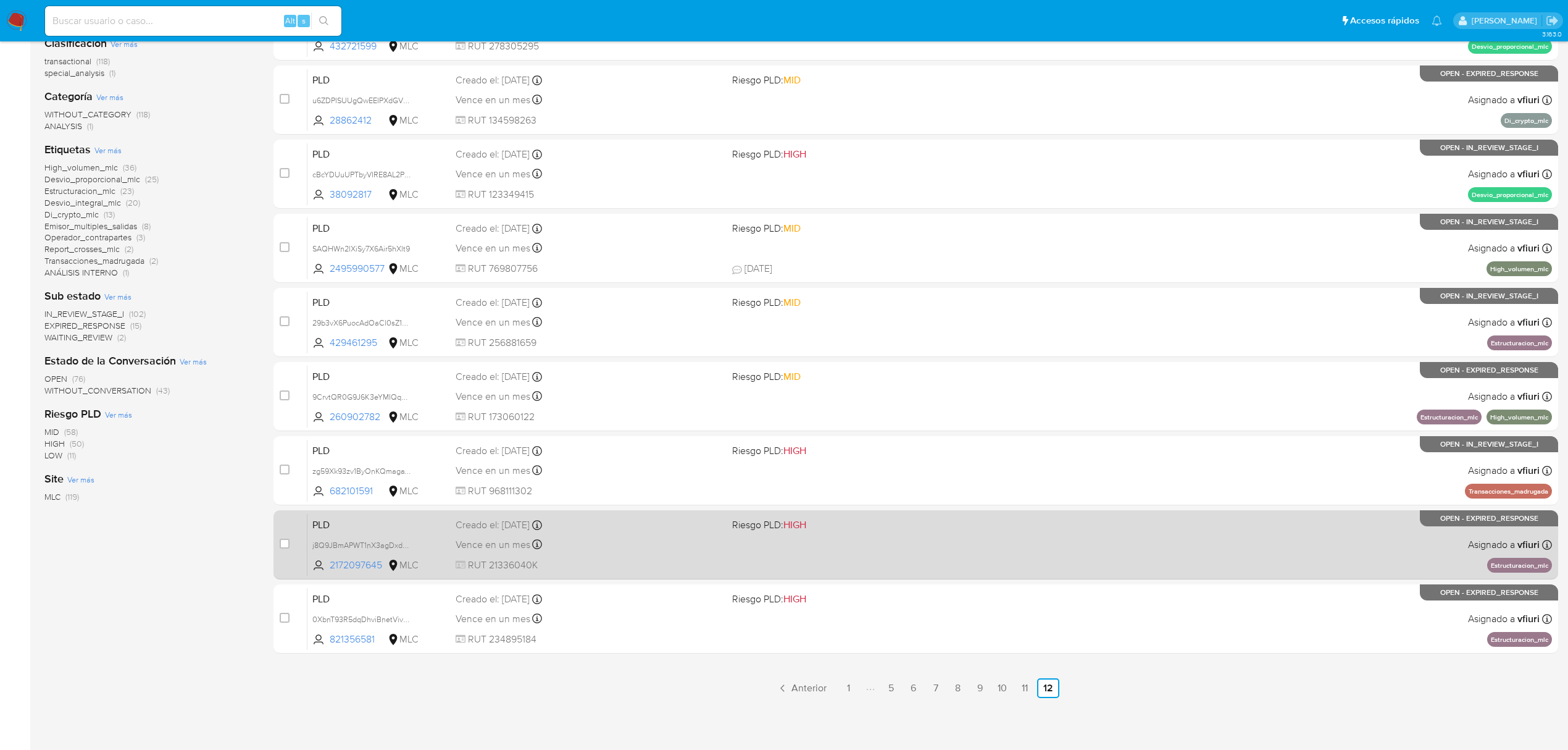
click at [893, 556] on div "PLD j8Q9JBmAPWT1nX3agDxdkiCg 2172097645 MLC Riesgo PLD: HIGH Creado el: 12/08/2…" at bounding box center [929, 544] width 1245 height 63
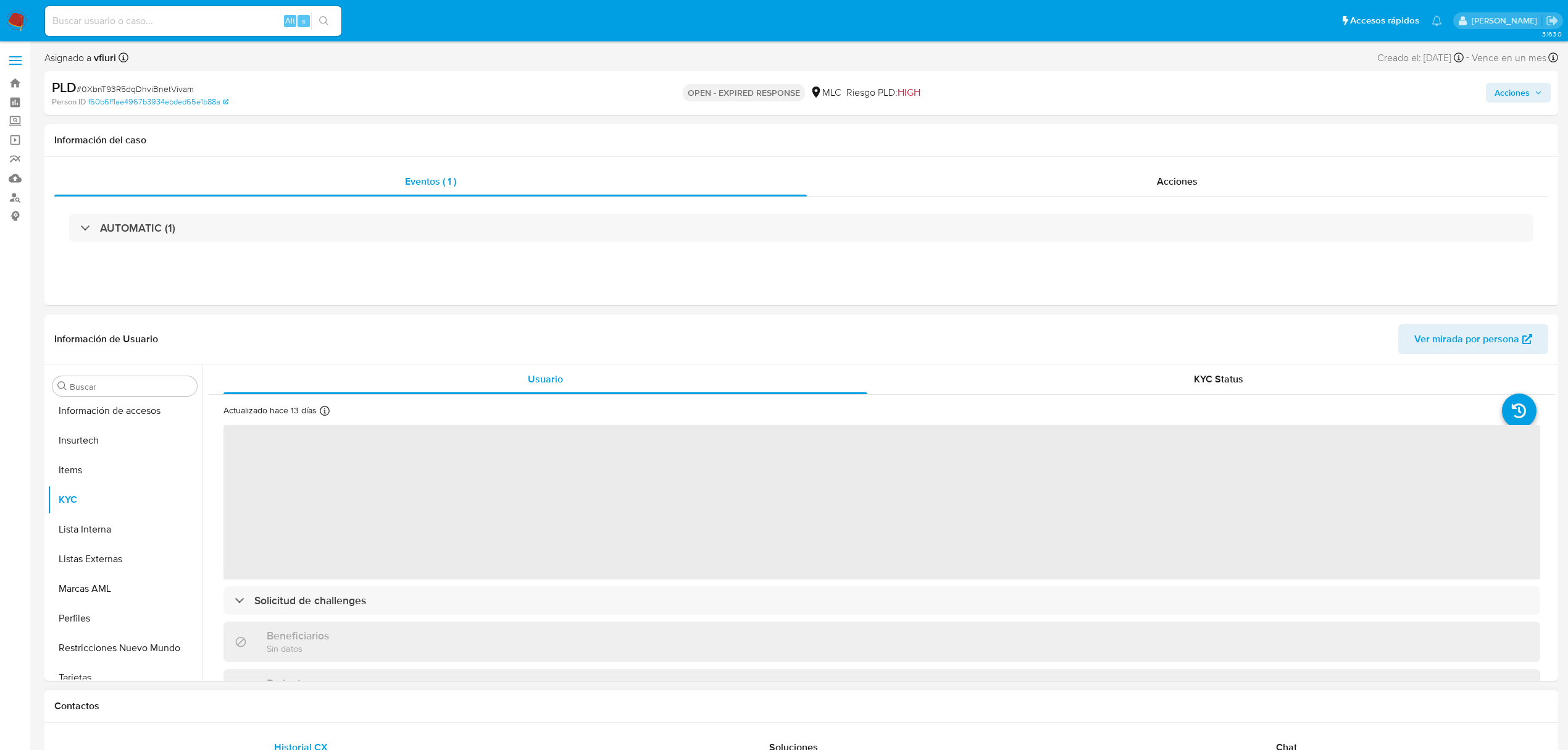
scroll to position [611, 0]
select select "10"
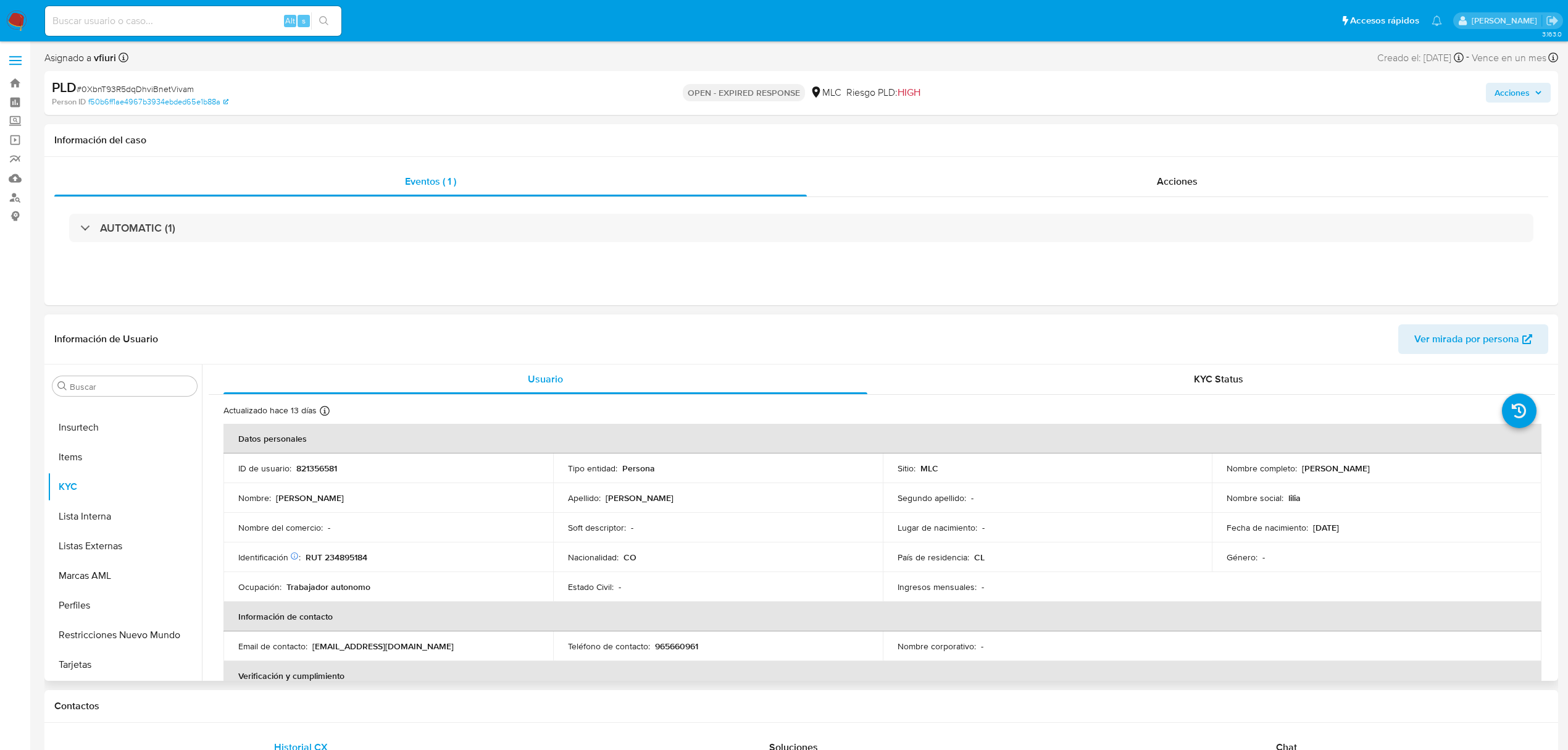
click at [326, 463] on p "821356581" at bounding box center [317, 468] width 41 height 11
copy p "821356581"
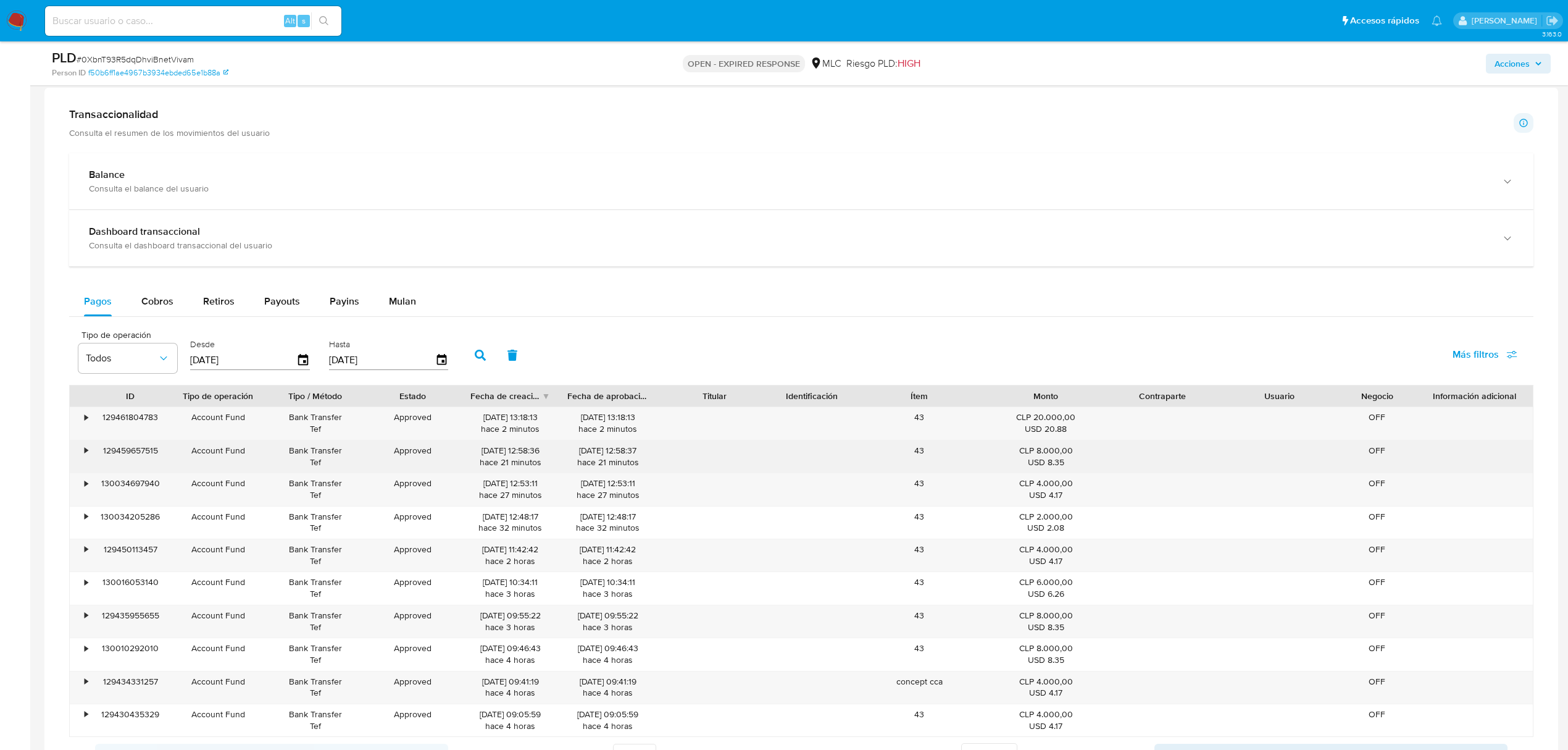
scroll to position [906, 0]
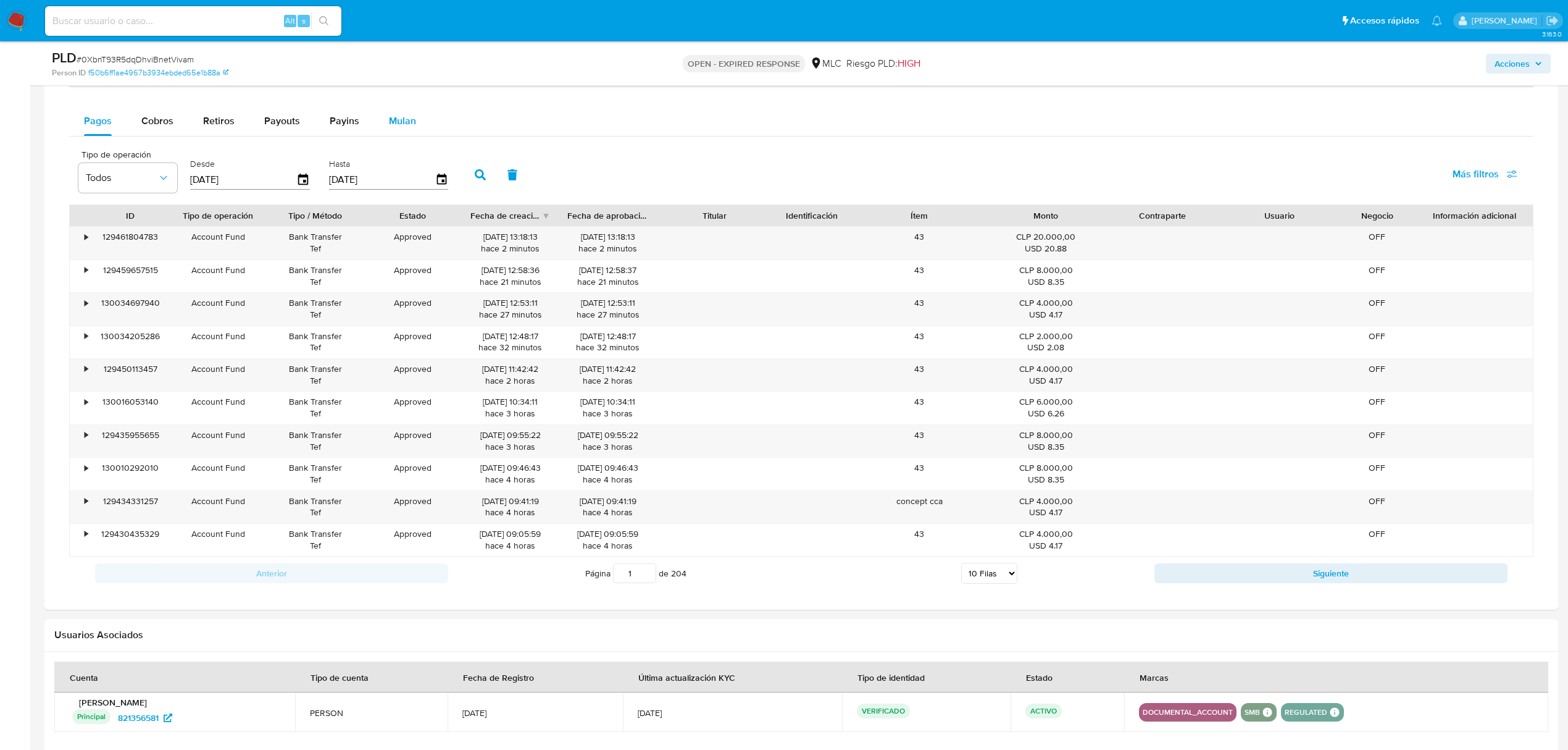
click at [389, 128] on span "Mulan" at bounding box center [403, 120] width 27 height 14
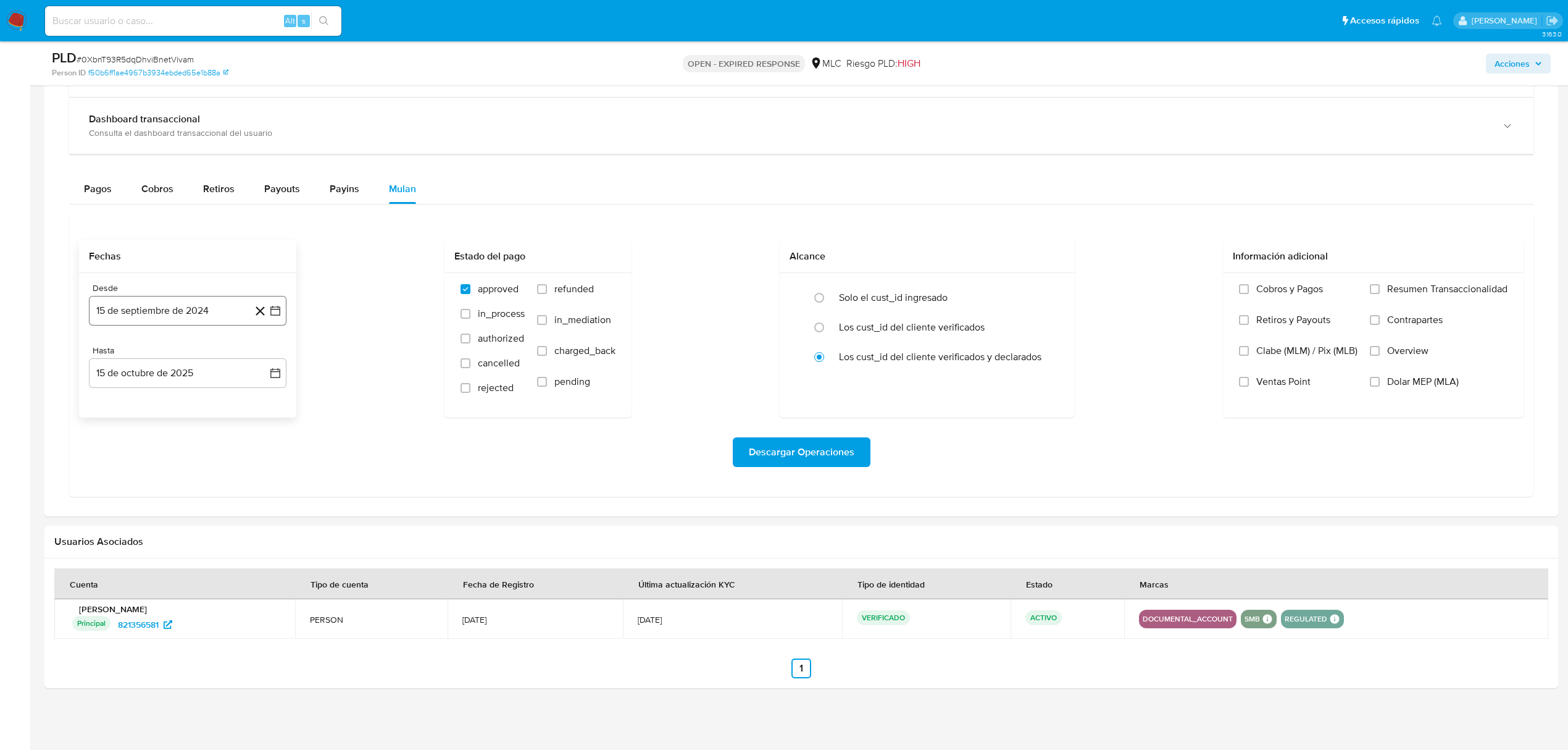
click at [275, 306] on icon "button" at bounding box center [276, 311] width 12 height 12
click at [161, 505] on button "25" at bounding box center [163, 500] width 20 height 20
click at [276, 374] on icon "button" at bounding box center [276, 373] width 12 height 12
click at [112, 421] on icon "Mes anterior" at bounding box center [110, 418] width 5 height 9
click at [168, 537] on button "24" at bounding box center [163, 538] width 20 height 20
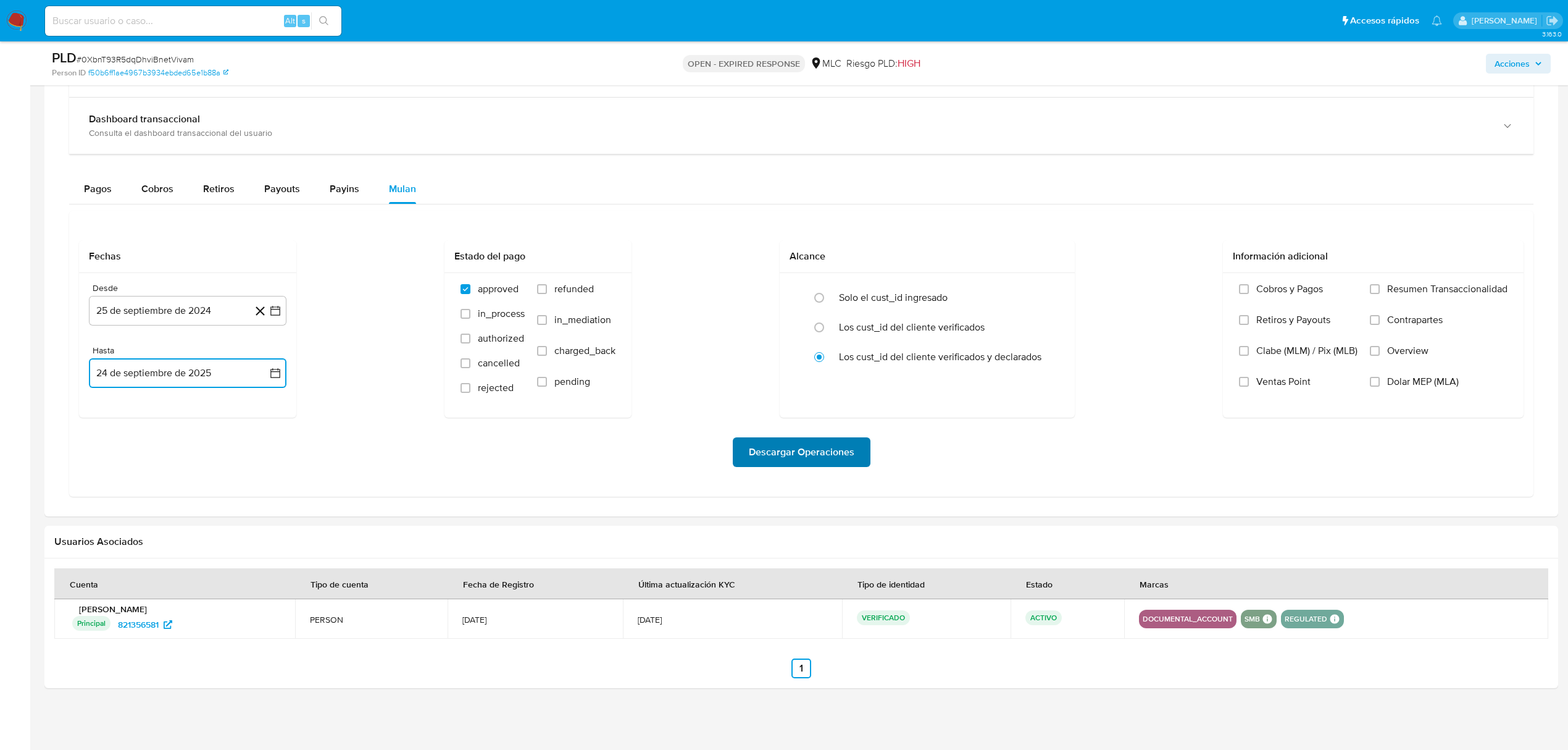
click at [789, 457] on span "Descargar Operaciones" at bounding box center [802, 452] width 105 height 27
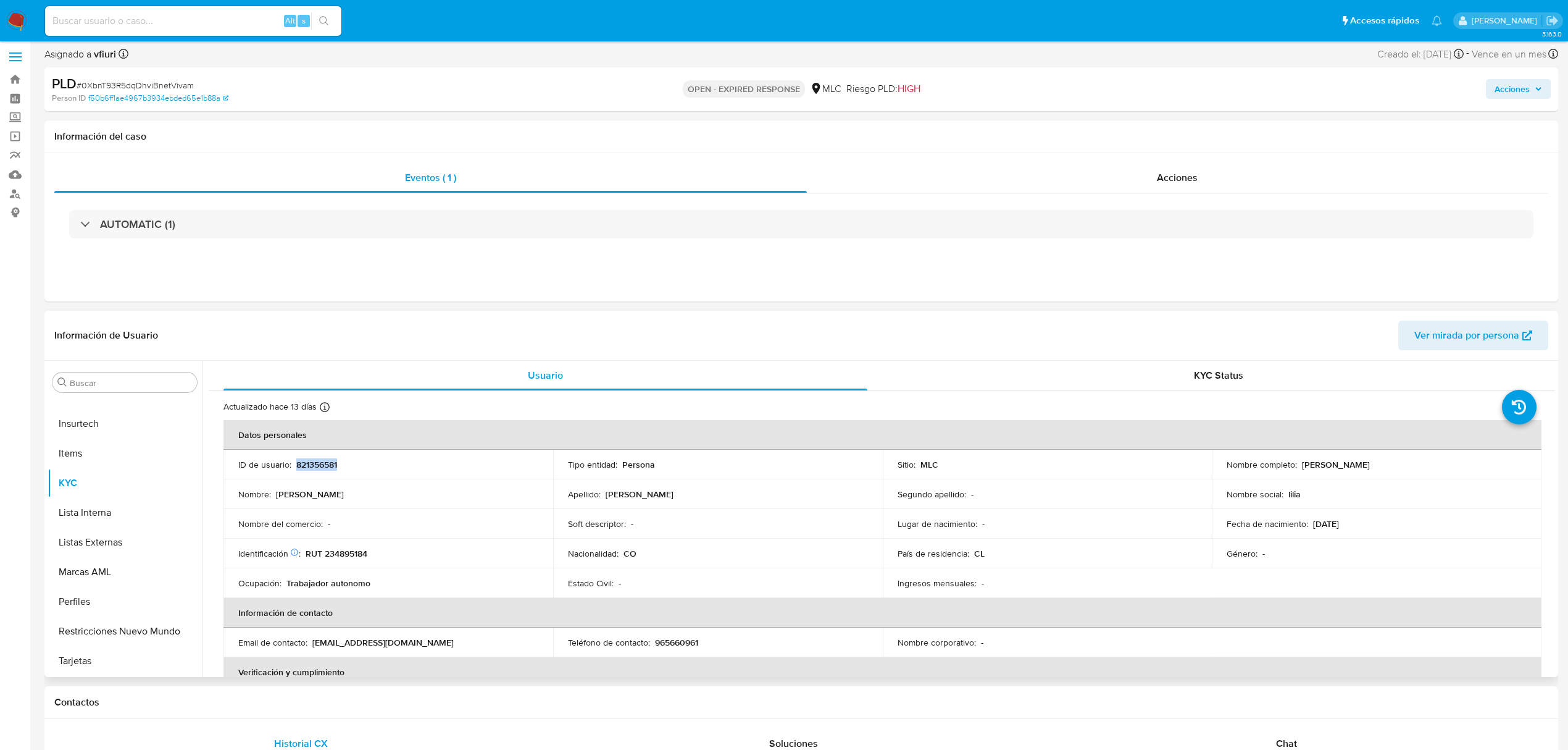
scroll to position [0, 0]
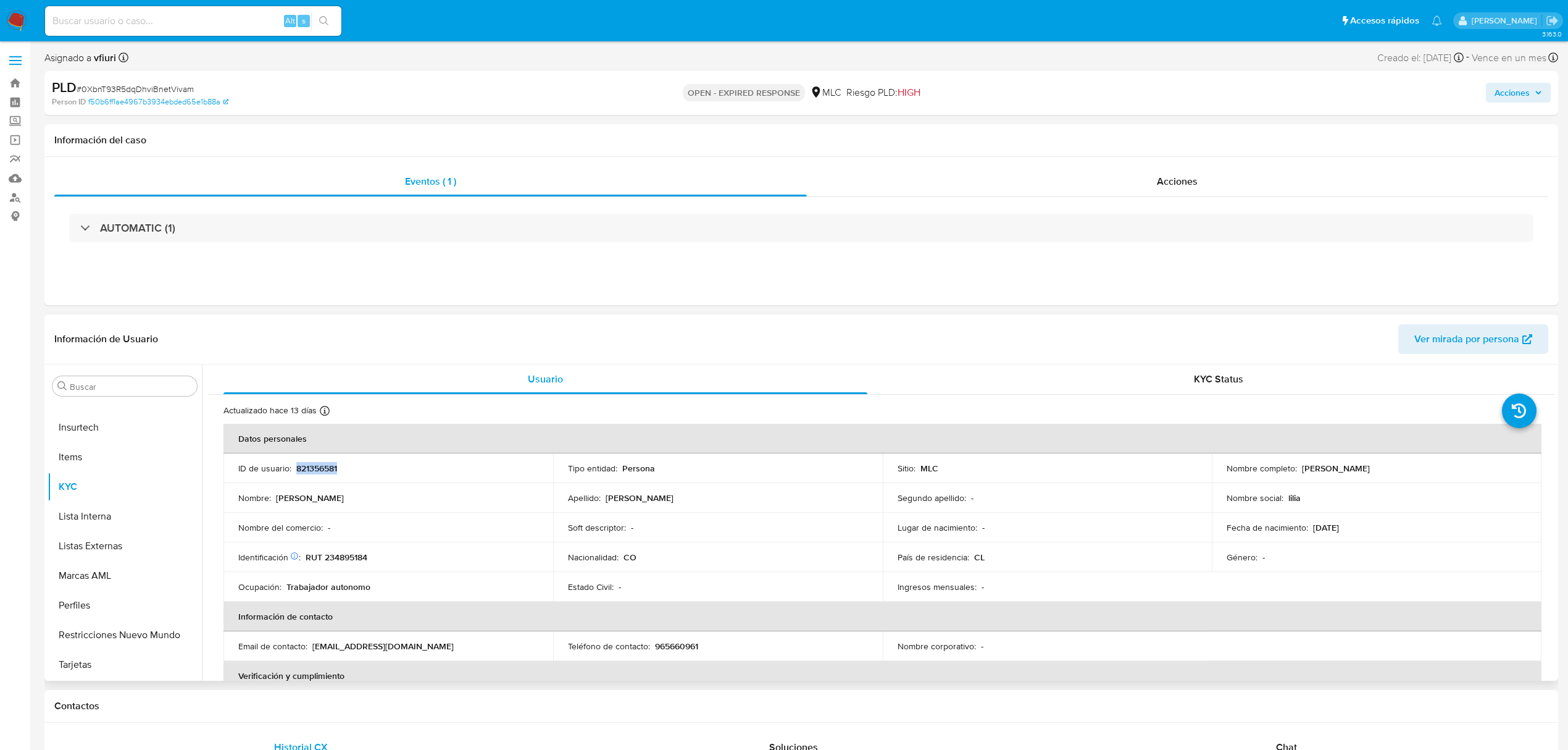
click at [317, 465] on p "821356581" at bounding box center [317, 468] width 41 height 11
click at [138, 90] on span "# 0XbnT93R5dqDhviBnetVivam" at bounding box center [135, 89] width 117 height 12
copy span "0XbnT93R5dqDhviBnetVivam"
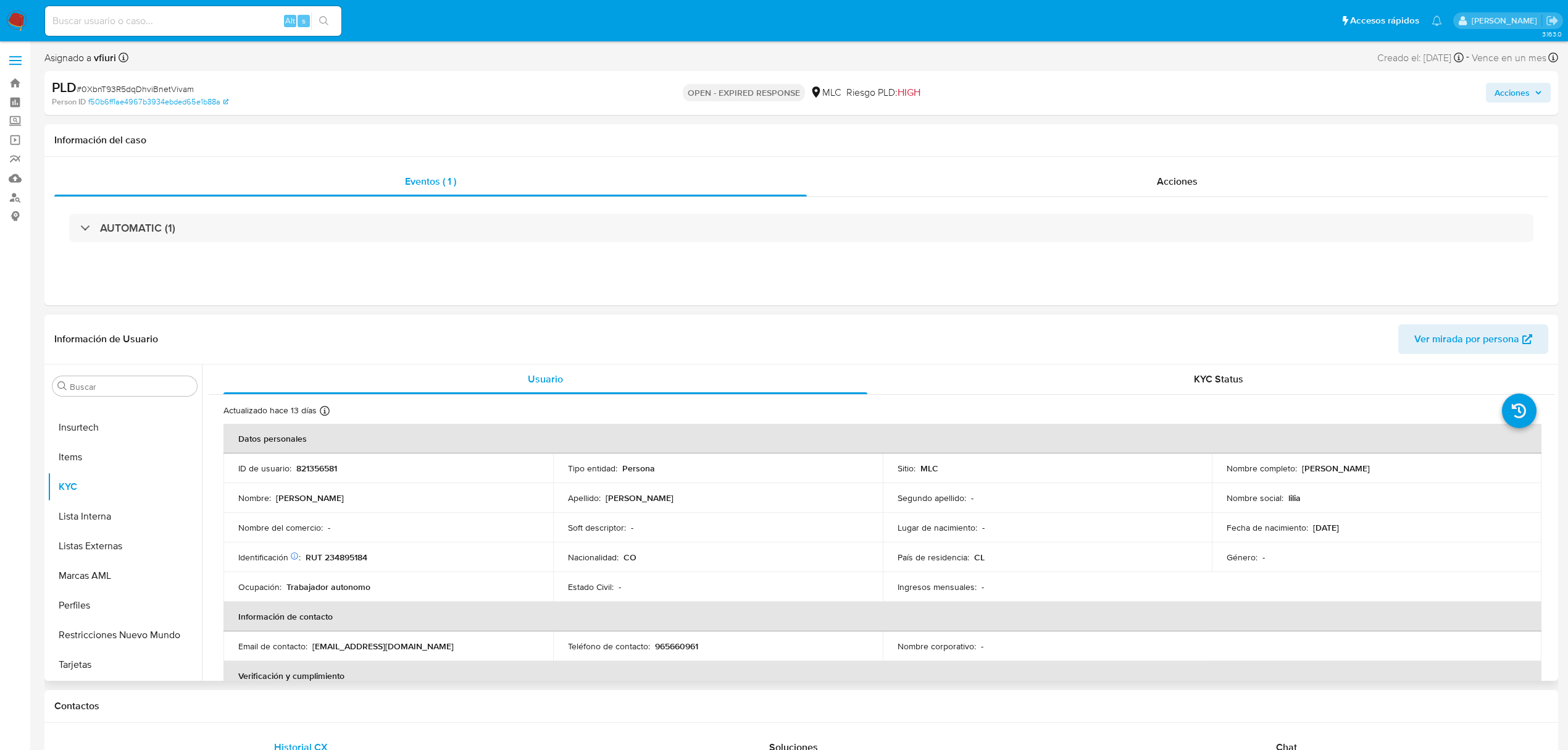
click at [361, 557] on p "RUT 234895184" at bounding box center [336, 557] width 62 height 11
copy p "234895184"
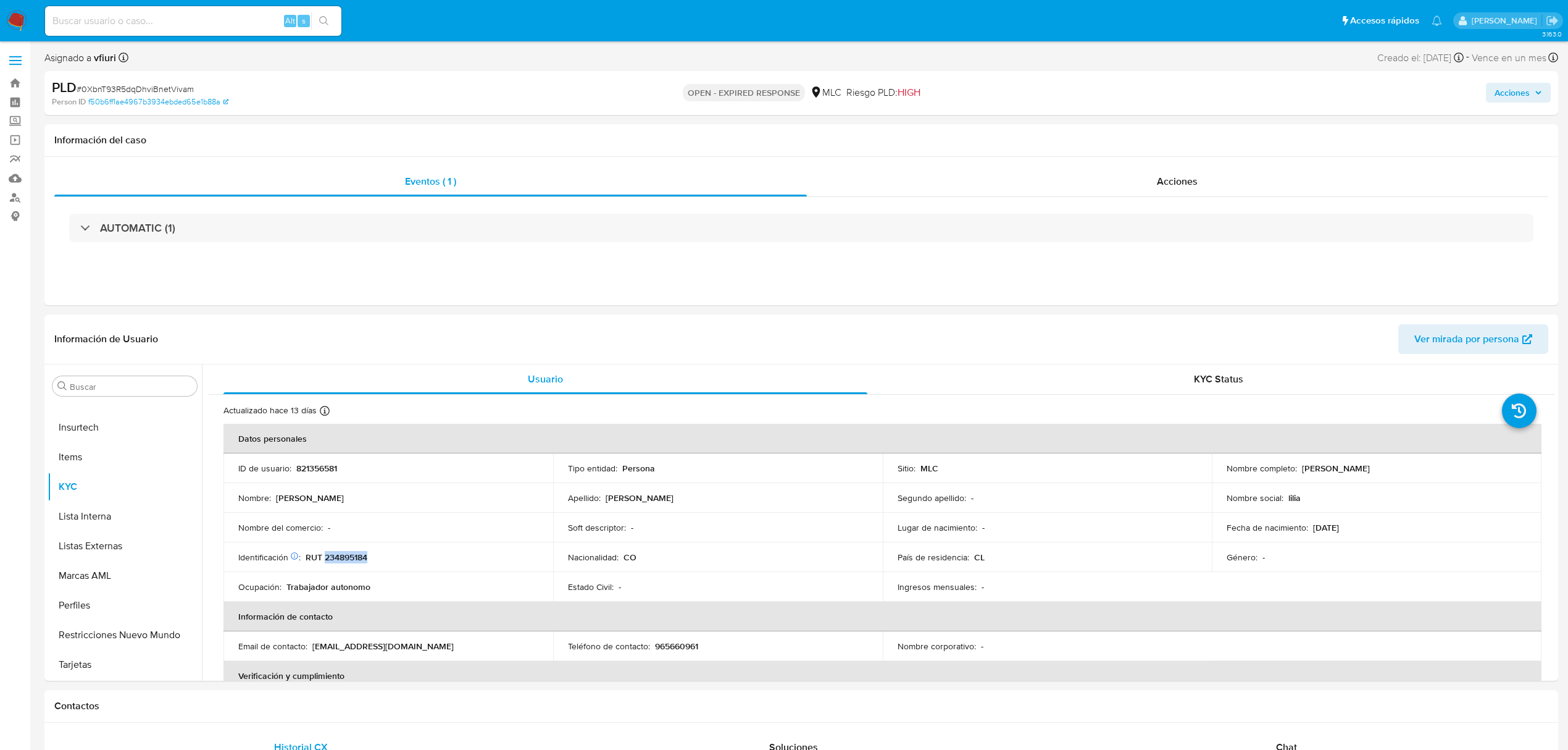
copy p "234895184"
click at [411, 524] on div "Nombre del comercio : -" at bounding box center [388, 527] width 300 height 11
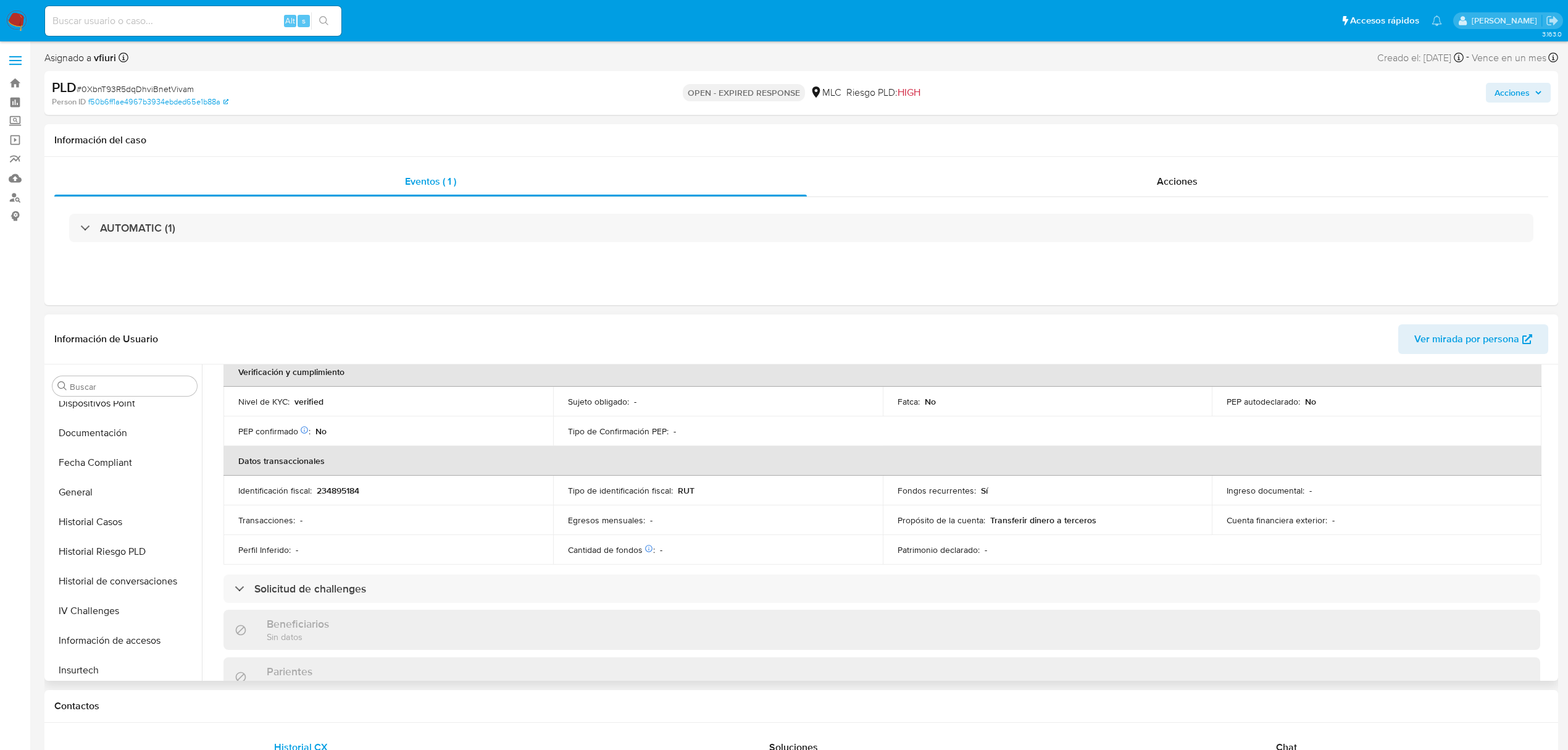
scroll to position [35, 0]
click at [96, 555] on button "Cruces y Relaciones" at bounding box center [120, 559] width 144 height 30
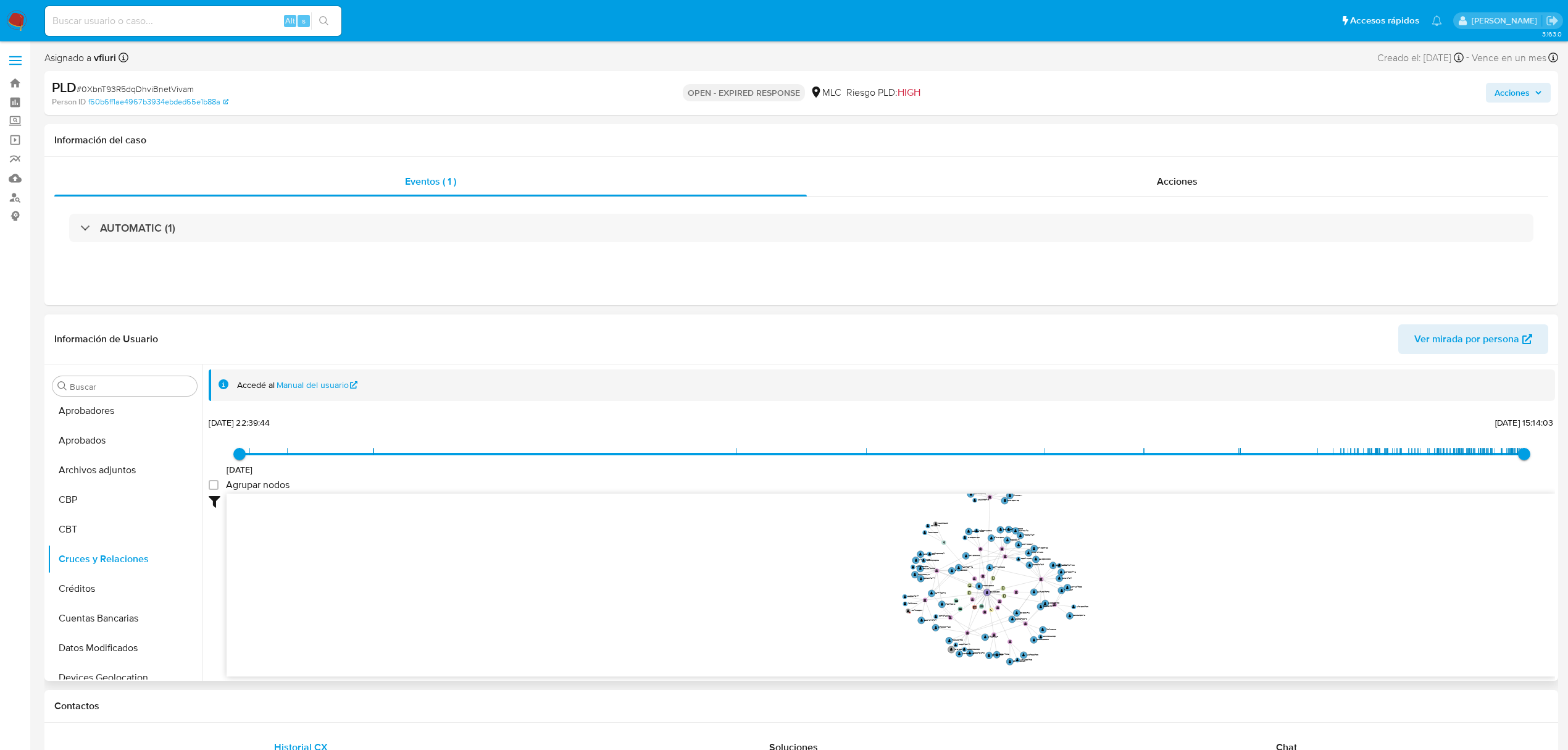
drag, startPoint x: 1228, startPoint y: 542, endPoint x: 1201, endPoint y: 571, distance: 39.6
click at [1201, 571] on icon "device-67390f08fde620aa34b00996  device-6182f7e808813b00193c7ced  device-5d48…" at bounding box center [891, 583] width 1329 height 179
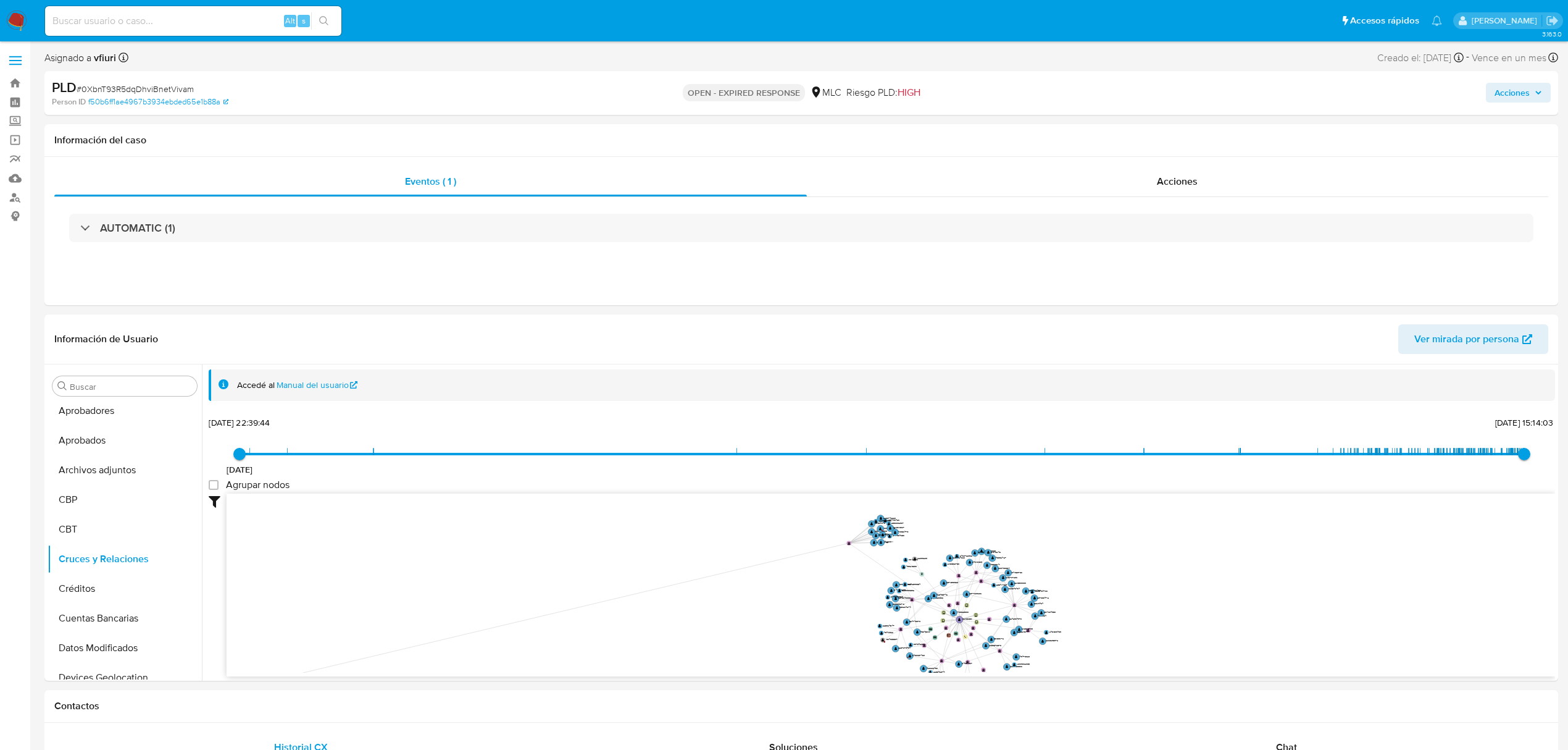
drag, startPoint x: 961, startPoint y: 526, endPoint x: 240, endPoint y: 689, distance: 739.2
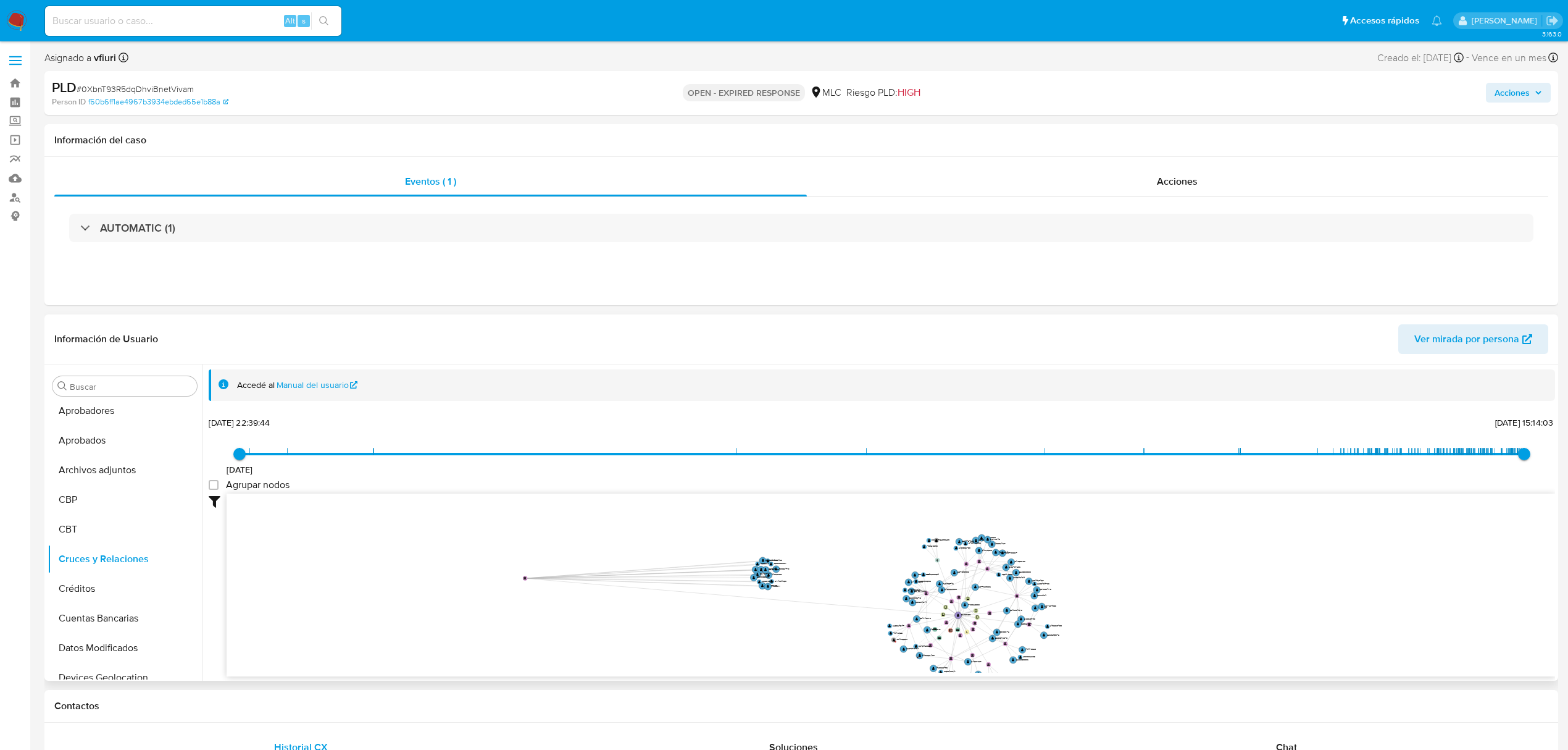
drag, startPoint x: 860, startPoint y: 574, endPoint x: 290, endPoint y: 602, distance: 570.7
click at [290, 602] on icon "device-67390f08fde620aa34b00996  device-6182f7e808813b00193c7ced  device-5d48…" at bounding box center [891, 583] width 1329 height 179
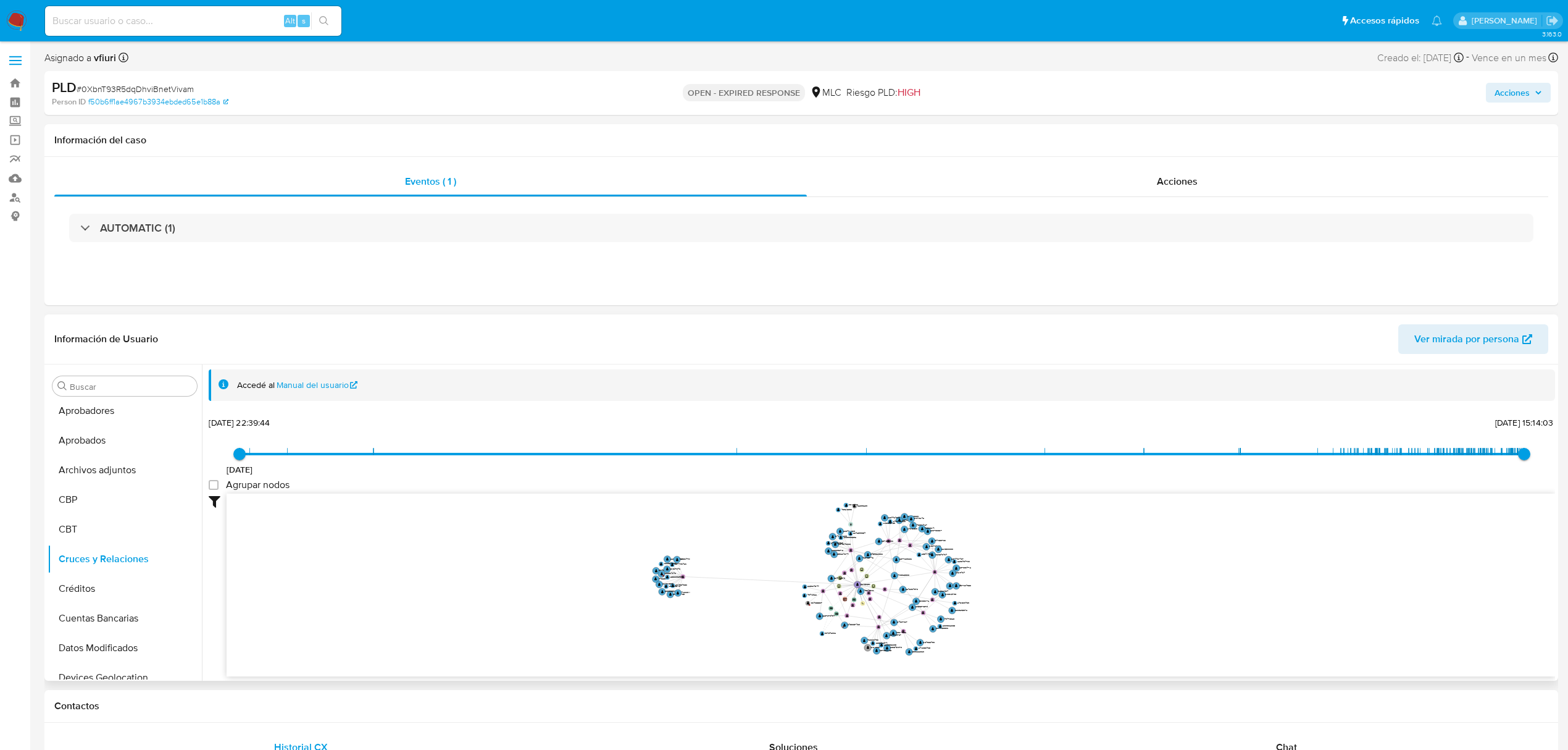
drag, startPoint x: 1093, startPoint y: 516, endPoint x: 1020, endPoint y: 495, distance: 76.0
click at [1020, 495] on icon "device-67390f08fde620aa34b00996  device-6182f7e808813b00193c7ced  device-5d48…" at bounding box center [891, 583] width 1329 height 179
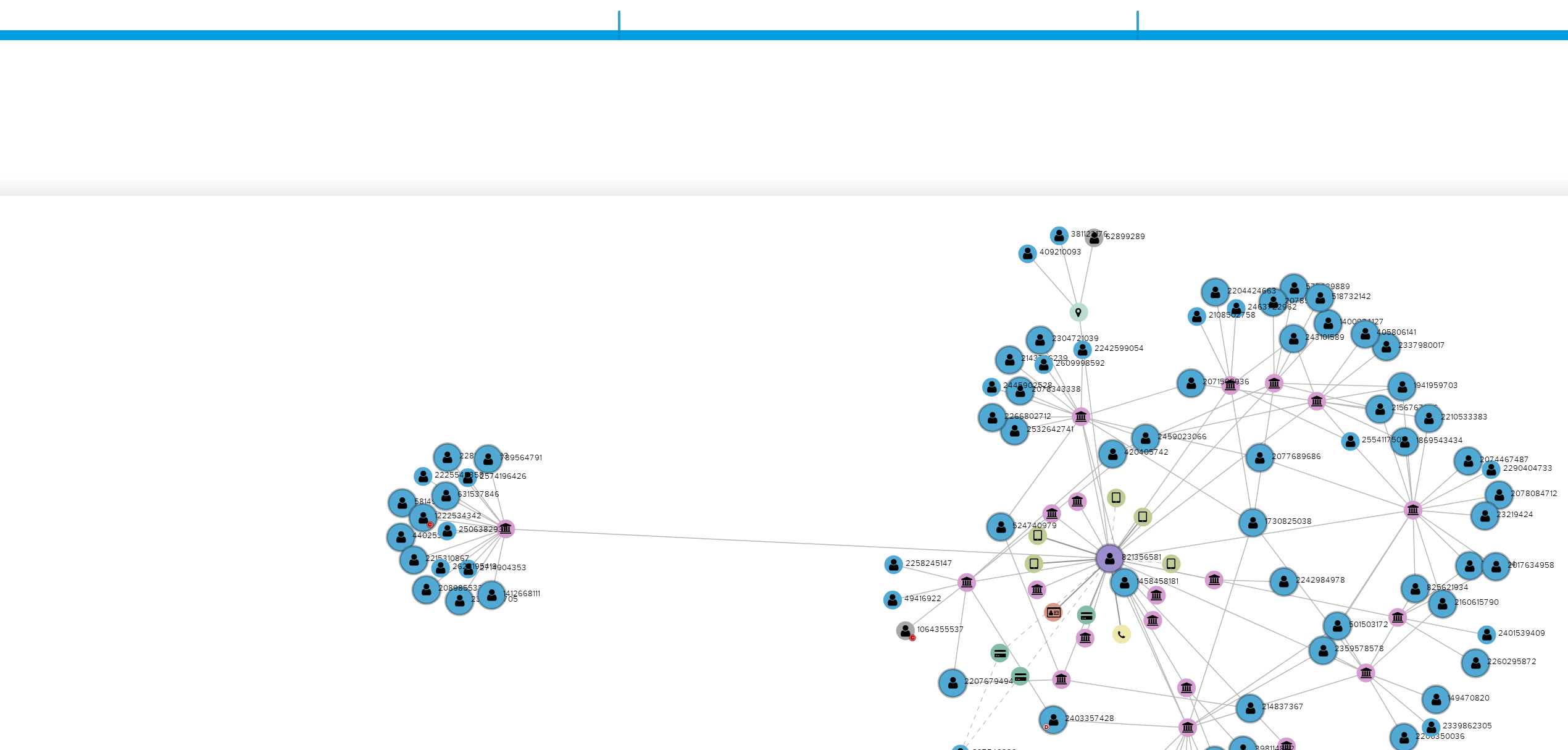
scroll to position [164, 0]
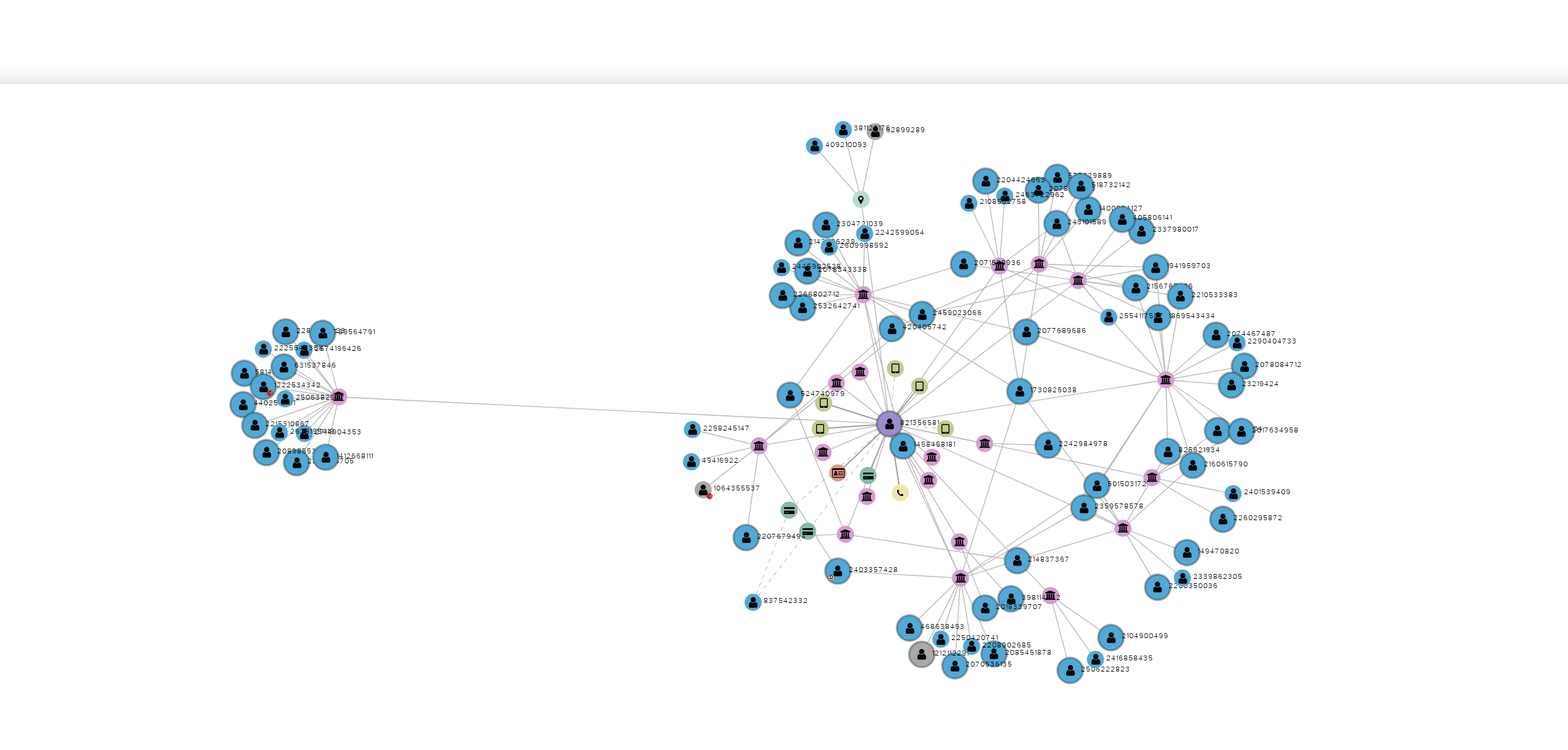
drag, startPoint x: 761, startPoint y: 310, endPoint x: 748, endPoint y: 310, distance: 13.0
click at [748, 310] on icon "device-67390f08fde620aa34b00996  device-6182f7e808813b00193c7ced  device-5d48…" at bounding box center [891, 374] width 1329 height 179
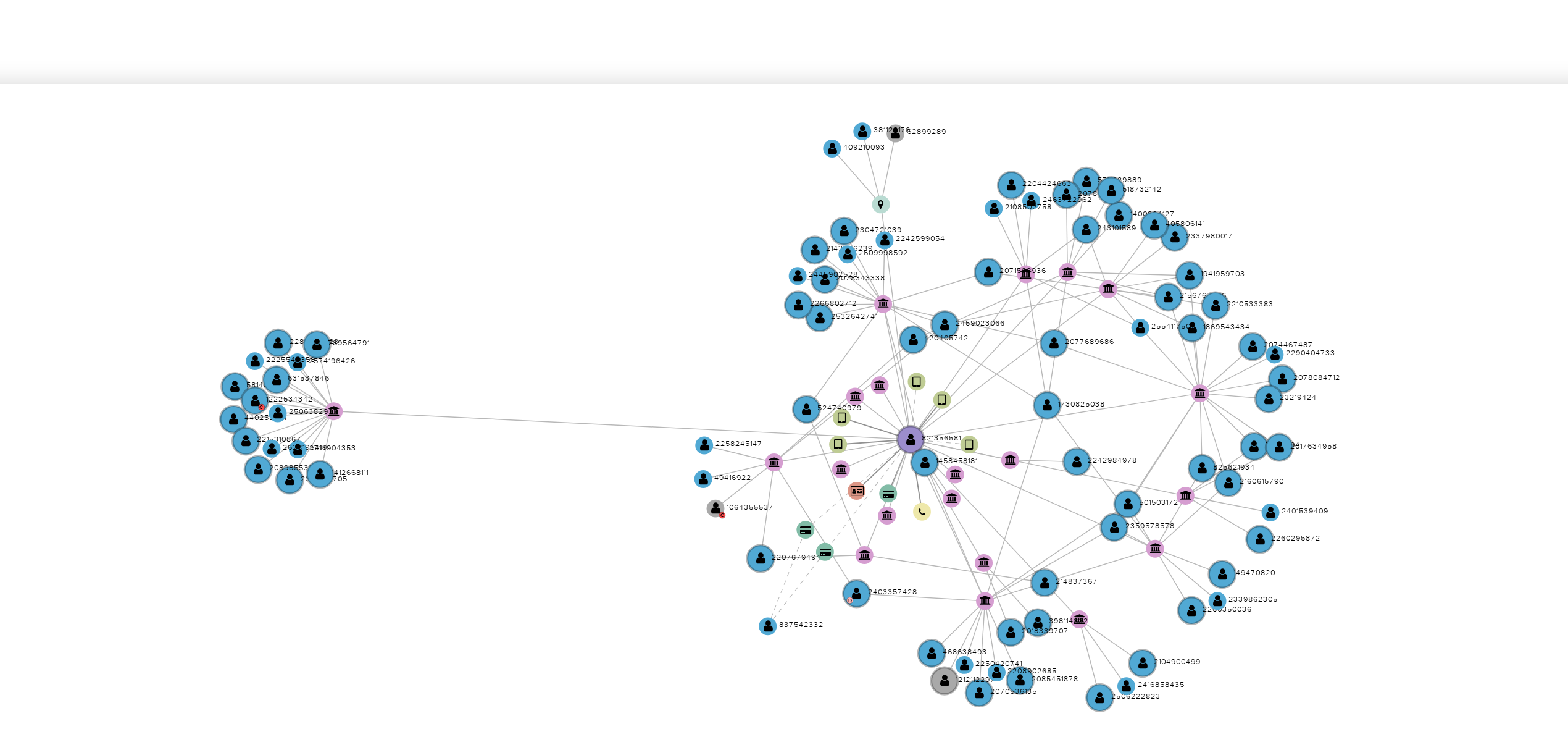
drag, startPoint x: 757, startPoint y: 314, endPoint x: 764, endPoint y: 316, distance: 7.3
click at [764, 316] on icon "device-67390f08fde620aa34b00996  device-6182f7e808813b00193c7ced  device-5d48…" at bounding box center [891, 374] width 1329 height 179
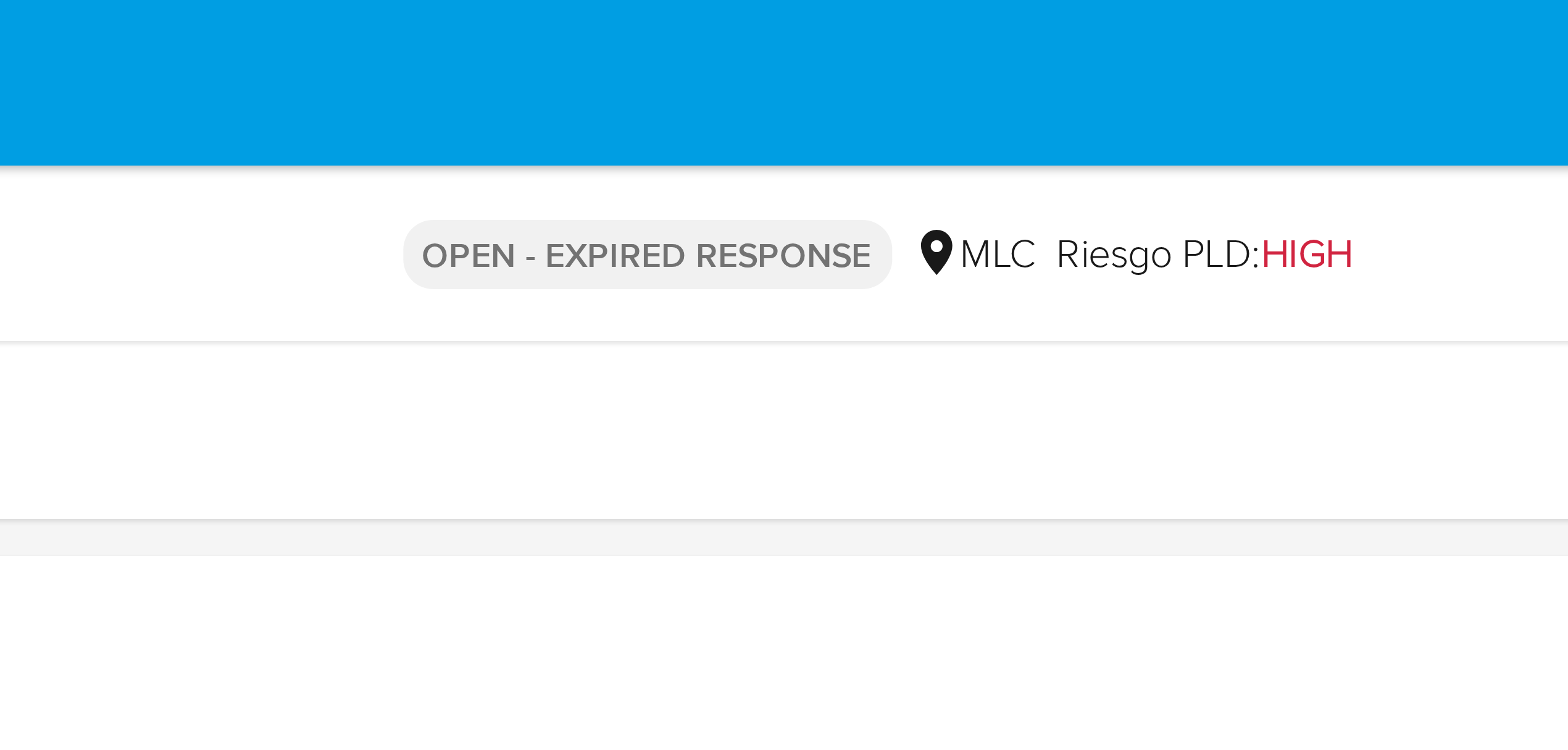
scroll to position [0, 0]
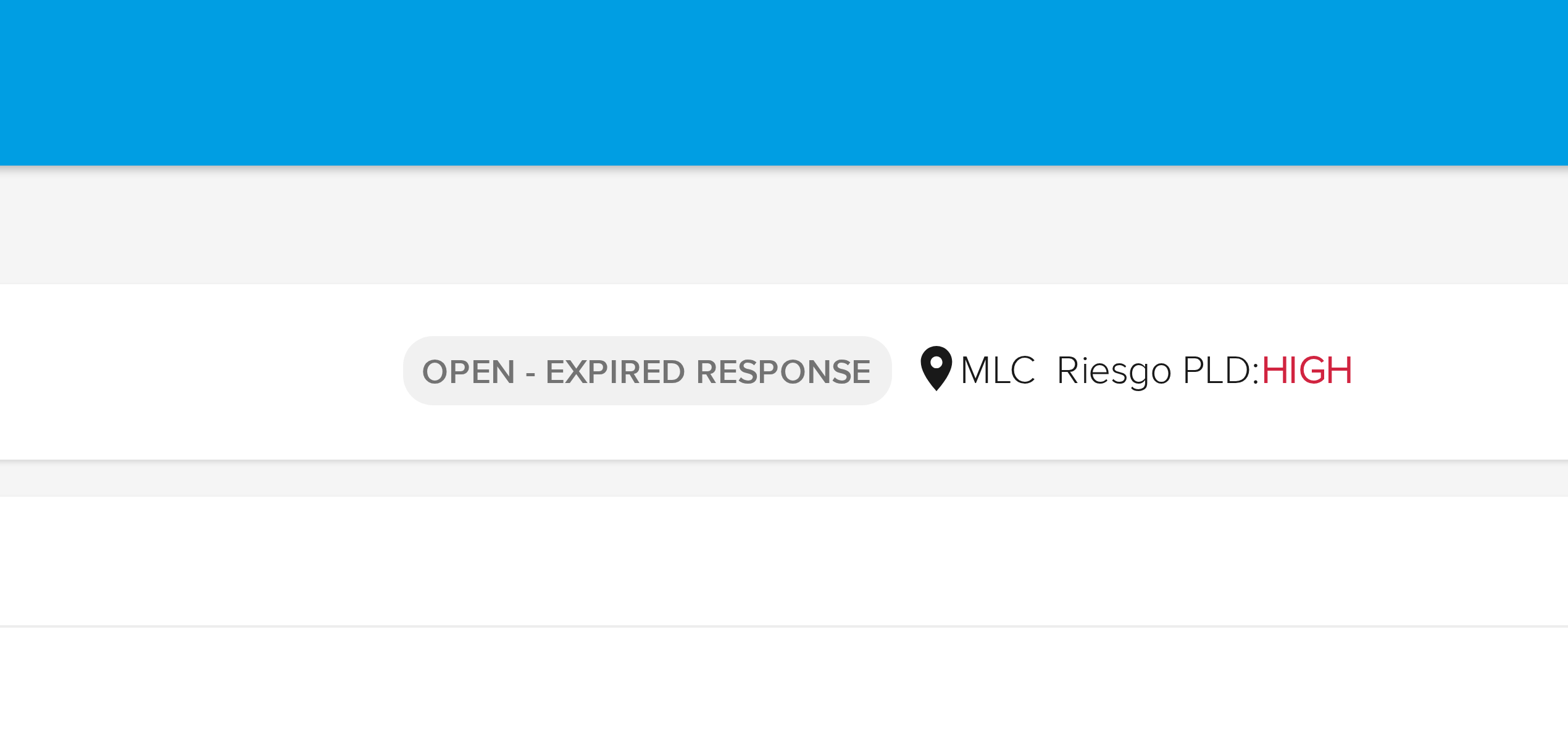
drag, startPoint x: 977, startPoint y: 361, endPoint x: 973, endPoint y: 24, distance: 337.0
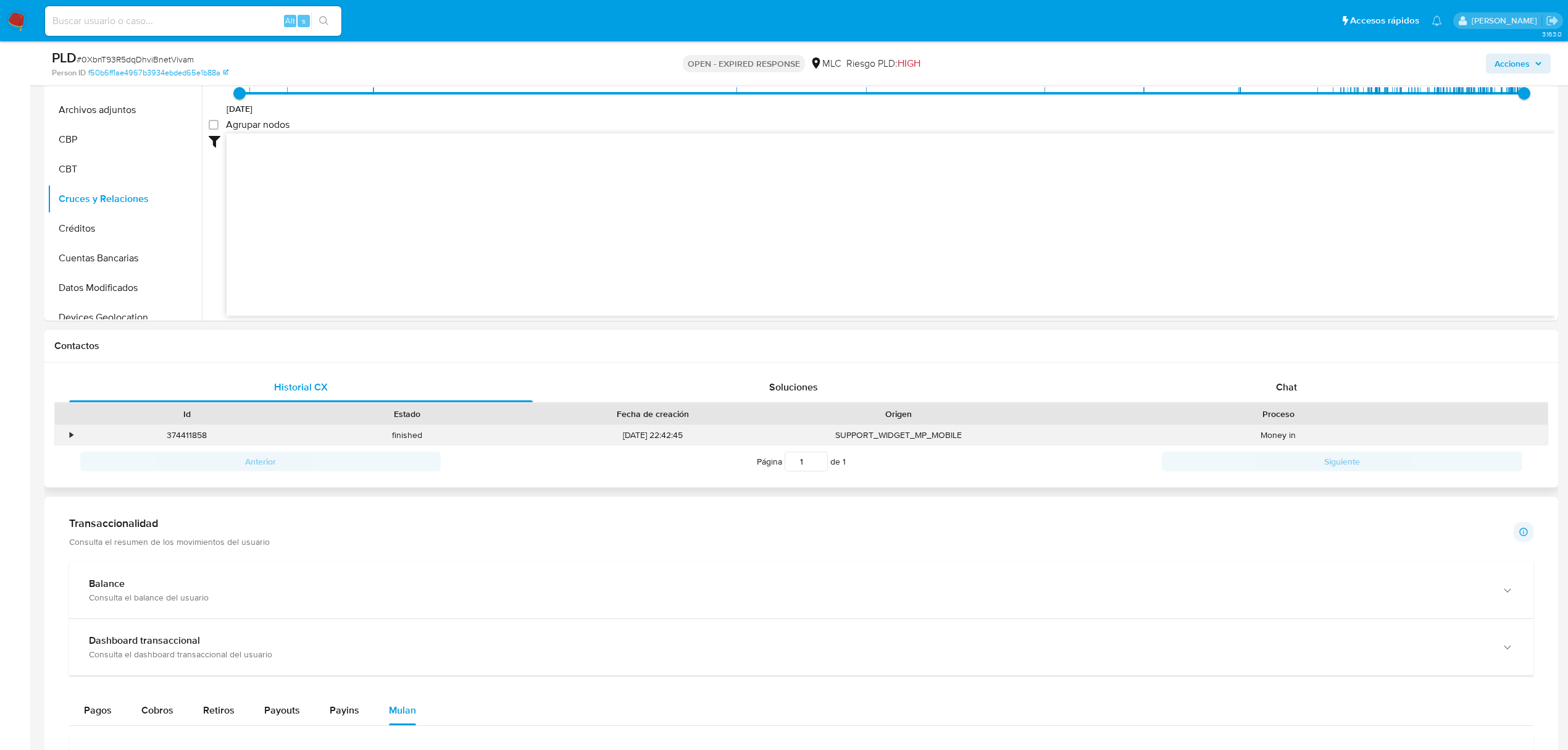
scroll to position [329, 0]
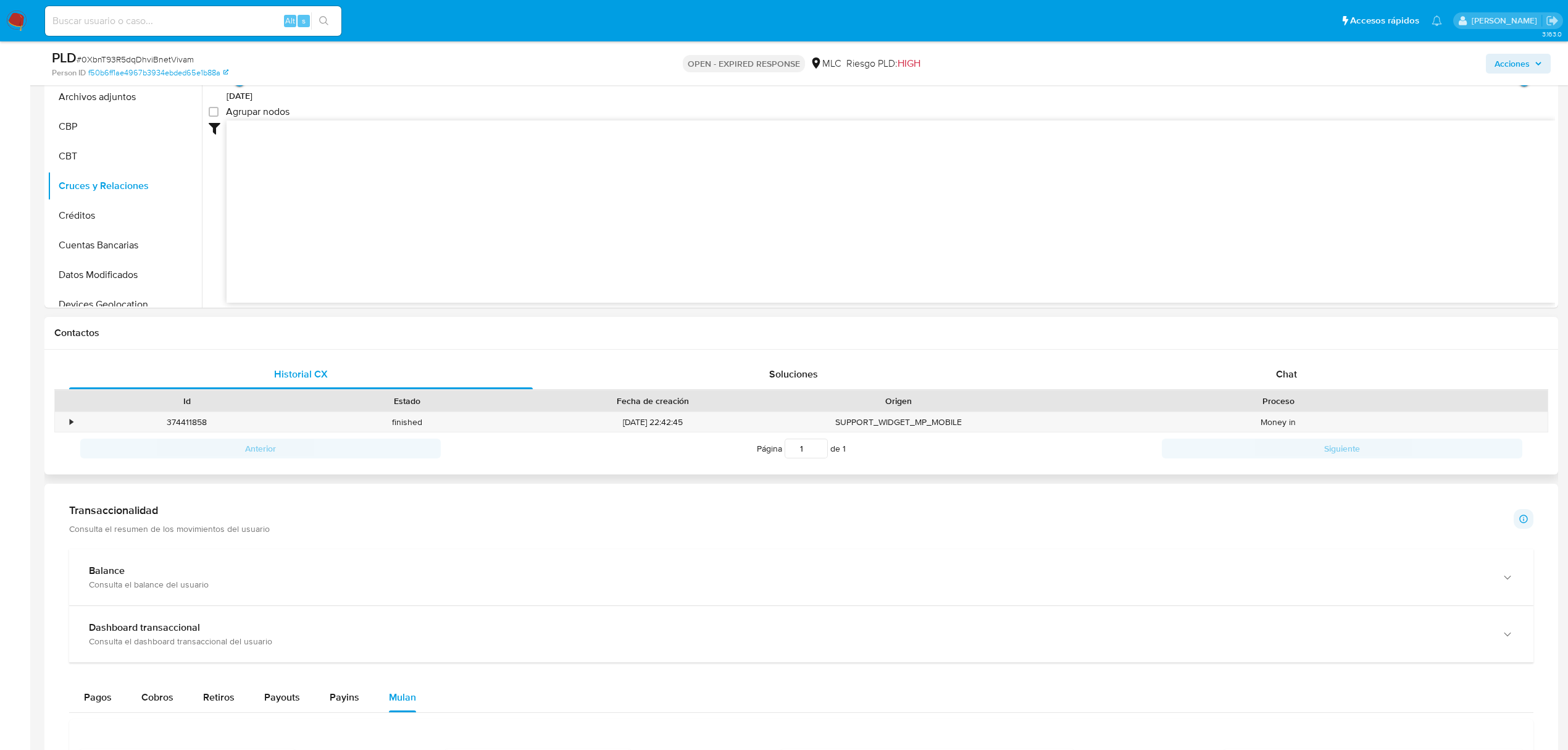
click at [1290, 356] on div "Historial CX Soluciones Chat Id Estado Fecha de creación Origen Proceso • 37441…" at bounding box center [802, 412] width 1514 height 125
click at [1295, 378] on span "Chat" at bounding box center [1287, 374] width 21 height 14
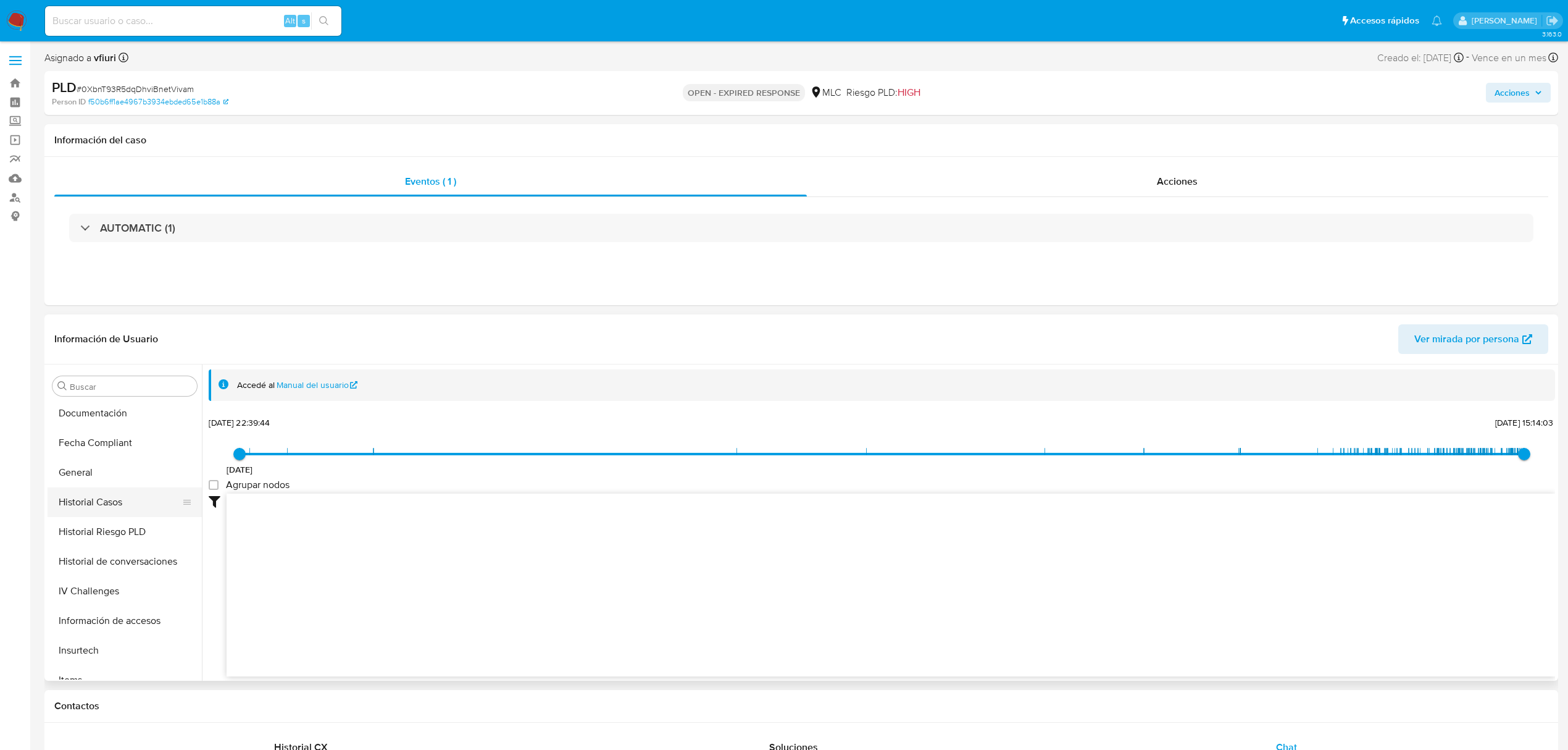
scroll to position [364, 0]
click at [102, 531] on button "Historial Casos" at bounding box center [120, 526] width 144 height 30
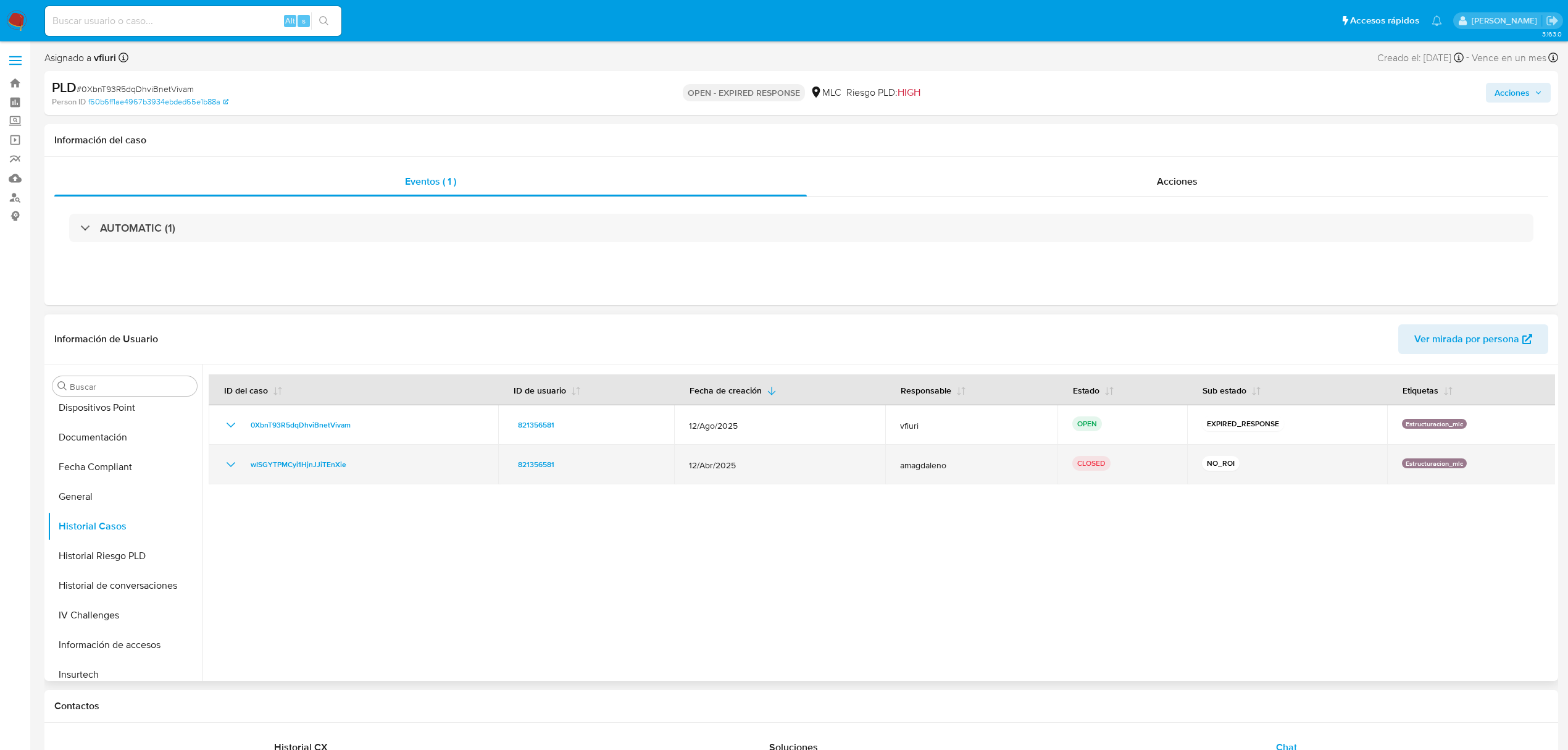
click at [231, 465] on icon "Mostrar/Ocultar" at bounding box center [231, 464] width 9 height 5
click at [231, 465] on icon "Mostrar/Ocultar" at bounding box center [231, 464] width 15 height 15
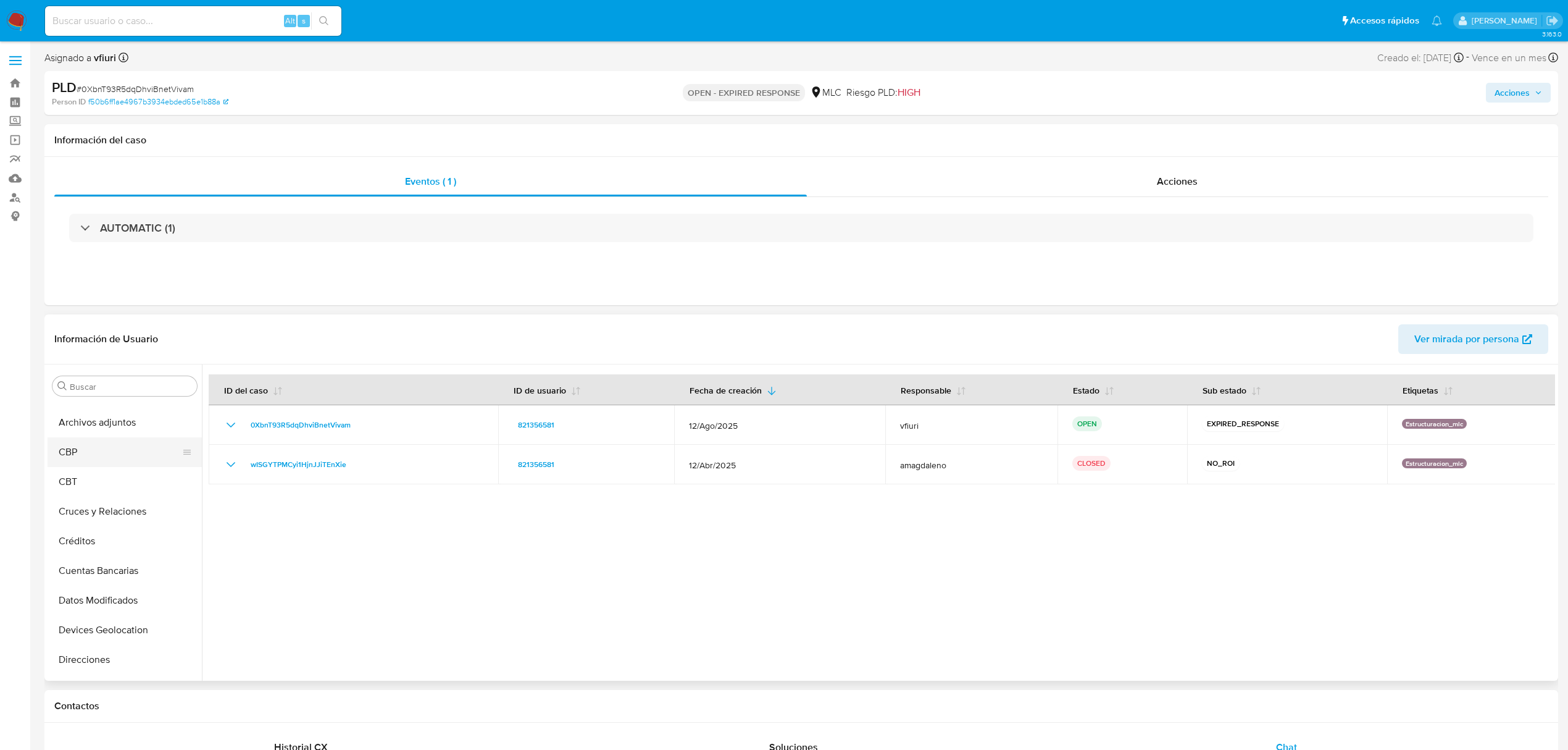
scroll to position [0, 0]
click at [141, 518] on button "Archivos adjuntos" at bounding box center [120, 505] width 144 height 30
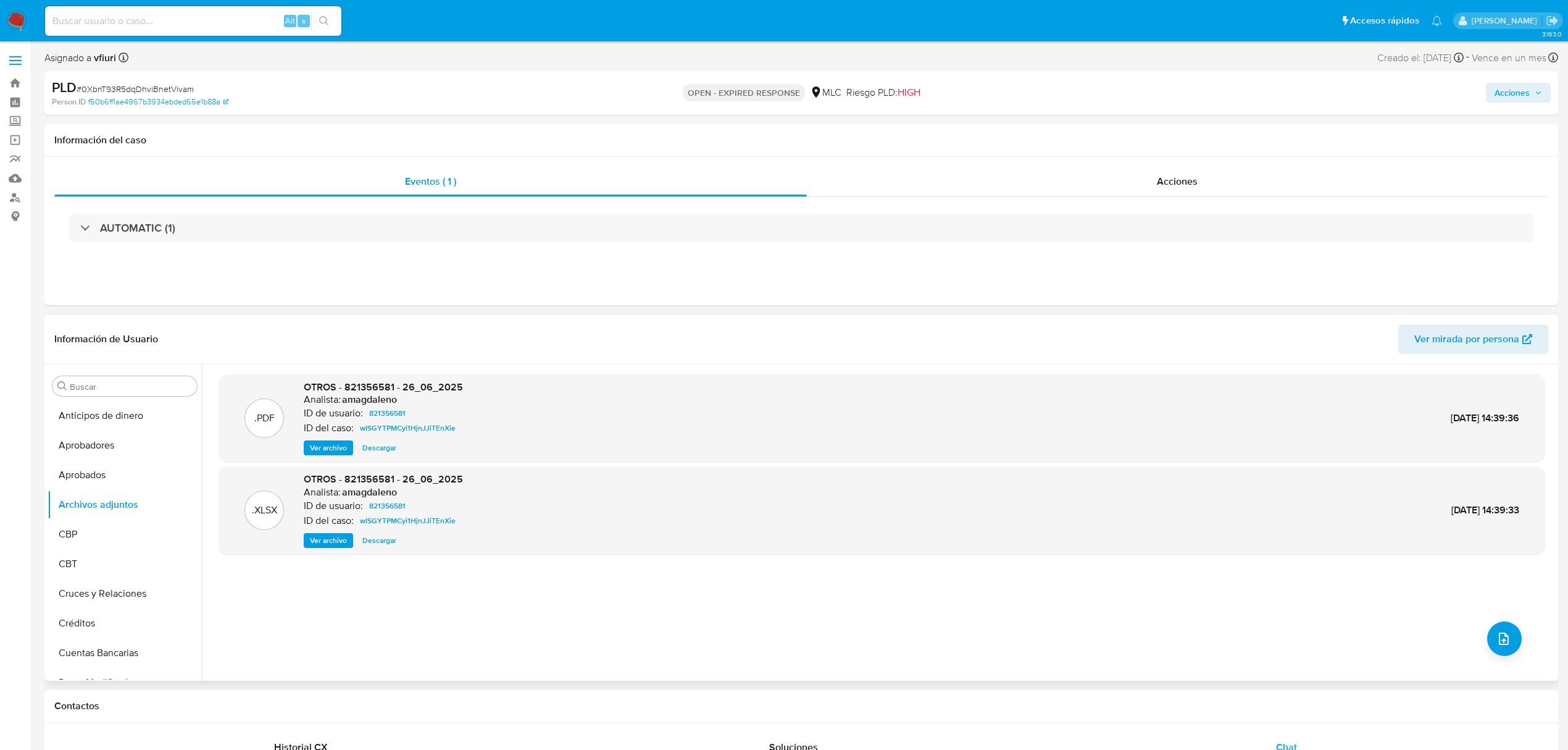
click at [319, 456] on div ".PDF OTROS - 821356581 - 26_06_2025 Analista: amagdaleno ID de usuario: 8213565…" at bounding box center [882, 418] width 1327 height 88
click at [326, 446] on span "Ver archivo" at bounding box center [328, 448] width 37 height 12
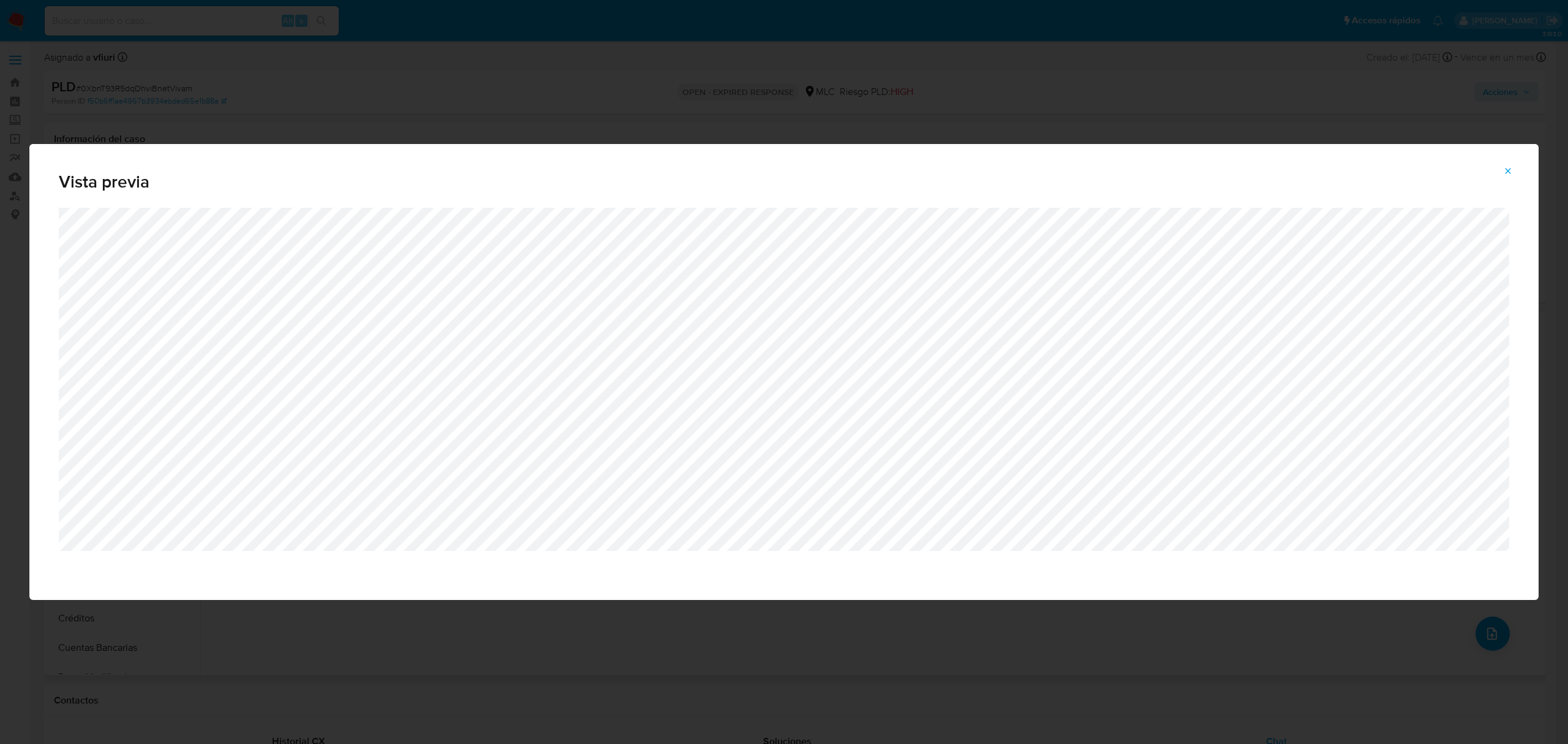
drag, startPoint x: 1512, startPoint y: 167, endPoint x: 1492, endPoint y: 169, distance: 20.1
click at [1512, 169] on icon "Attachment preview" at bounding box center [1508, 171] width 10 height 10
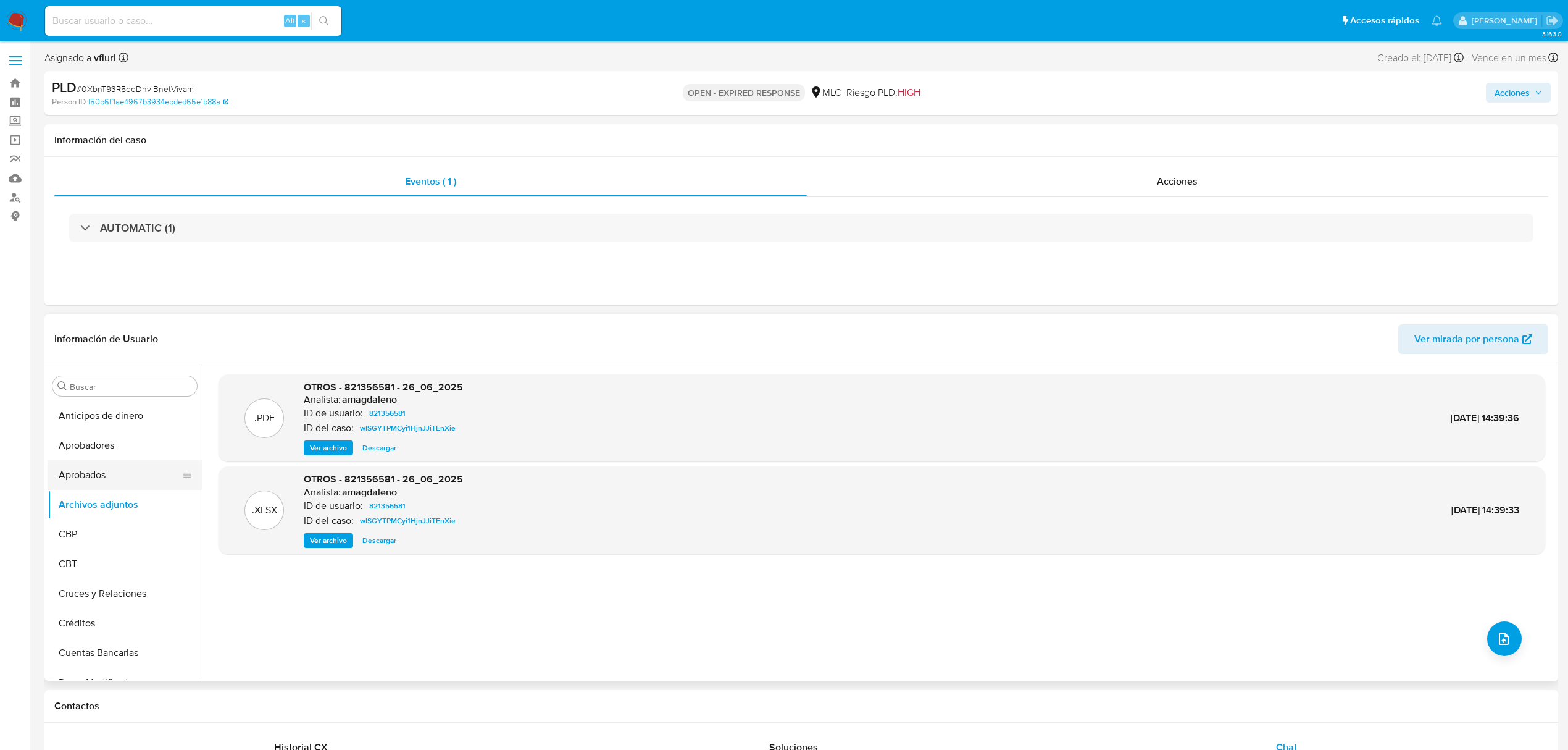
scroll to position [576, 0]
click at [106, 523] on button "KYC" at bounding box center [120, 521] width 144 height 30
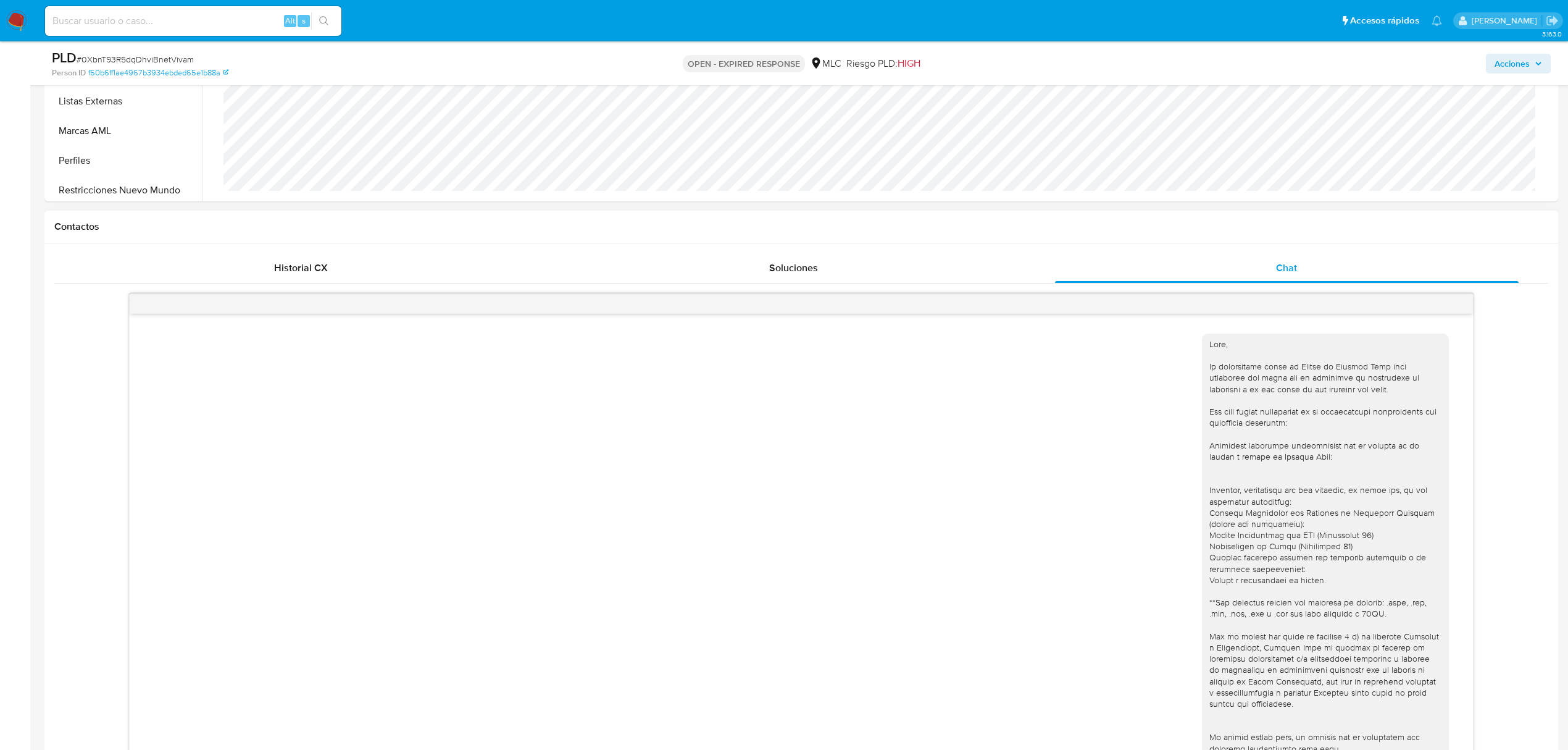
scroll to position [82, 0]
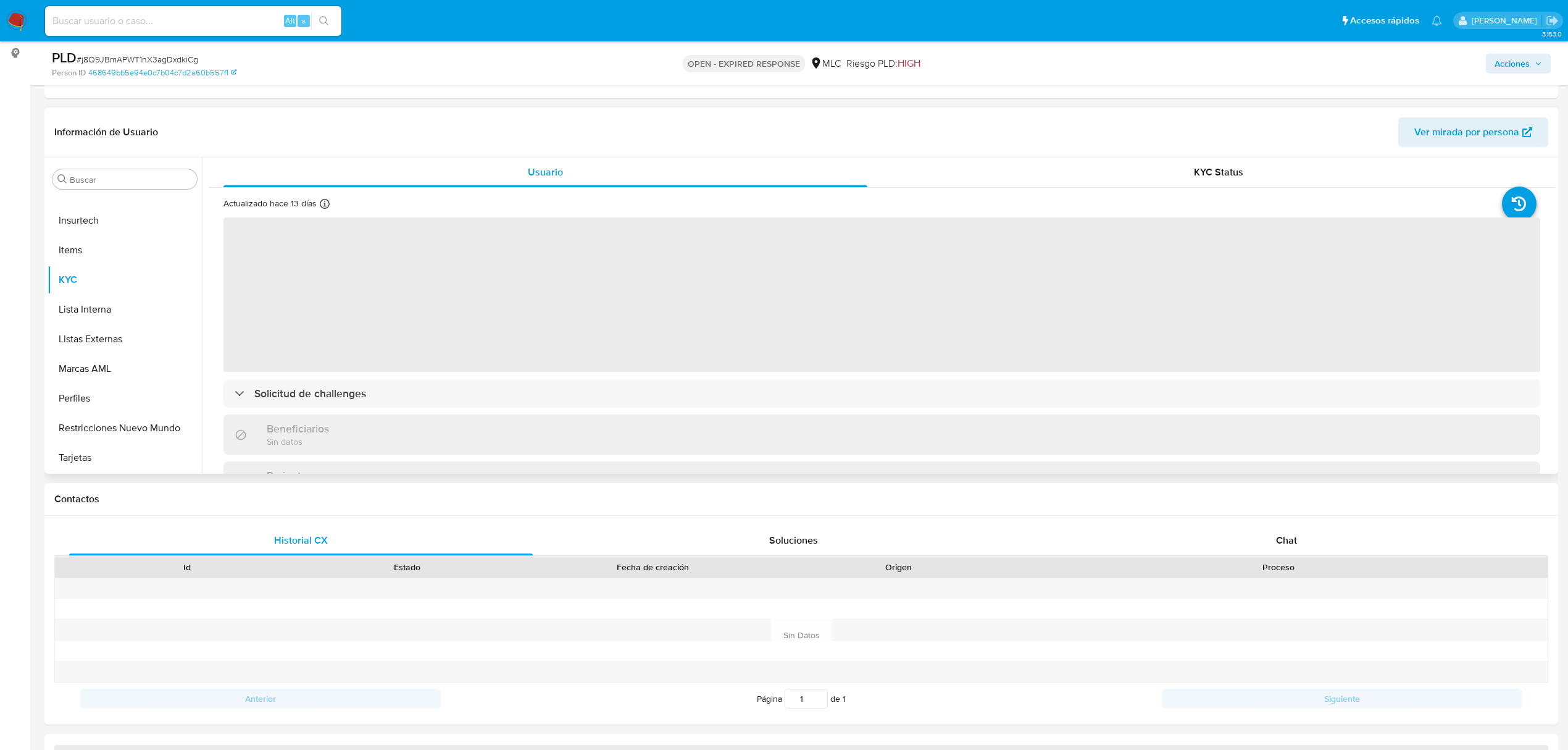
scroll to position [164, 0]
select select "10"
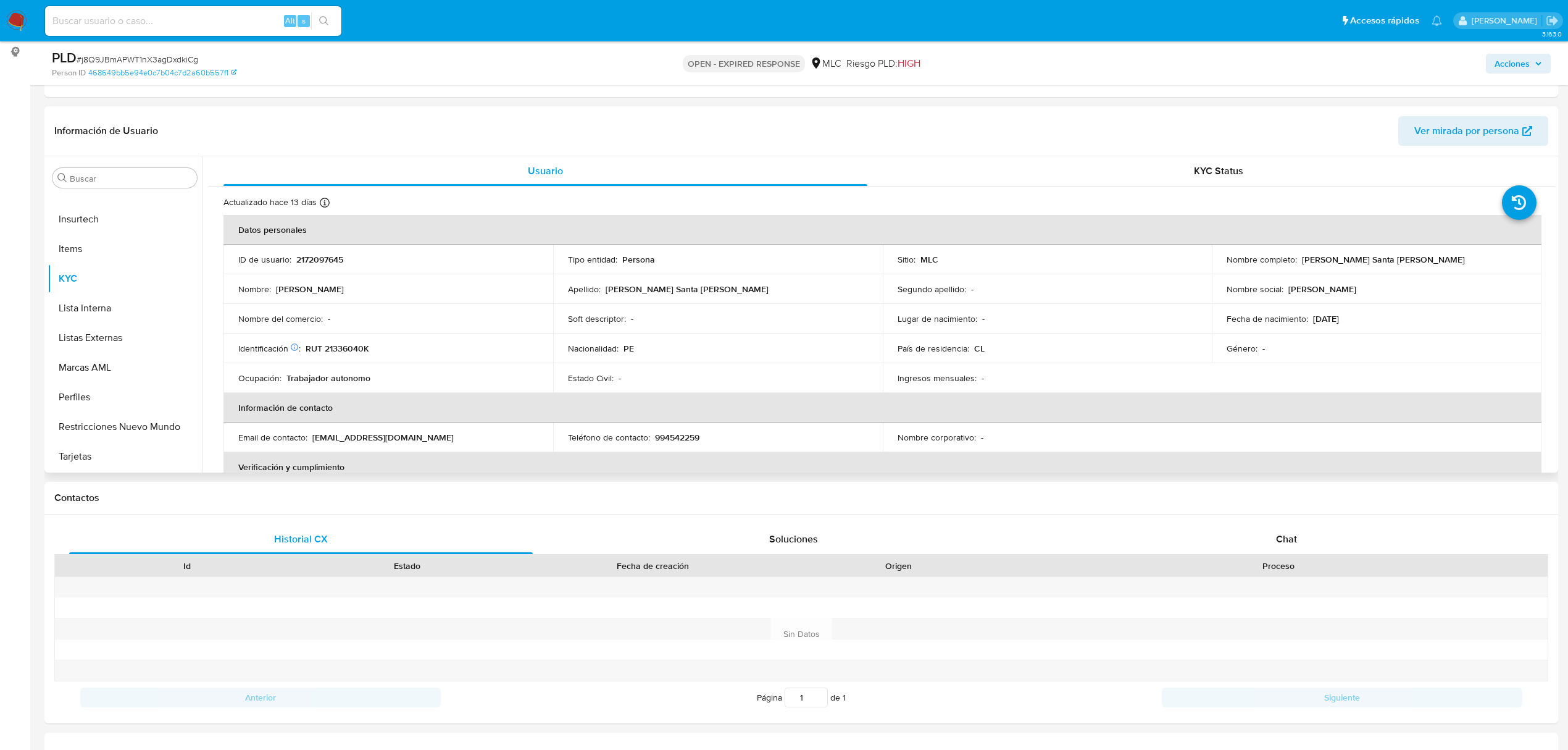
click at [326, 258] on p "2172097645" at bounding box center [320, 260] width 47 height 11
copy p "2172097645"
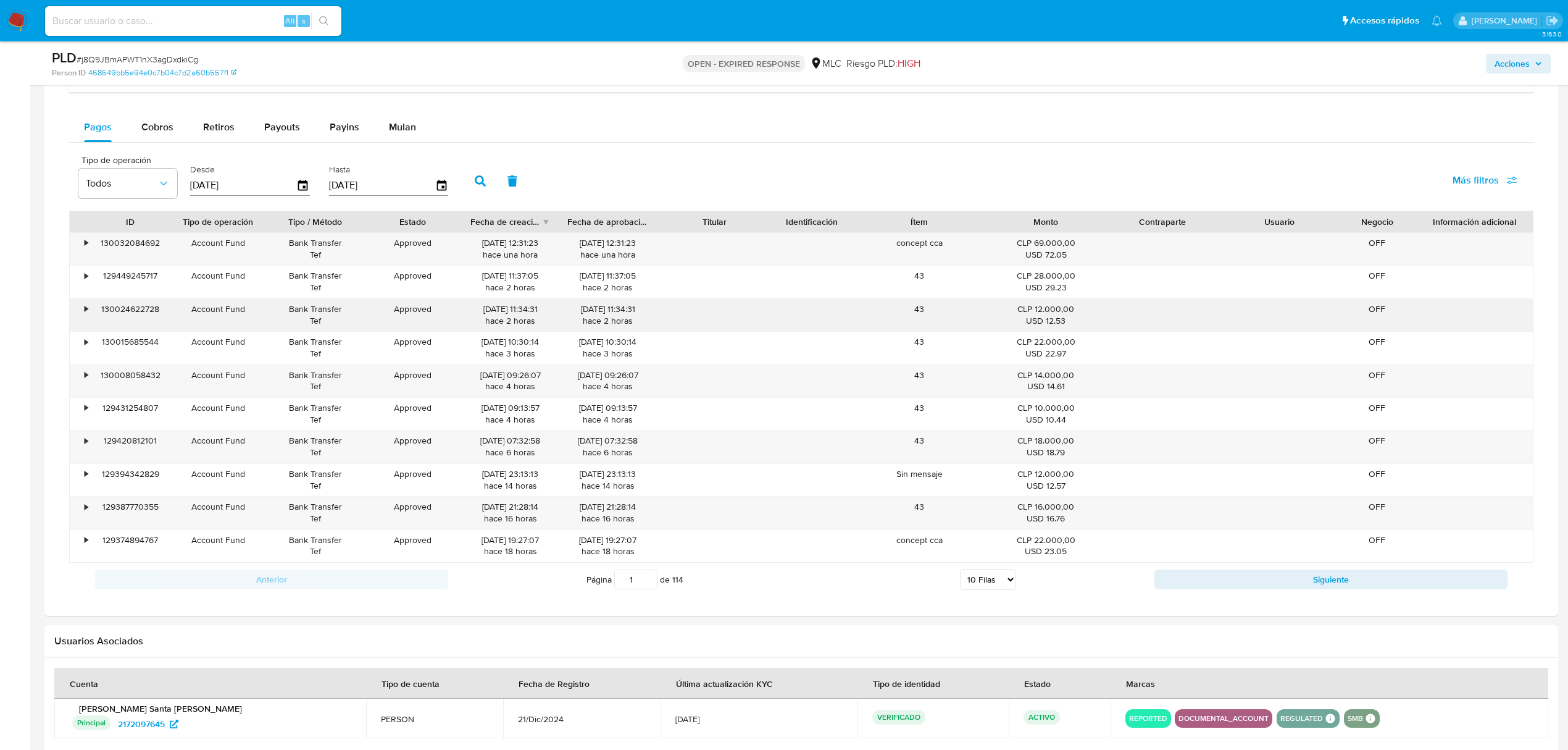
scroll to position [841, 0]
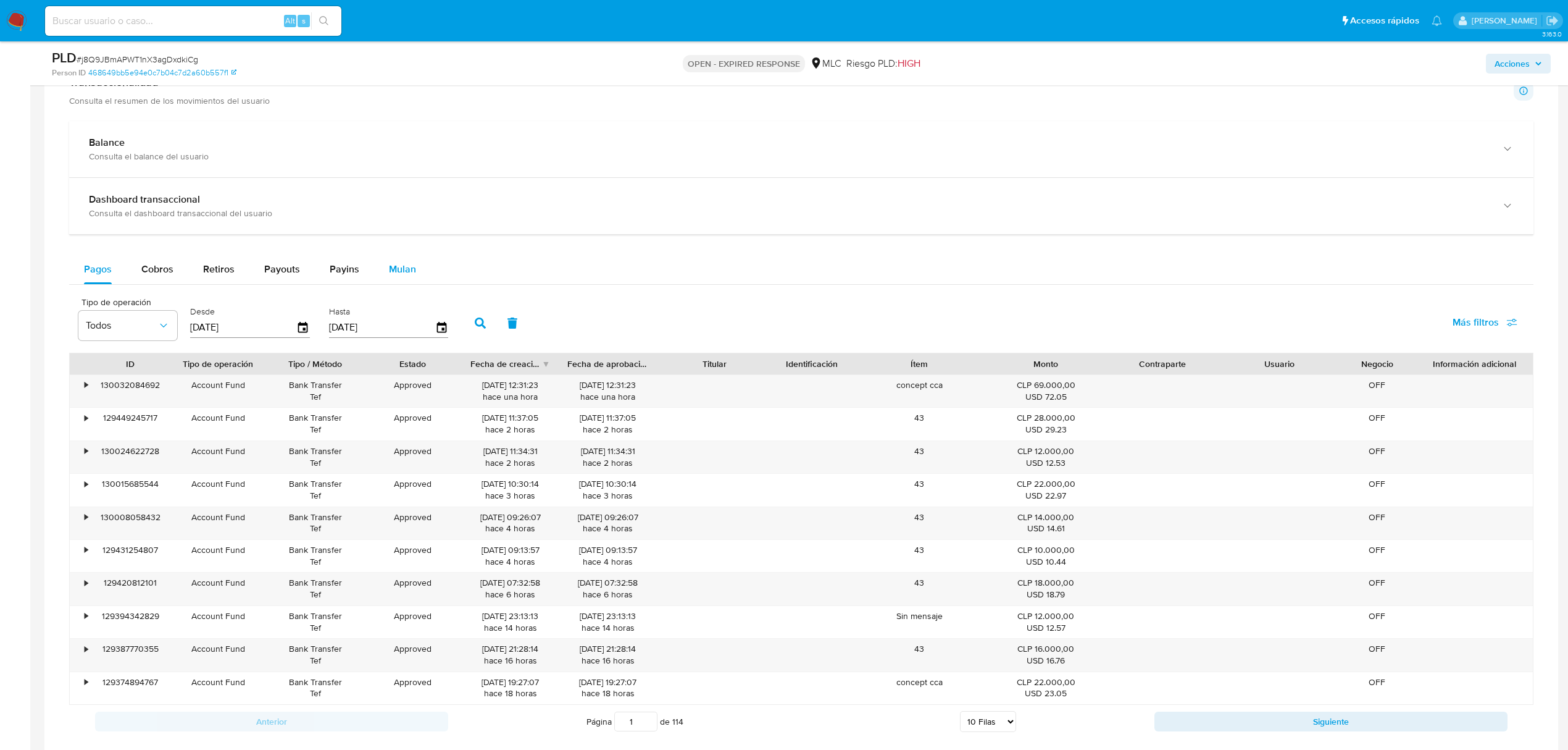
click at [403, 276] on span "Mulan" at bounding box center [403, 269] width 27 height 14
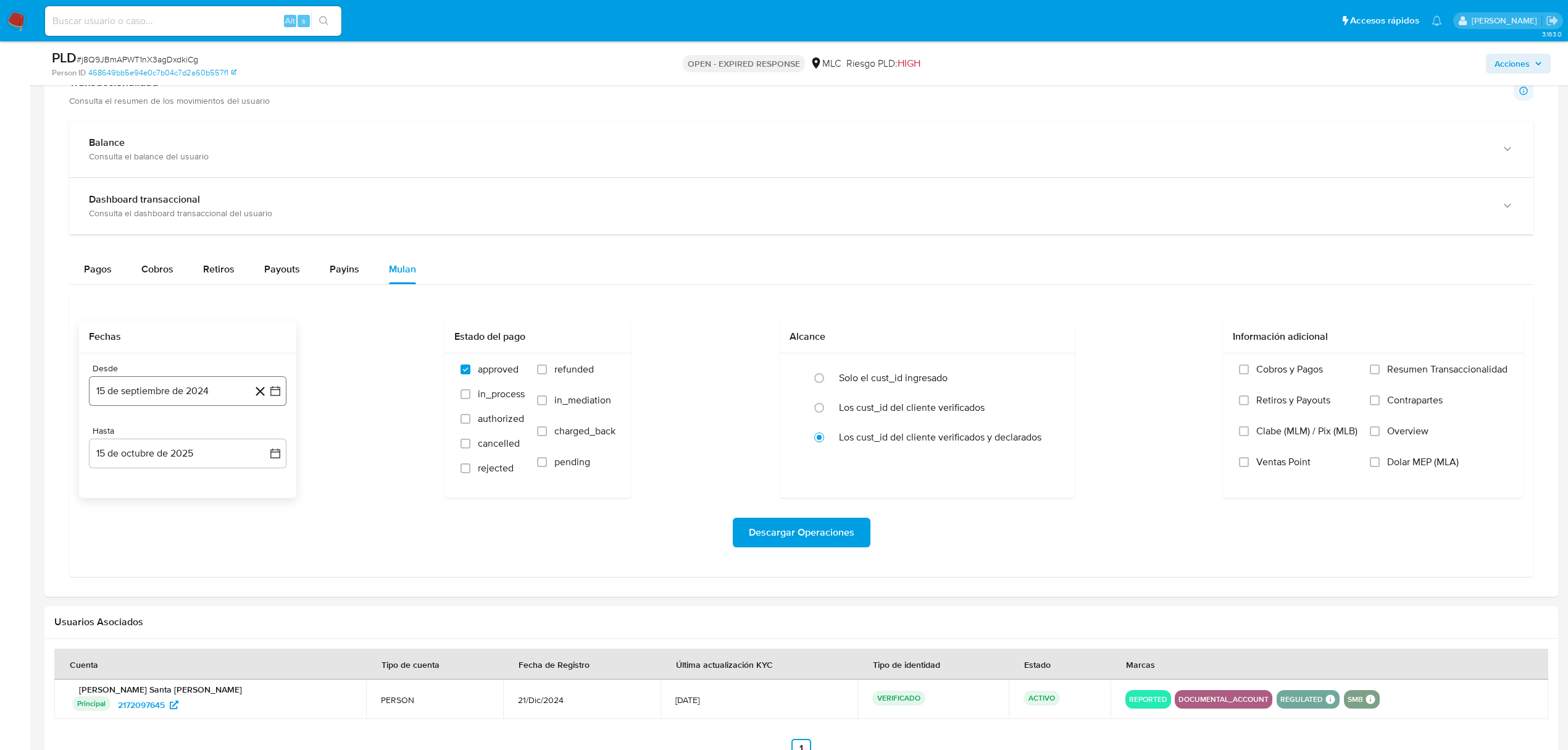
click at [279, 396] on icon "button" at bounding box center [276, 391] width 10 height 10
click at [161, 583] on button "25" at bounding box center [163, 581] width 20 height 20
click at [278, 455] on icon "button" at bounding box center [276, 454] width 12 height 12
click at [106, 499] on icon "Mes anterior" at bounding box center [111, 498] width 15 height 15
click at [163, 625] on button "24" at bounding box center [163, 619] width 20 height 20
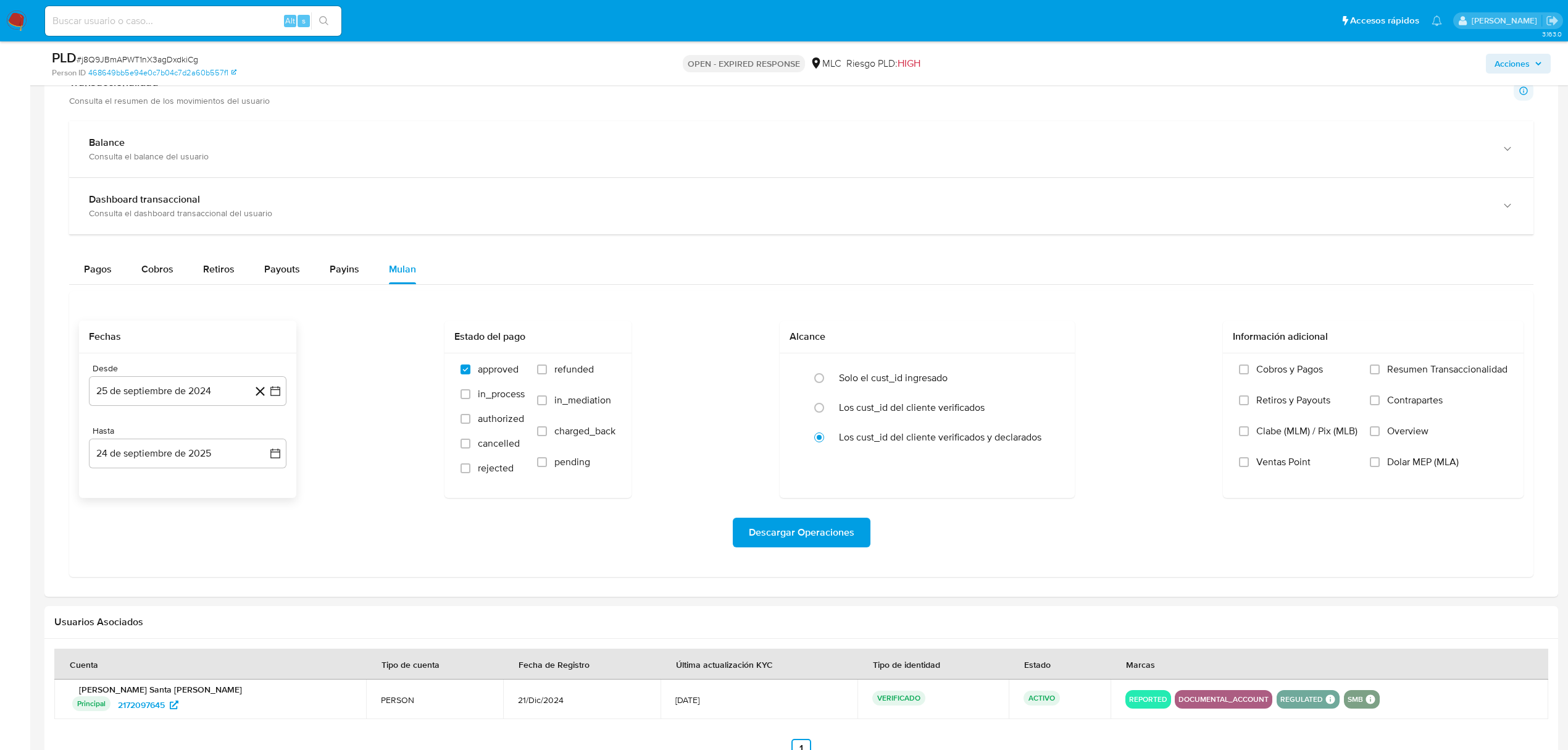
click at [798, 557] on div "Descargar Operaciones" at bounding box center [802, 532] width 1445 height 69
click at [791, 534] on span "Descargar Operaciones" at bounding box center [802, 532] width 105 height 27
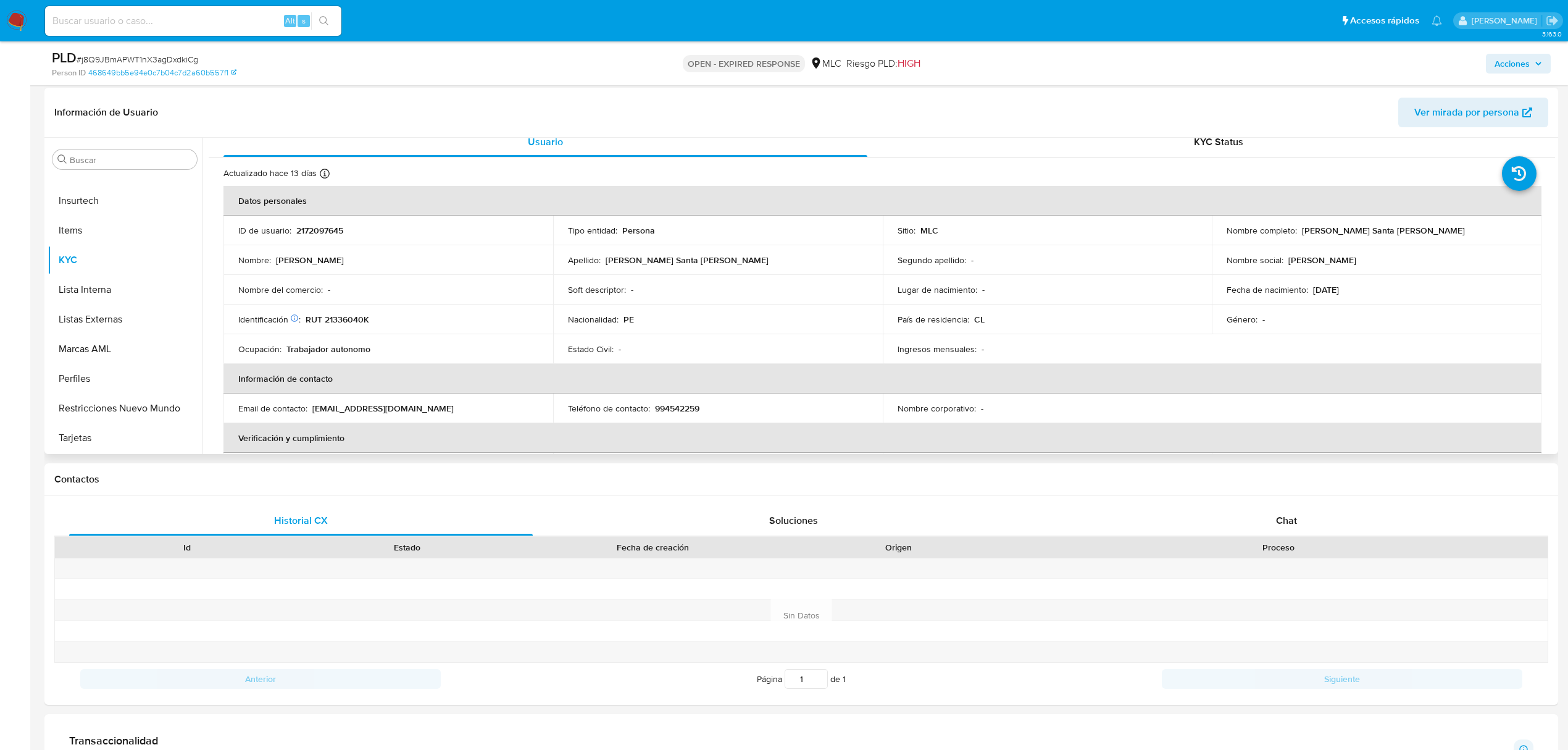
scroll to position [0, 0]
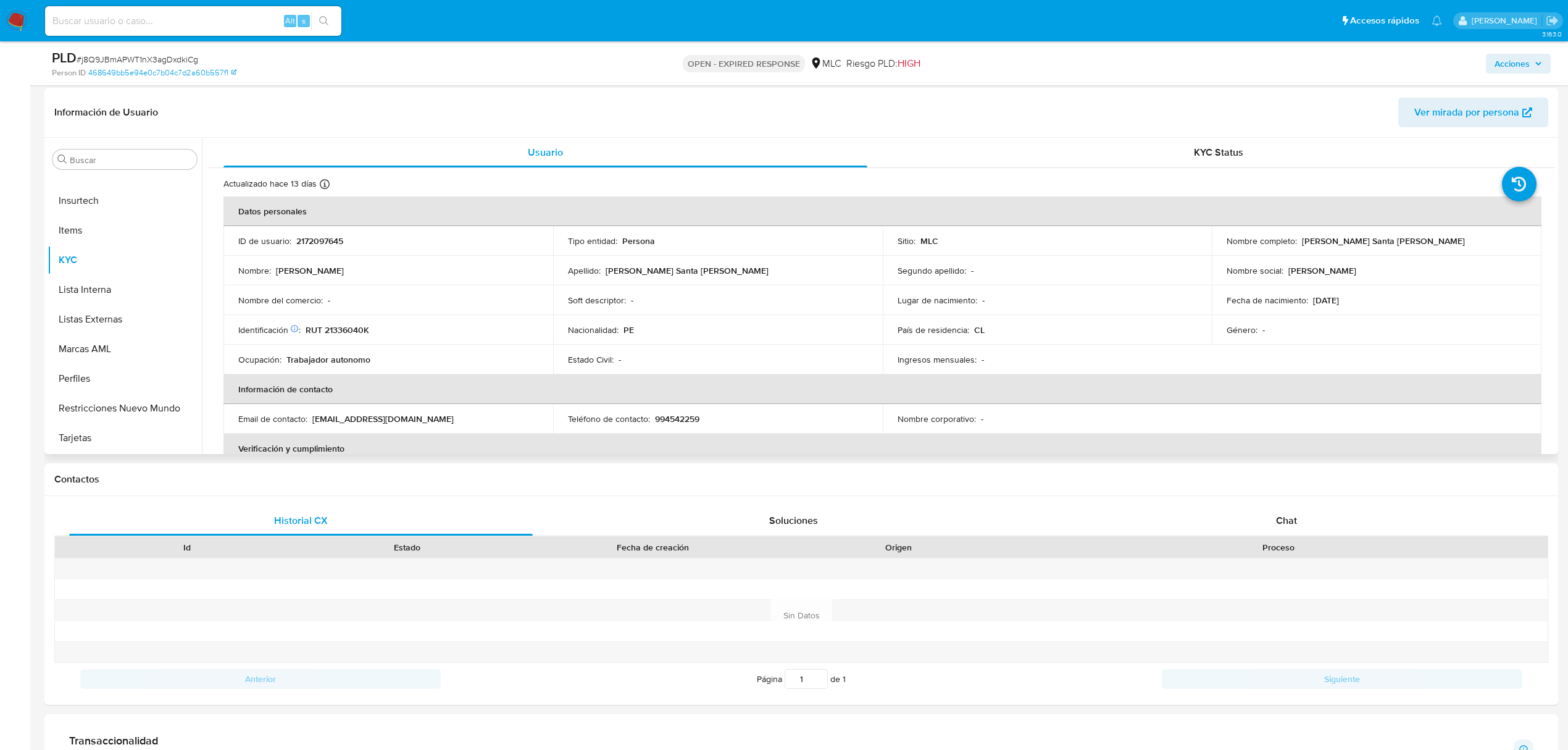
click at [319, 240] on p "2172097645" at bounding box center [320, 241] width 47 height 11
copy p "2172097645"
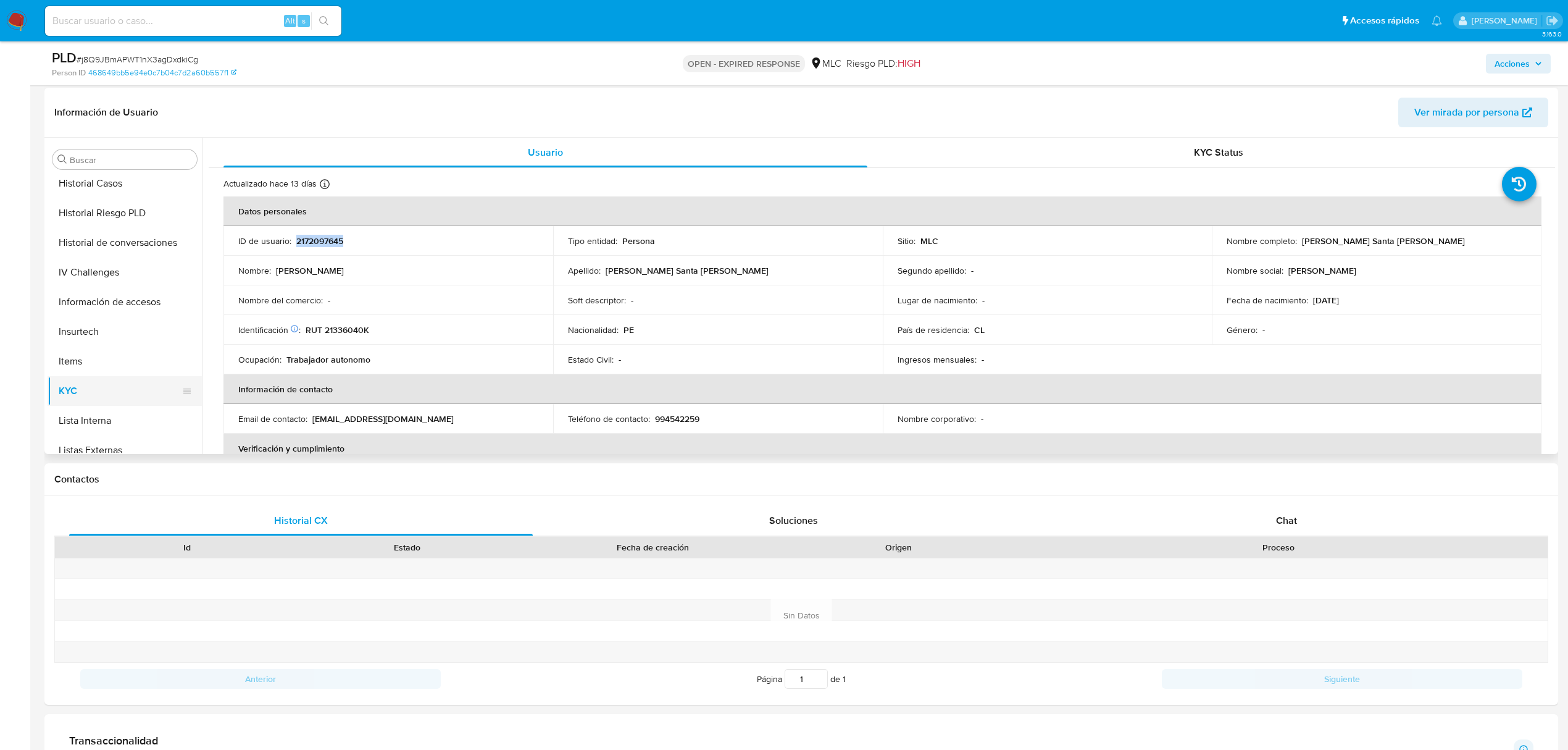
scroll to position [281, 0]
click at [119, 373] on button "Historial Casos" at bounding box center [120, 382] width 144 height 30
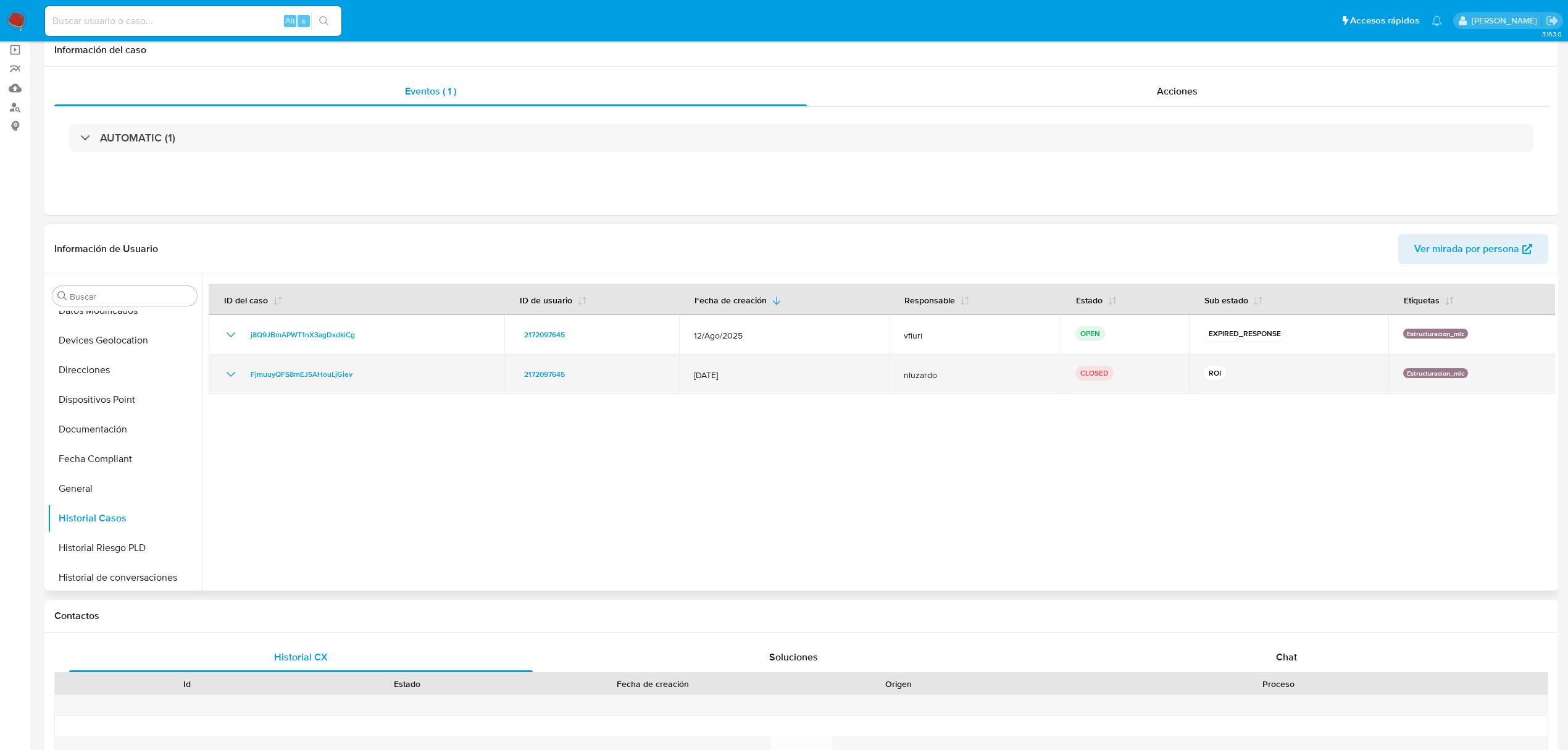
scroll to position [0, 0]
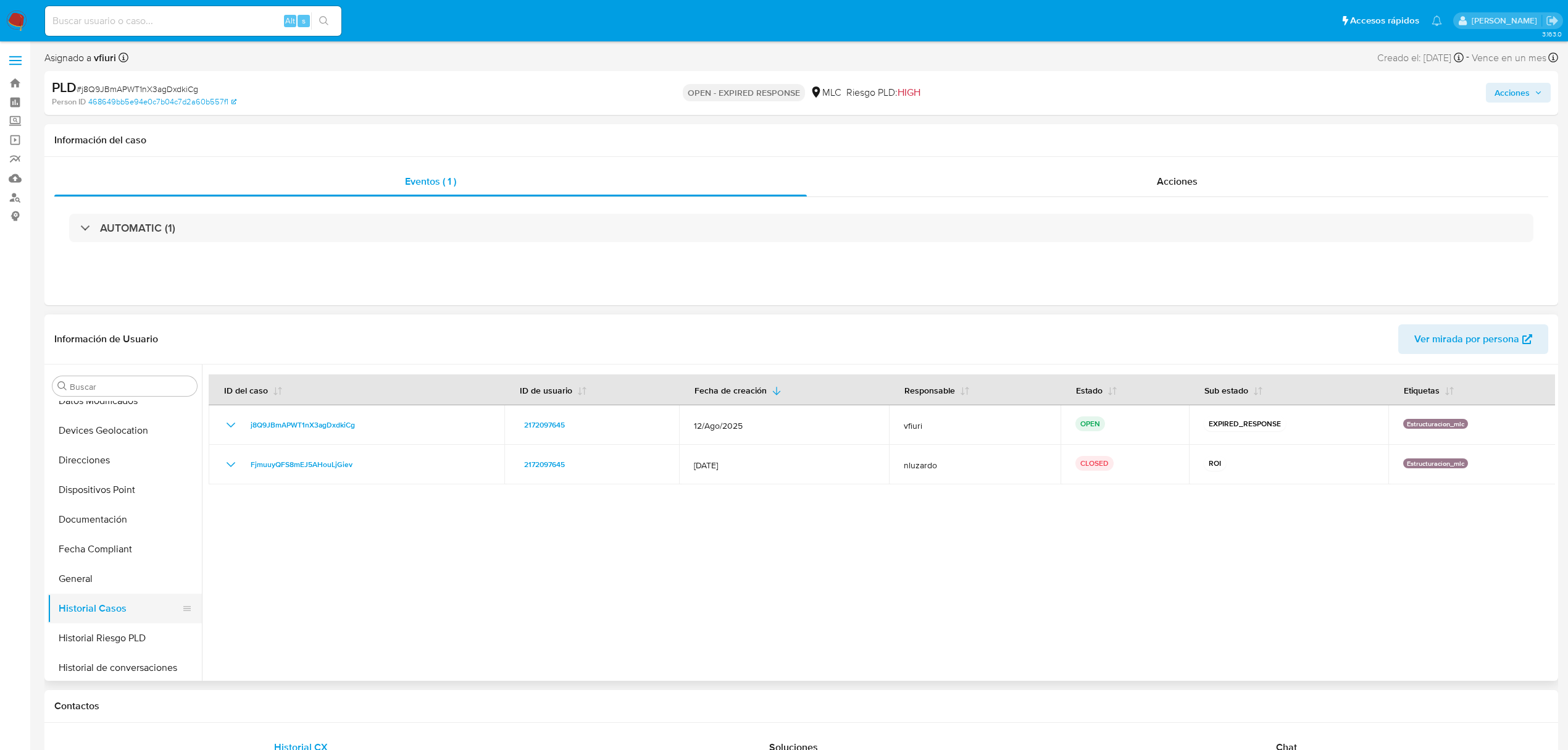
click at [90, 608] on button "Historial Casos" at bounding box center [120, 609] width 144 height 30
click at [94, 589] on button "General" at bounding box center [120, 579] width 144 height 30
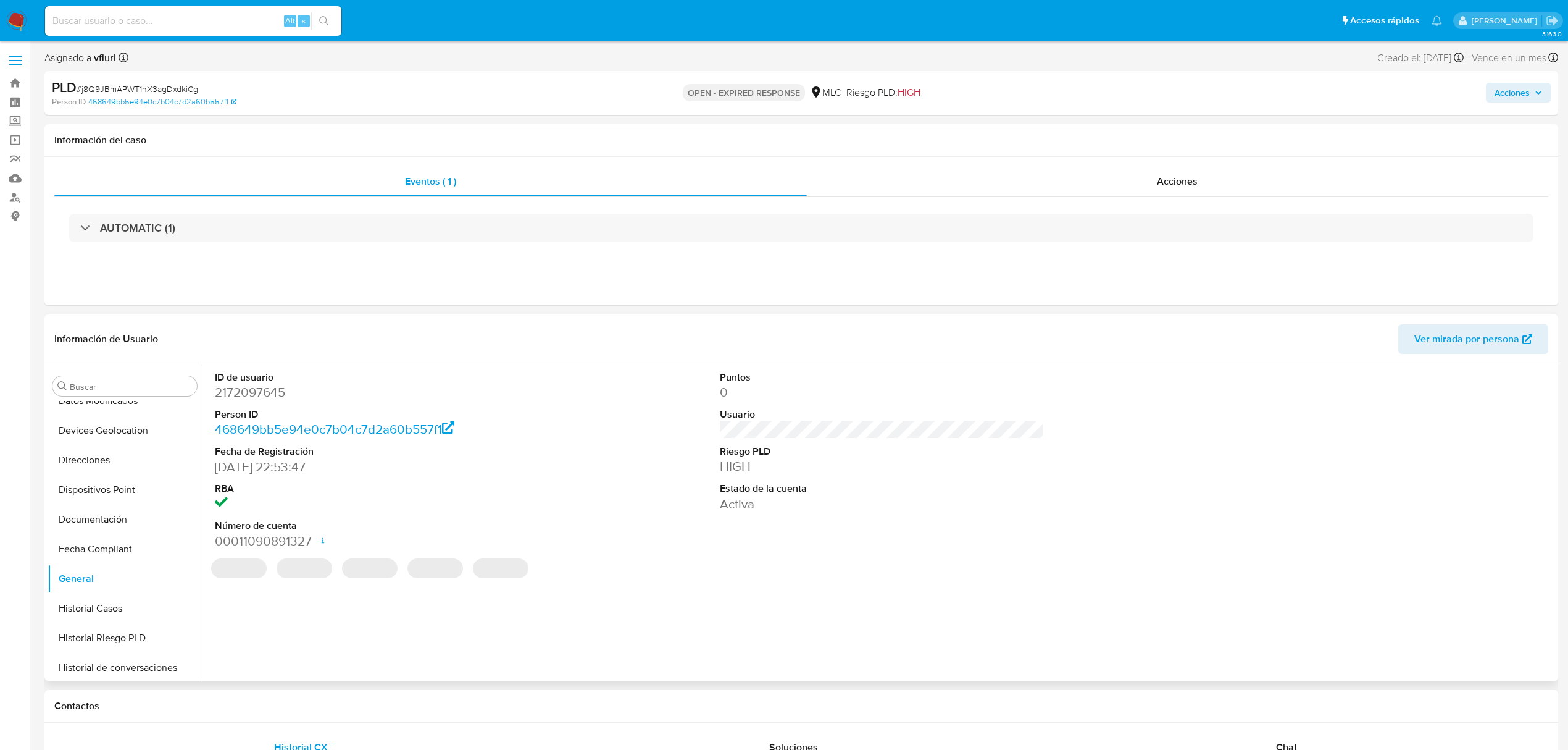
click at [268, 393] on dd "2172097645" at bounding box center [377, 392] width 324 height 17
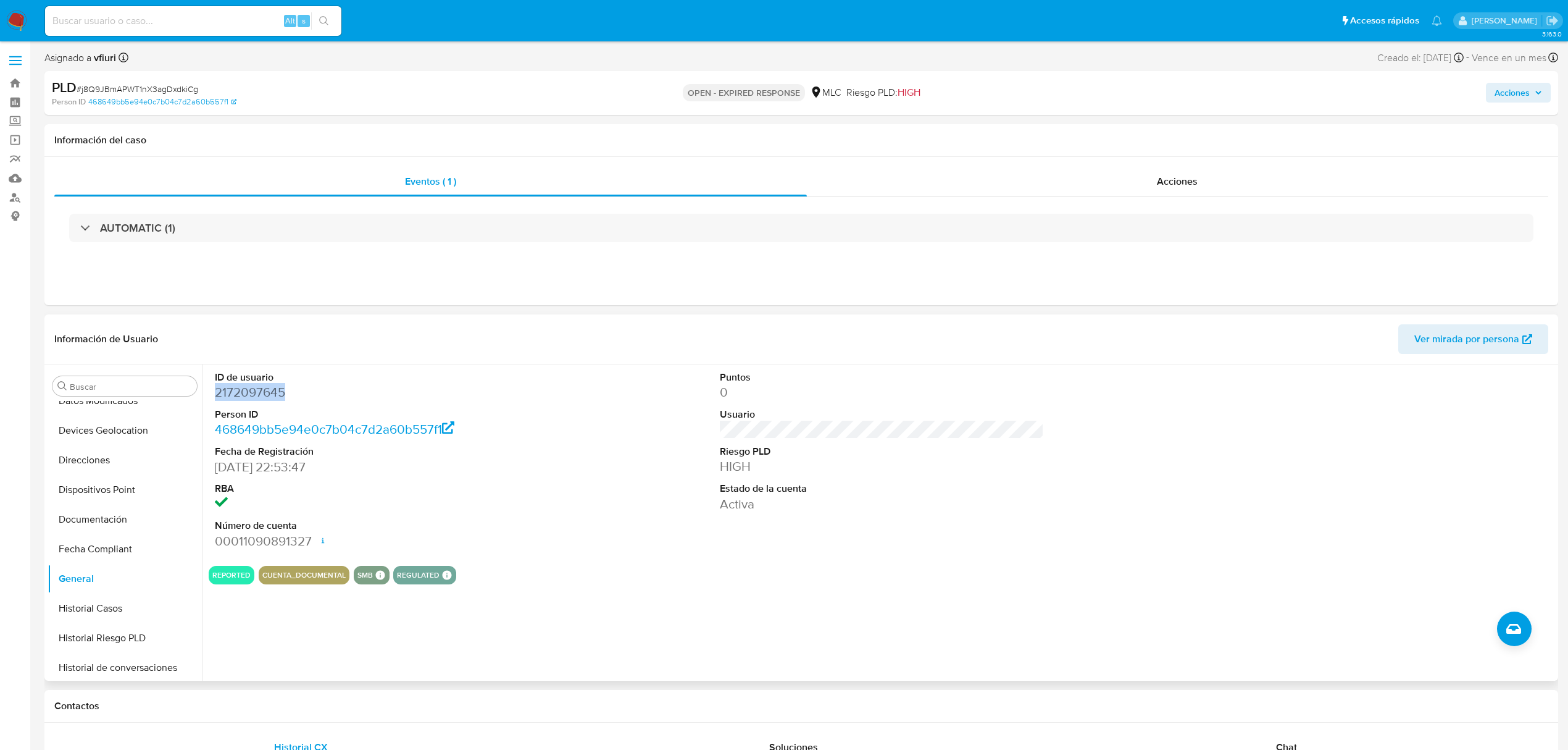
copy dd "2172097645"
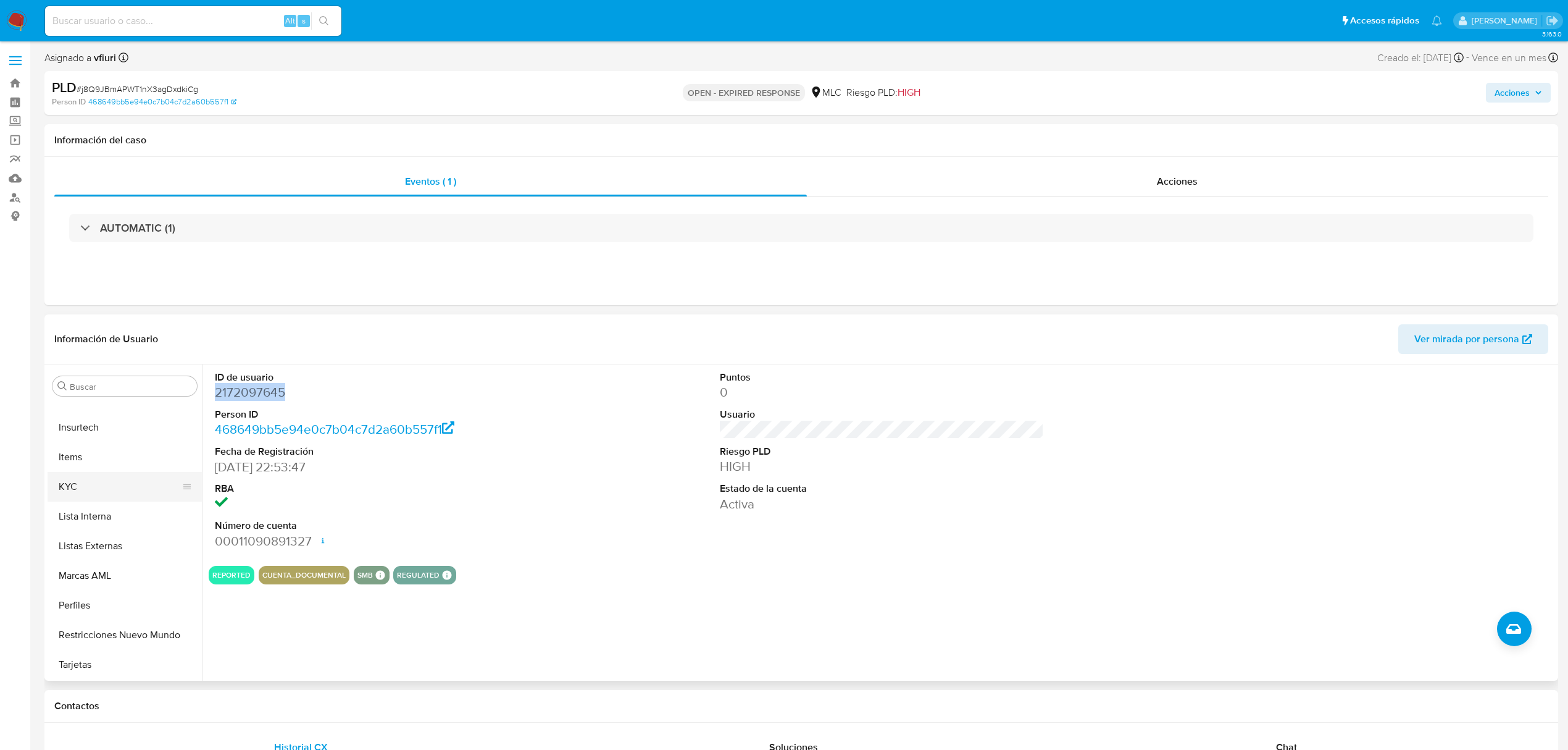
click at [99, 483] on button "KYC" at bounding box center [120, 487] width 144 height 30
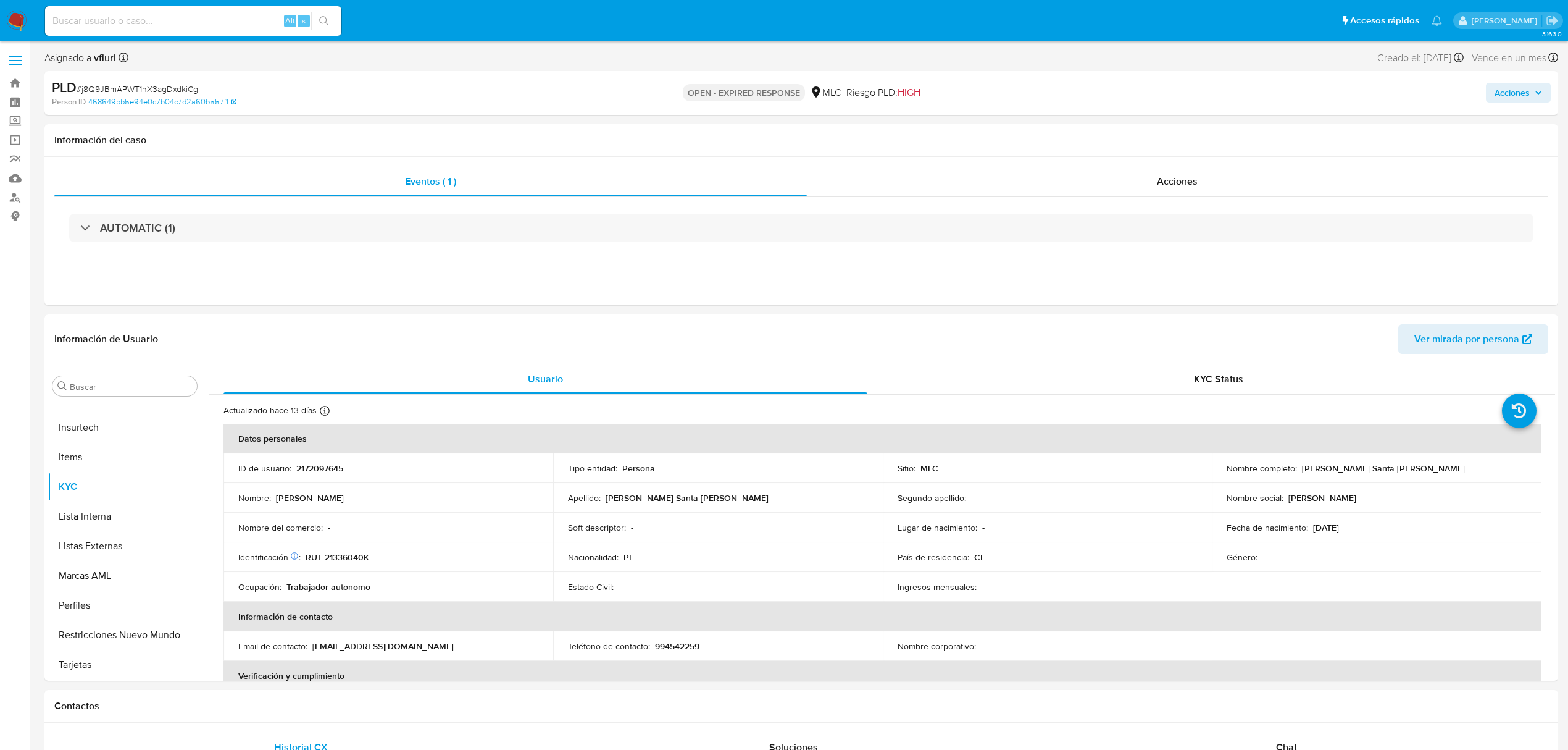
click at [158, 87] on span "# j8Q9JBmAPWT1nX3agDxdkiCg" at bounding box center [138, 89] width 121 height 12
copy span "j8Q9JBmAPWT1nX3agDxdkiCg"
click at [339, 552] on p "RUT 21336040K" at bounding box center [337, 557] width 64 height 11
click at [341, 552] on p "RUT 21336040K" at bounding box center [337, 557] width 64 height 11
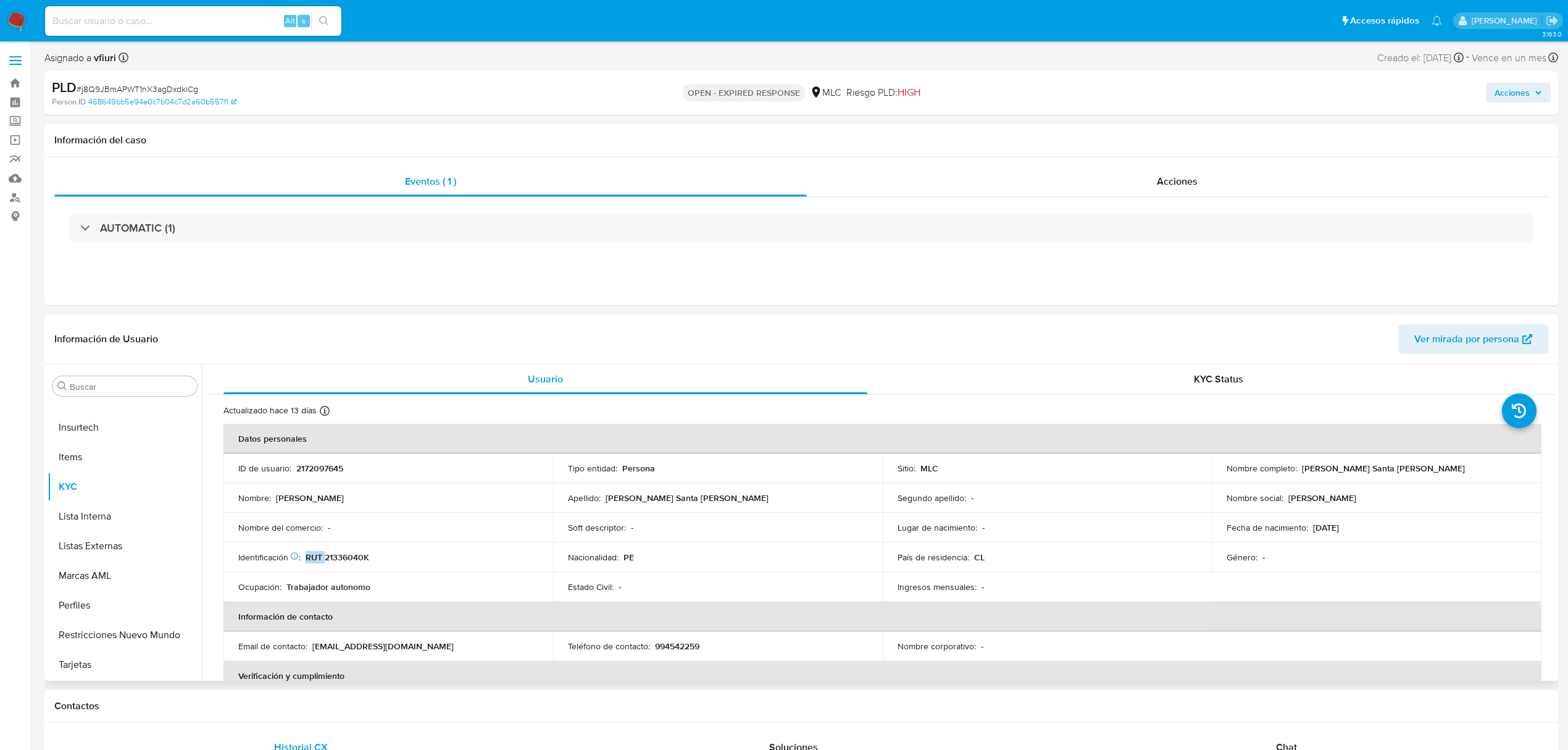
drag, startPoint x: 341, startPoint y: 551, endPoint x: 326, endPoint y: 560, distance: 17.5
click at [326, 560] on p "RUT 21336040K" at bounding box center [337, 557] width 64 height 11
click at [339, 555] on p "RUT 21336040K" at bounding box center [337, 557] width 64 height 11
copy p "21336040K"
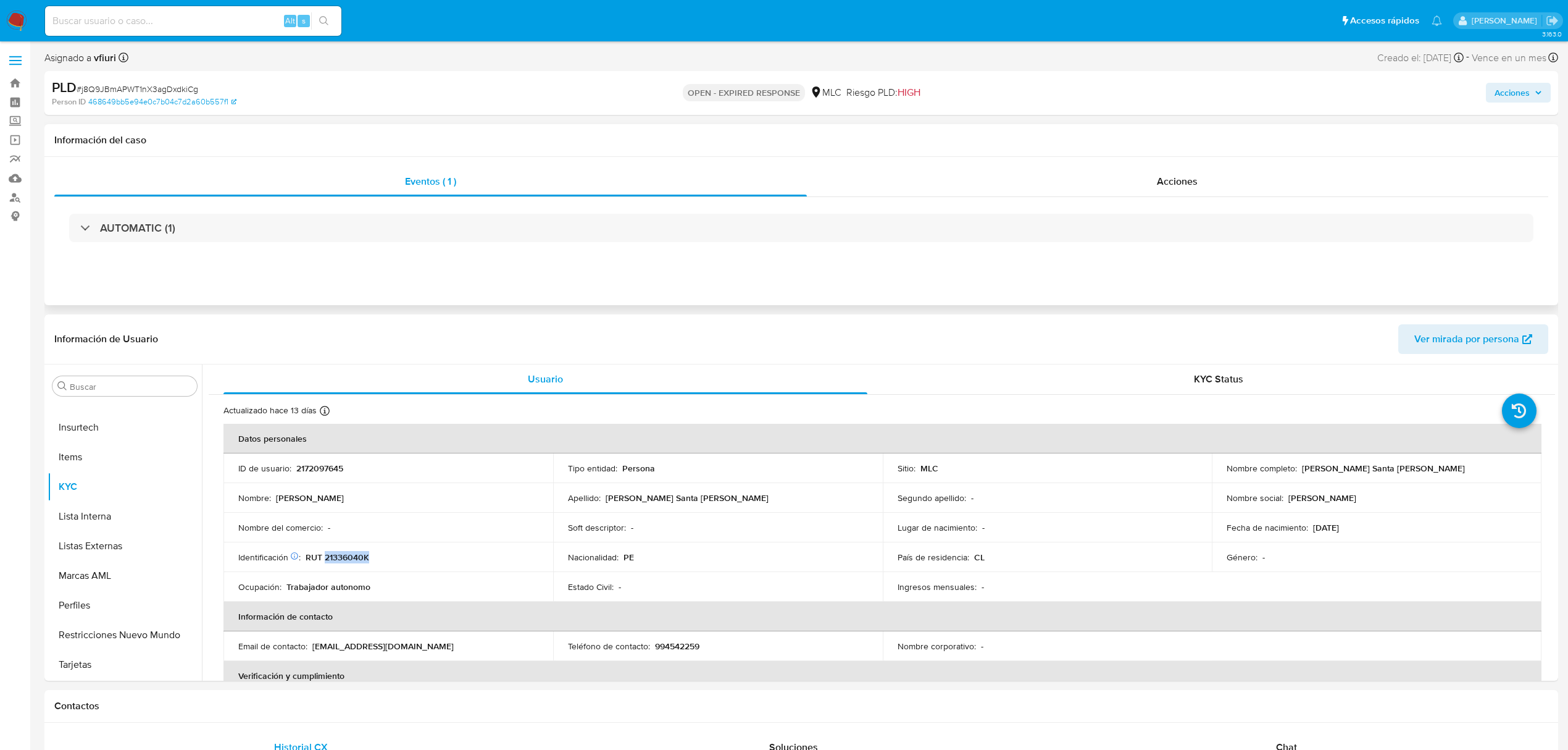
scroll to position [82, 0]
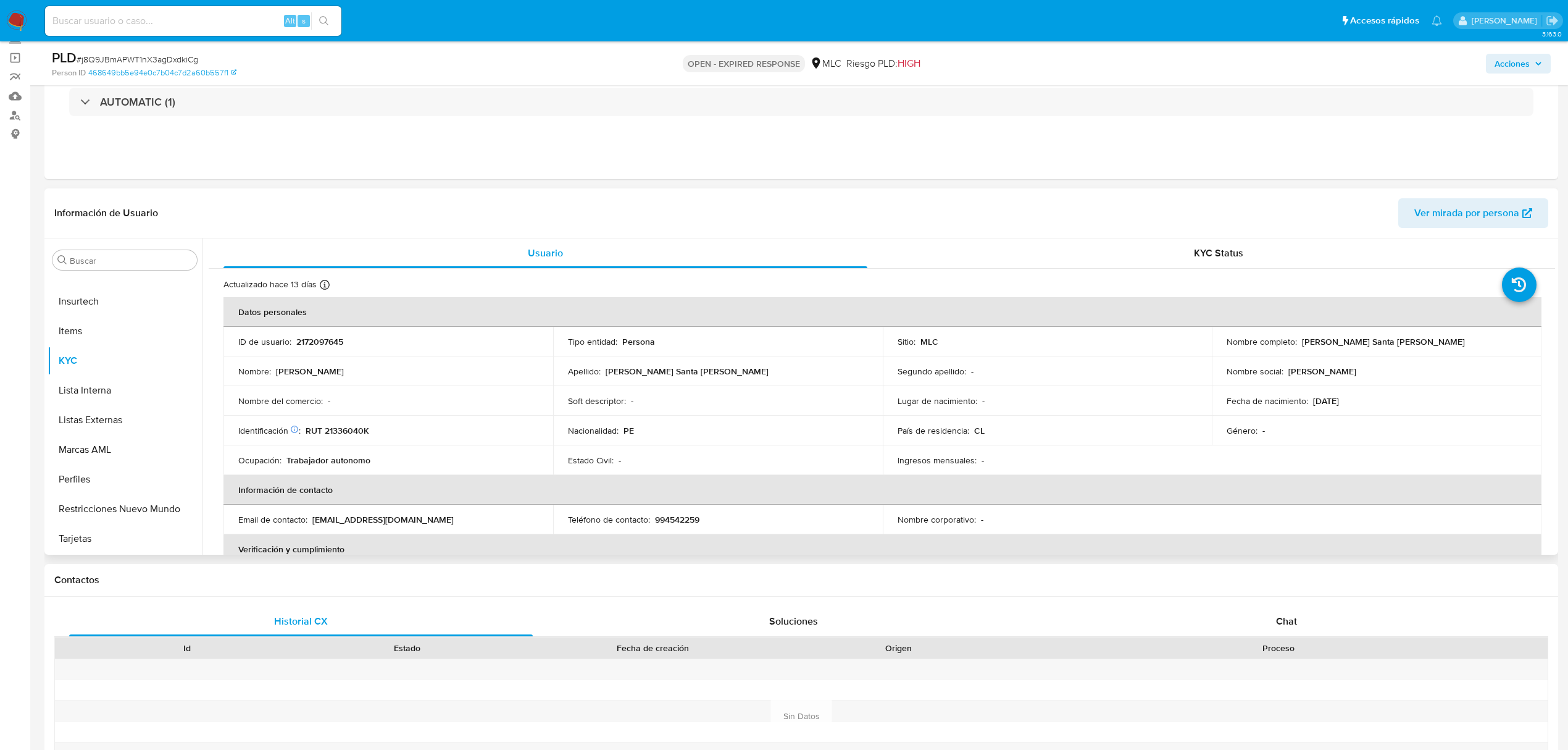
click at [799, 356] on td "Tipo entidad : Persona" at bounding box center [718, 342] width 330 height 30
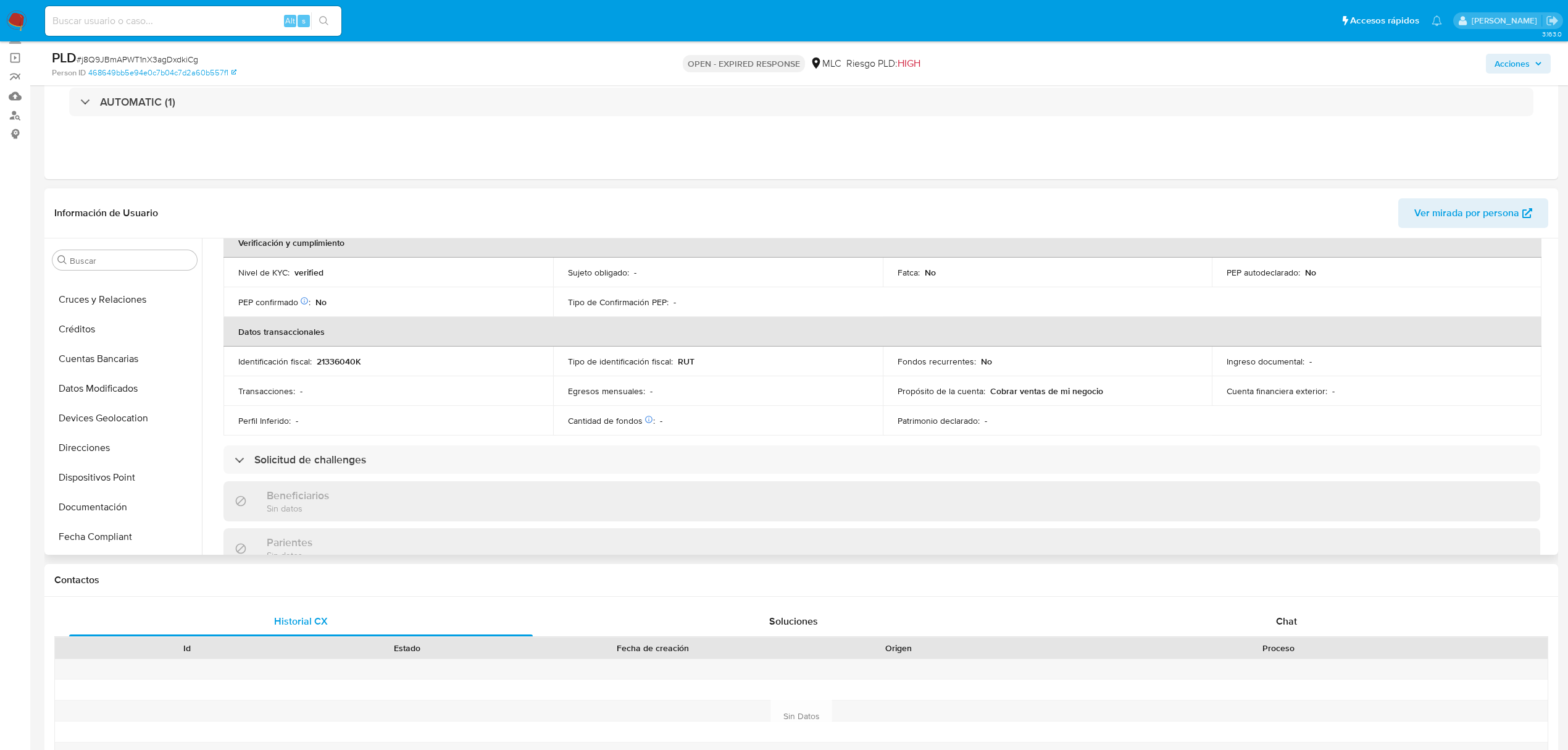
scroll to position [117, 0]
click at [110, 351] on button "Cruces y Relaciones" at bounding box center [120, 351] width 144 height 30
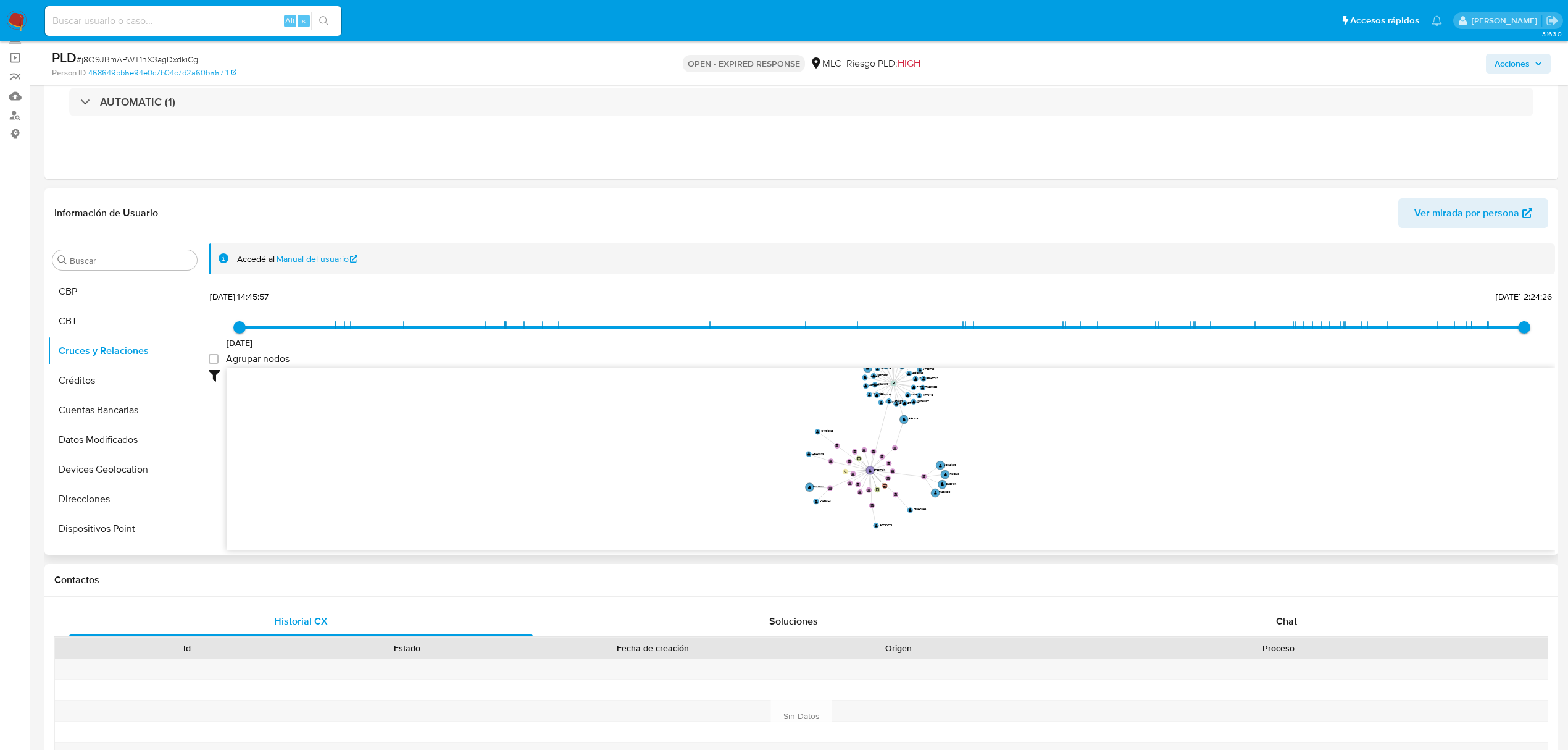
drag, startPoint x: 1167, startPoint y: 399, endPoint x: 969, endPoint y: 421, distance: 199.2
click at [969, 421] on icon "device-67677f3c16fed509ffd82665  user-2172097645  2172097645 device-676ed1b18…" at bounding box center [891, 457] width 1329 height 179
drag, startPoint x: 889, startPoint y: 384, endPoint x: 537, endPoint y: 480, distance: 364.9
click at [537, 480] on g "location-3a555d89e446a62c4bb5758d797de38b " at bounding box center [538, 479] width 7 height 7
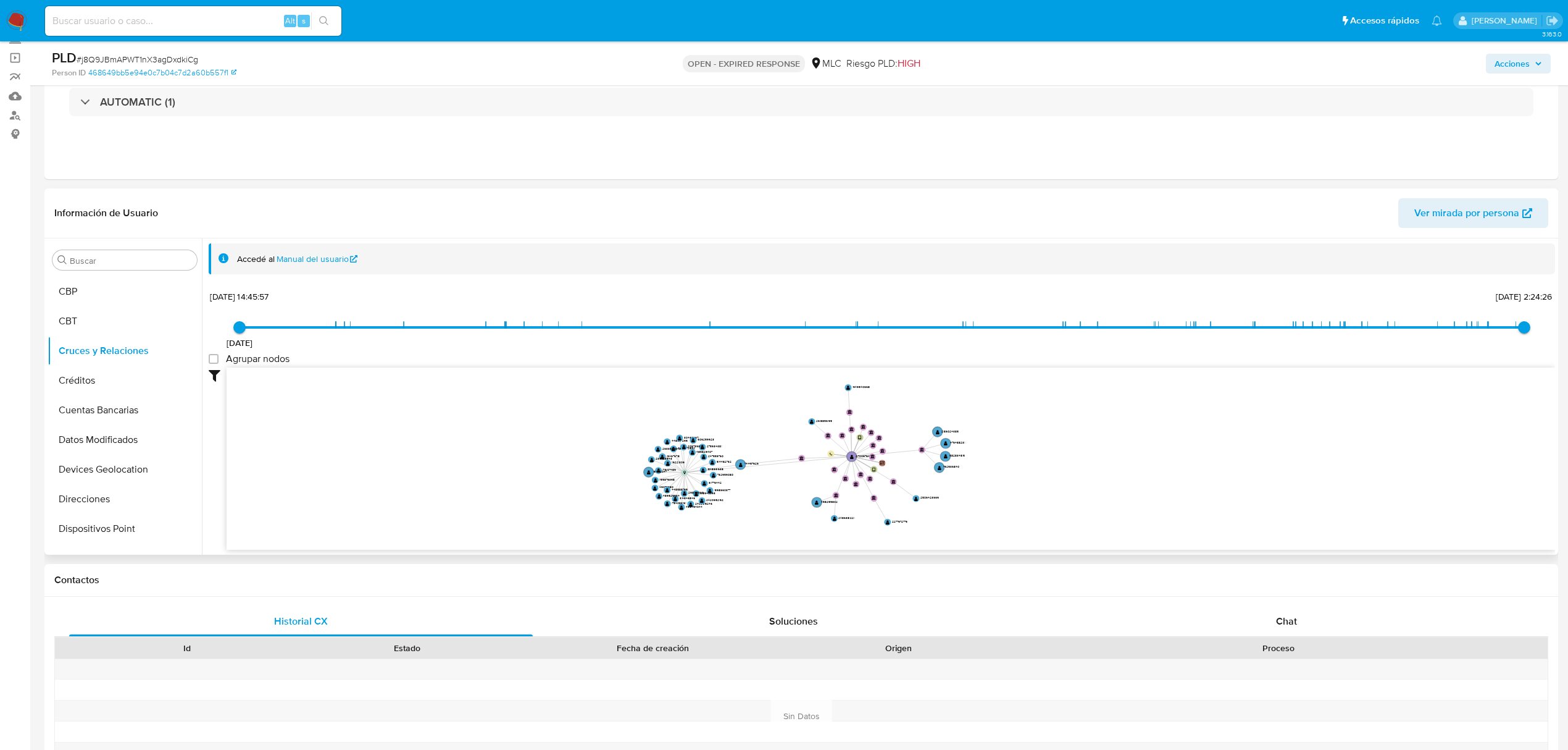
drag, startPoint x: 1129, startPoint y: 485, endPoint x: 1155, endPoint y: 503, distance: 31.6
click at [1157, 505] on icon "device-67677f3c16fed509ffd82665  user-2172097645  2172097645 device-676ed1b18…" at bounding box center [891, 457] width 1329 height 179
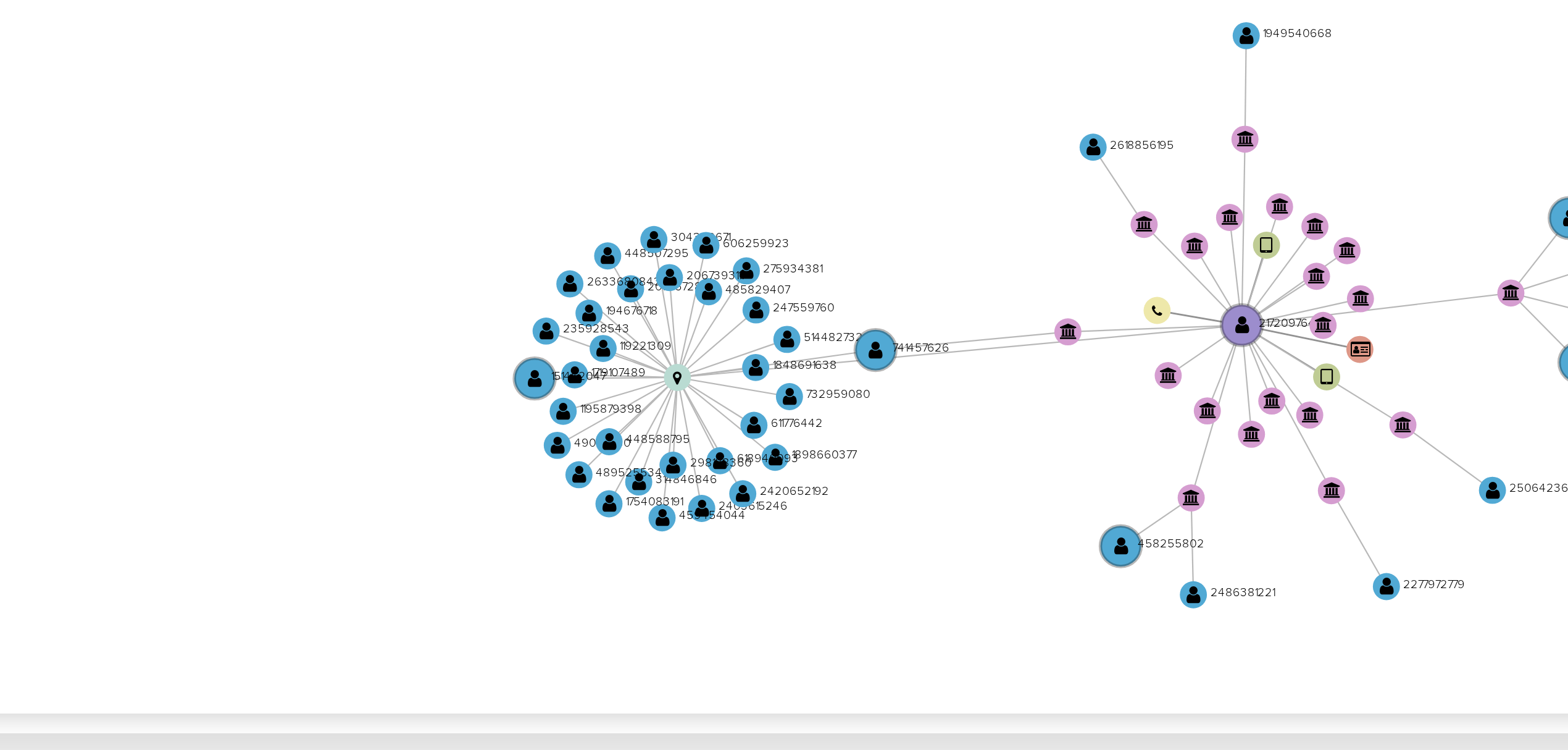
scroll to position [82, 0]
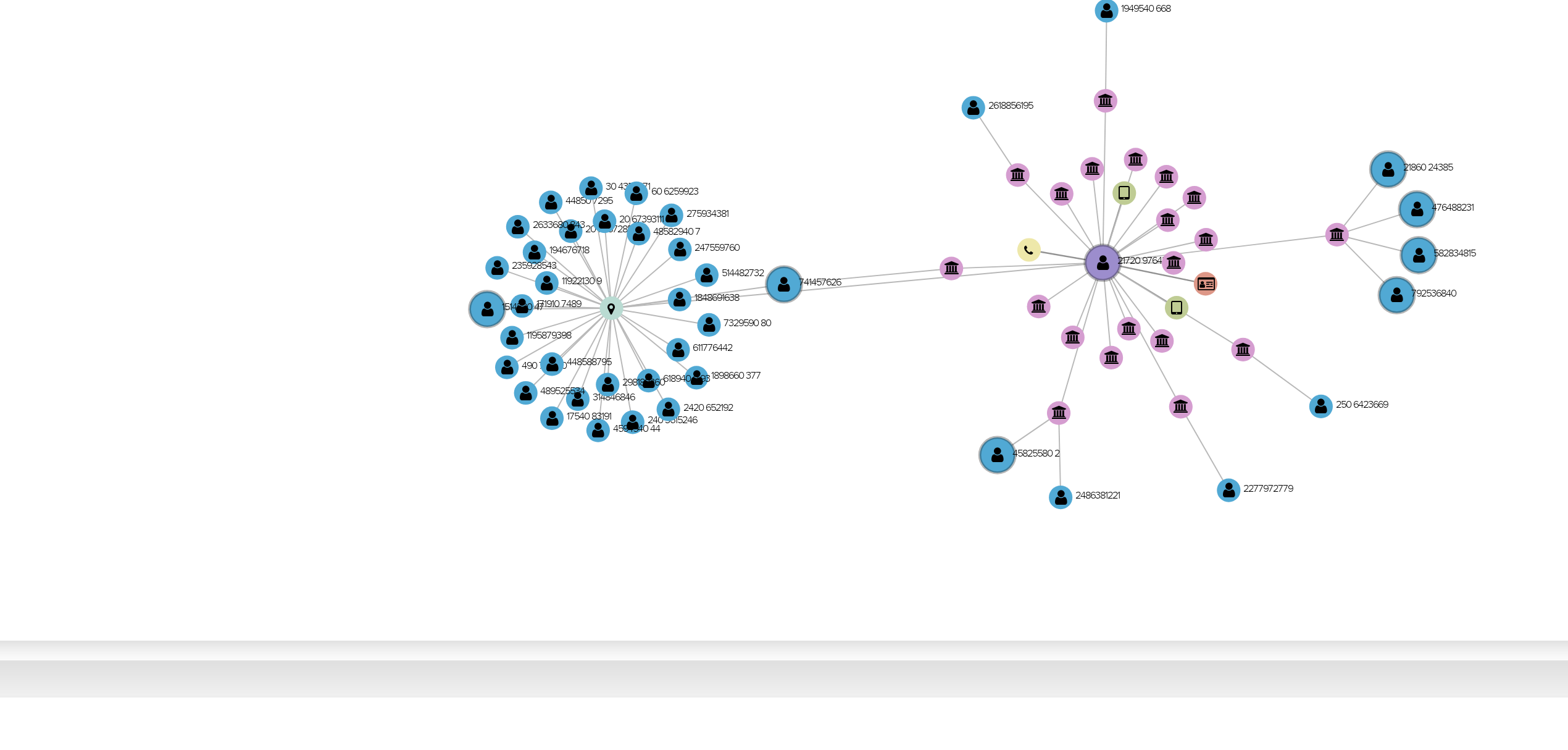
drag, startPoint x: 758, startPoint y: 419, endPoint x: 718, endPoint y: 428, distance: 41.0
click at [718, 426] on icon "device-67677f3c16fed509ffd82665  user-2172097645  2172097645 device-676ed1b18…" at bounding box center [891, 457] width 1329 height 179
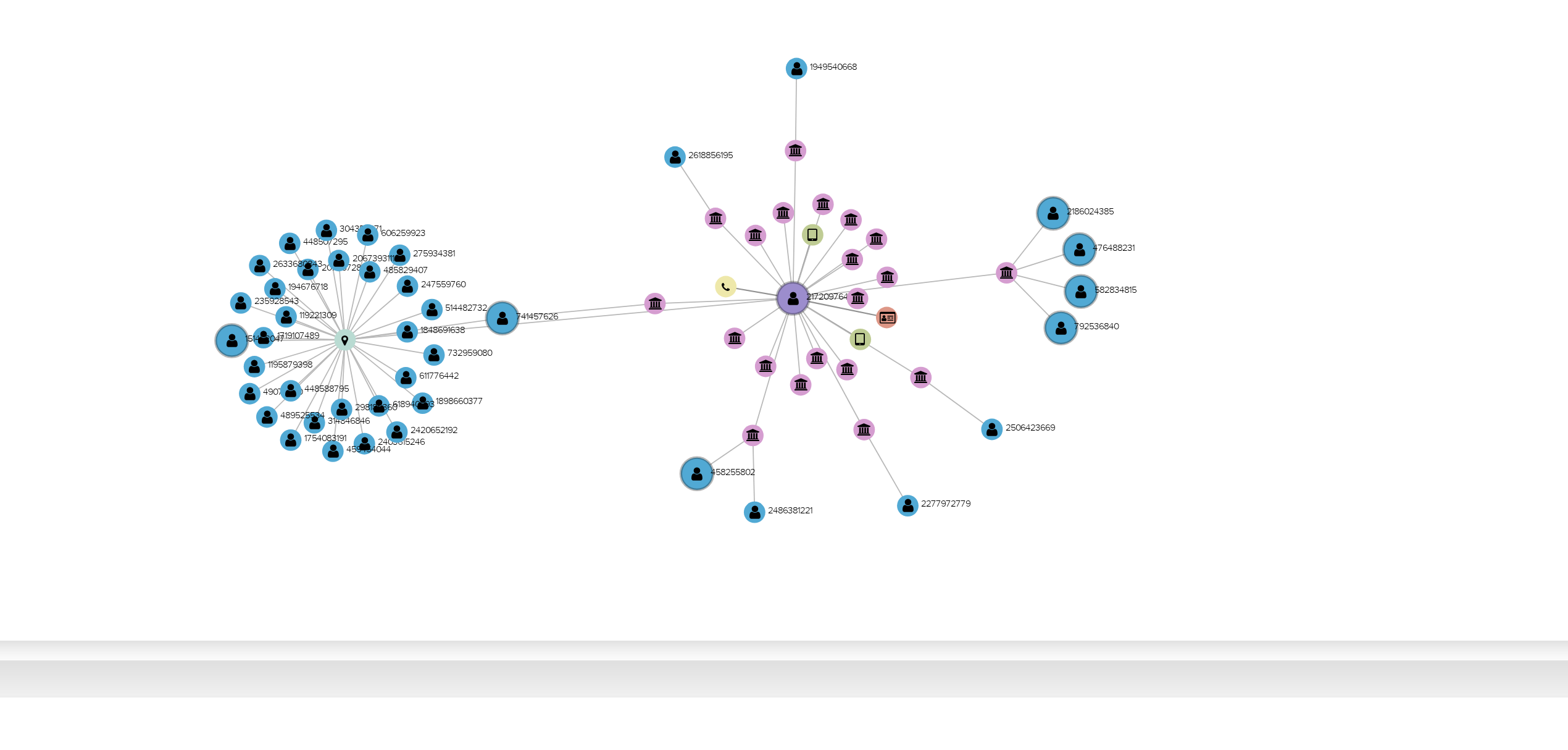
drag, startPoint x: 818, startPoint y: 421, endPoint x: 771, endPoint y: 429, distance: 47.7
click at [771, 429] on icon "device-67677f3c16fed509ffd82665  user-2172097645  2172097645 device-676ed1b18…" at bounding box center [891, 457] width 1329 height 179
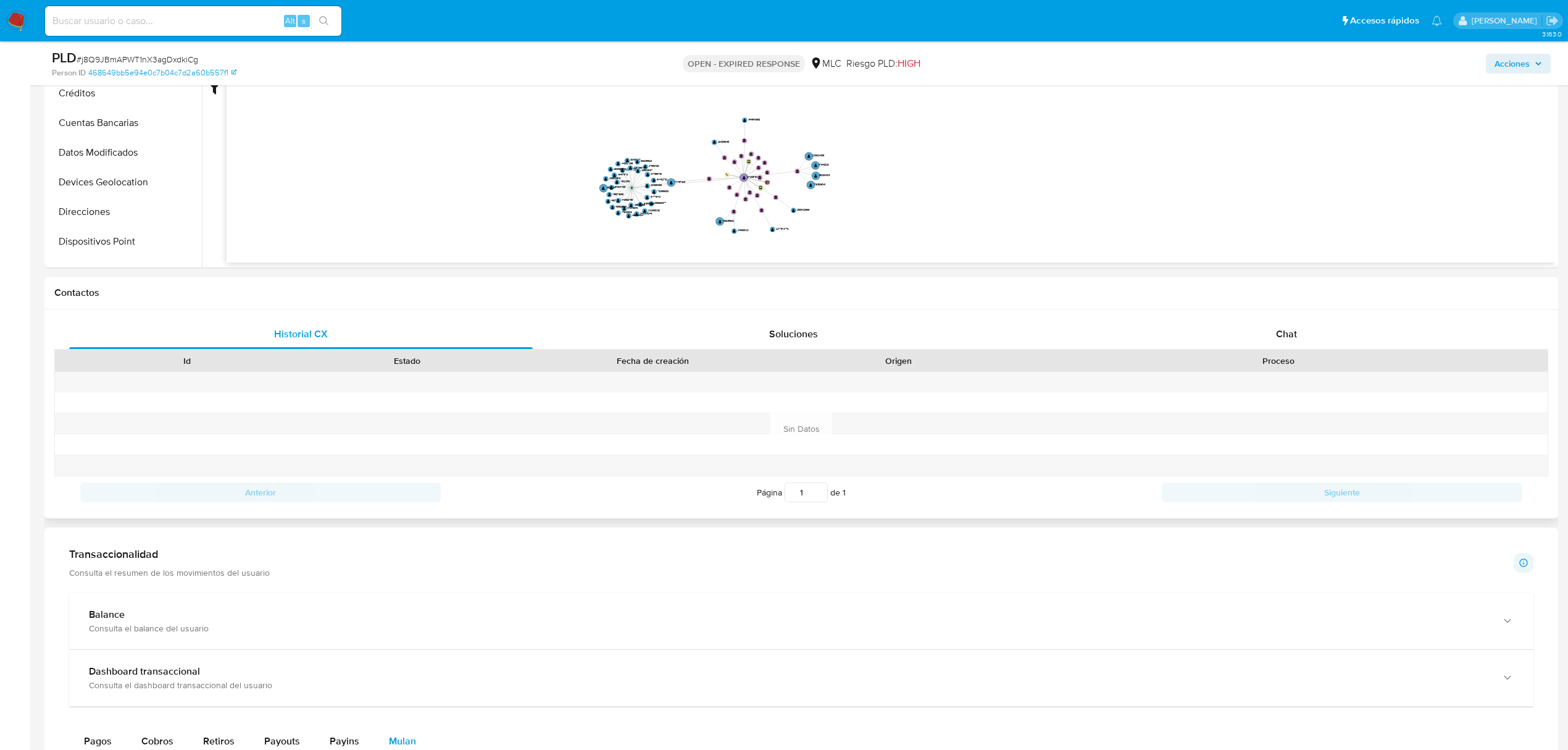
scroll to position [494, 0]
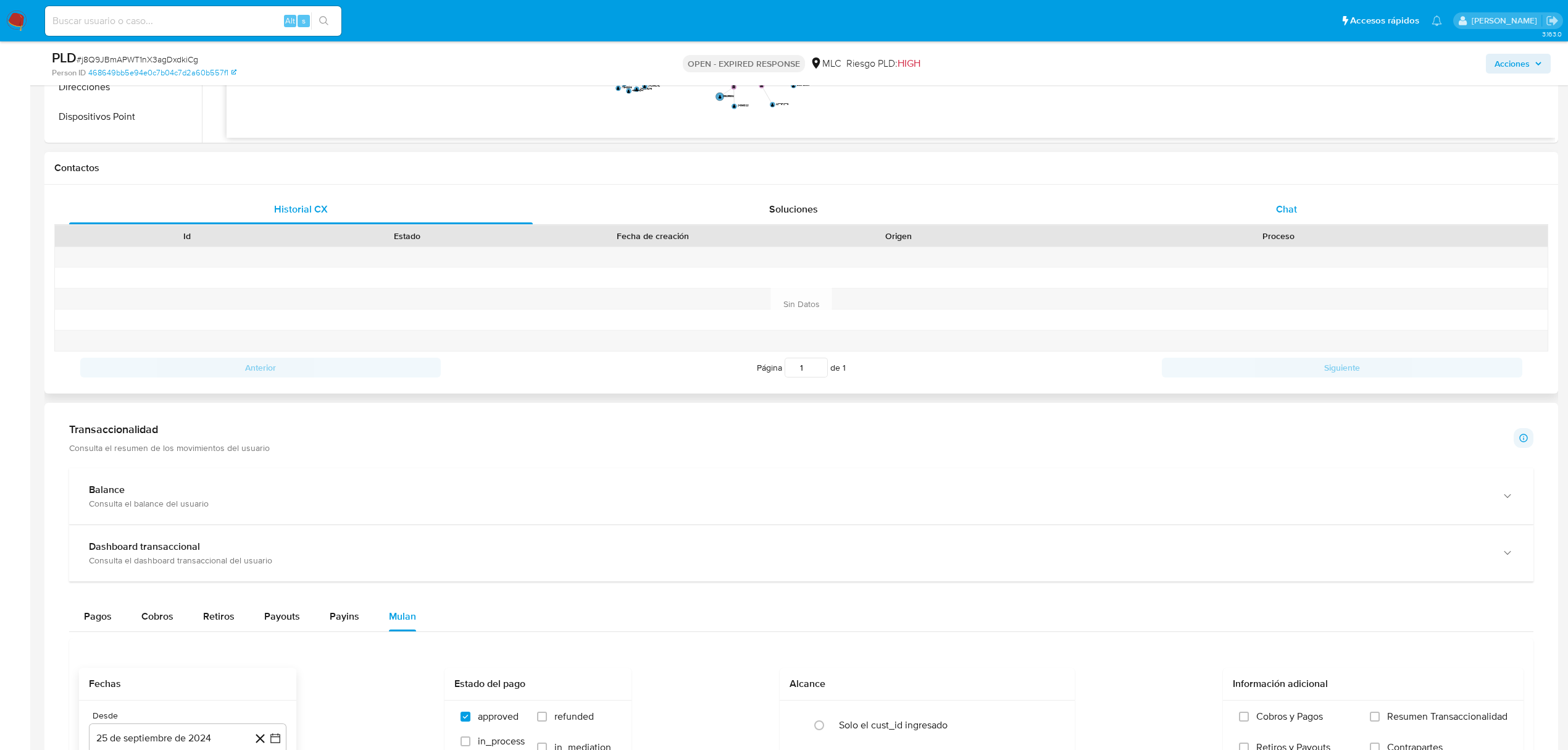
click at [1293, 211] on span "Chat" at bounding box center [1287, 209] width 21 height 14
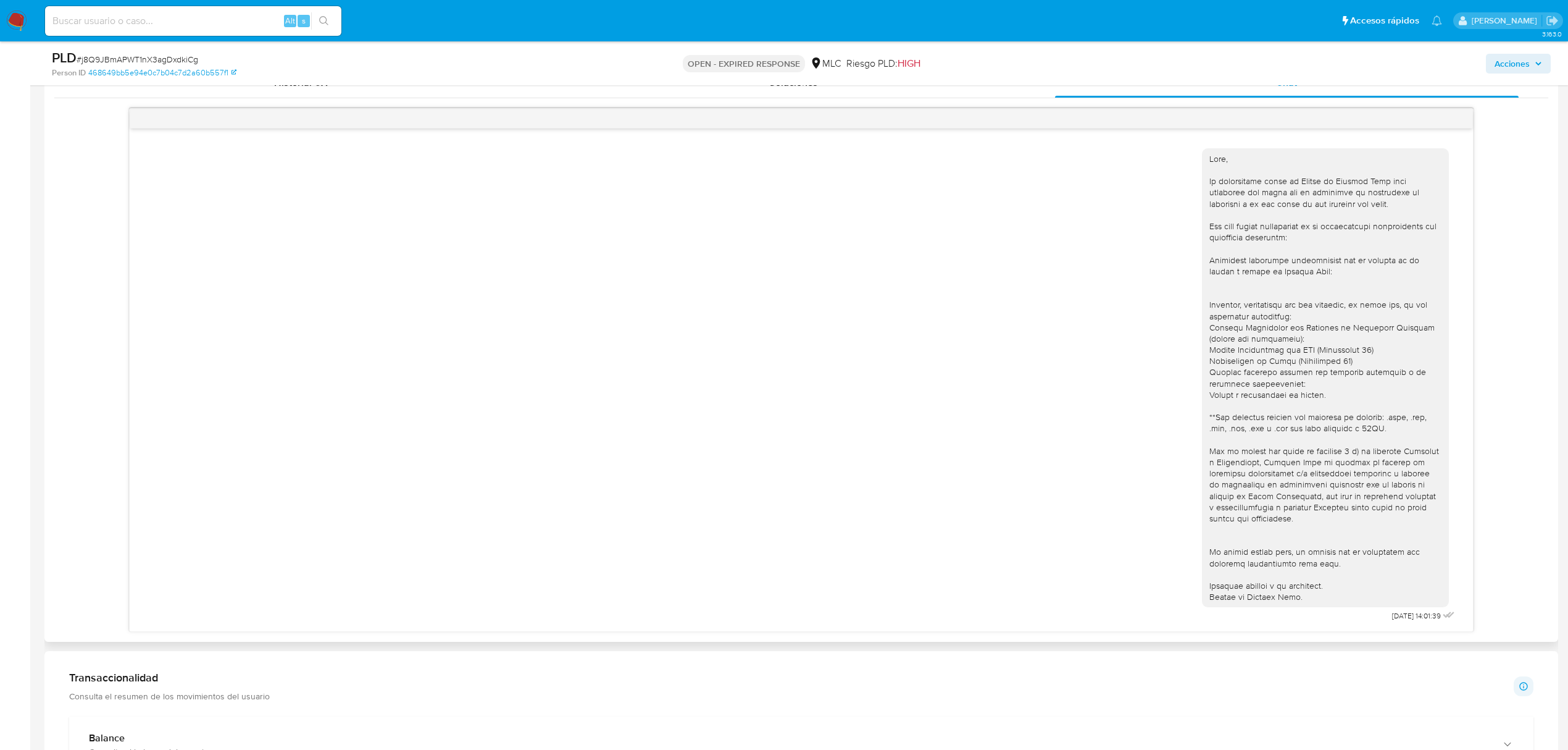
scroll to position [658, 0]
